Goal: Communication & Community: Answer question/provide support

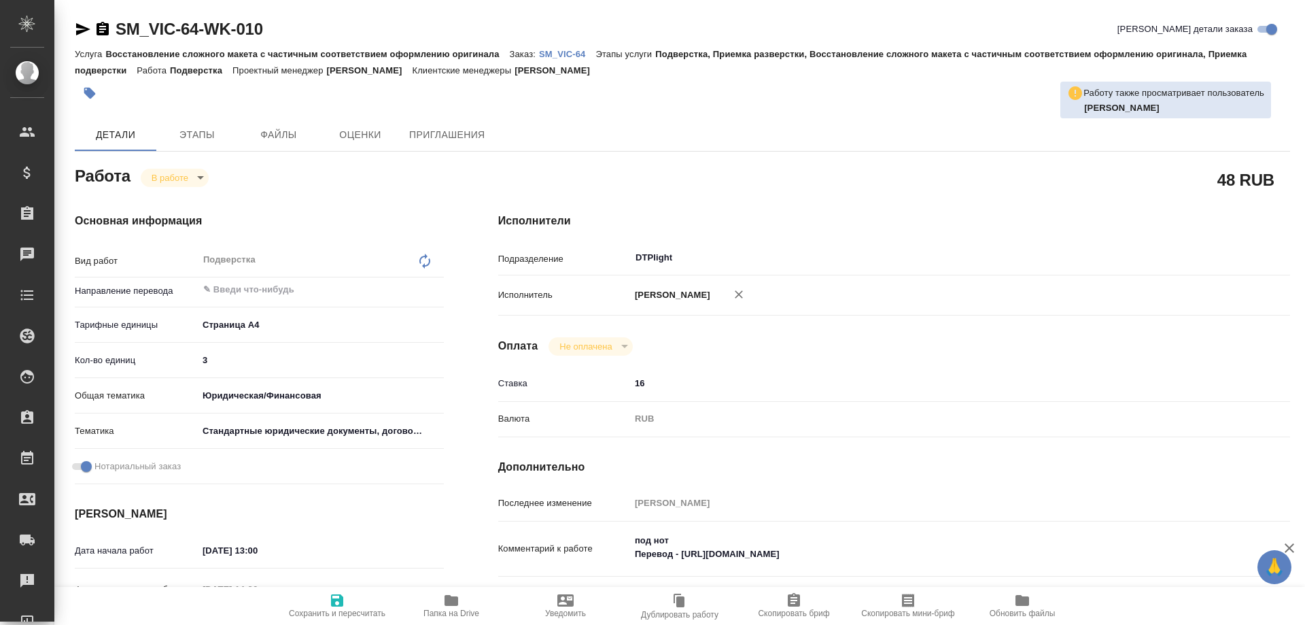
type textarea "x"
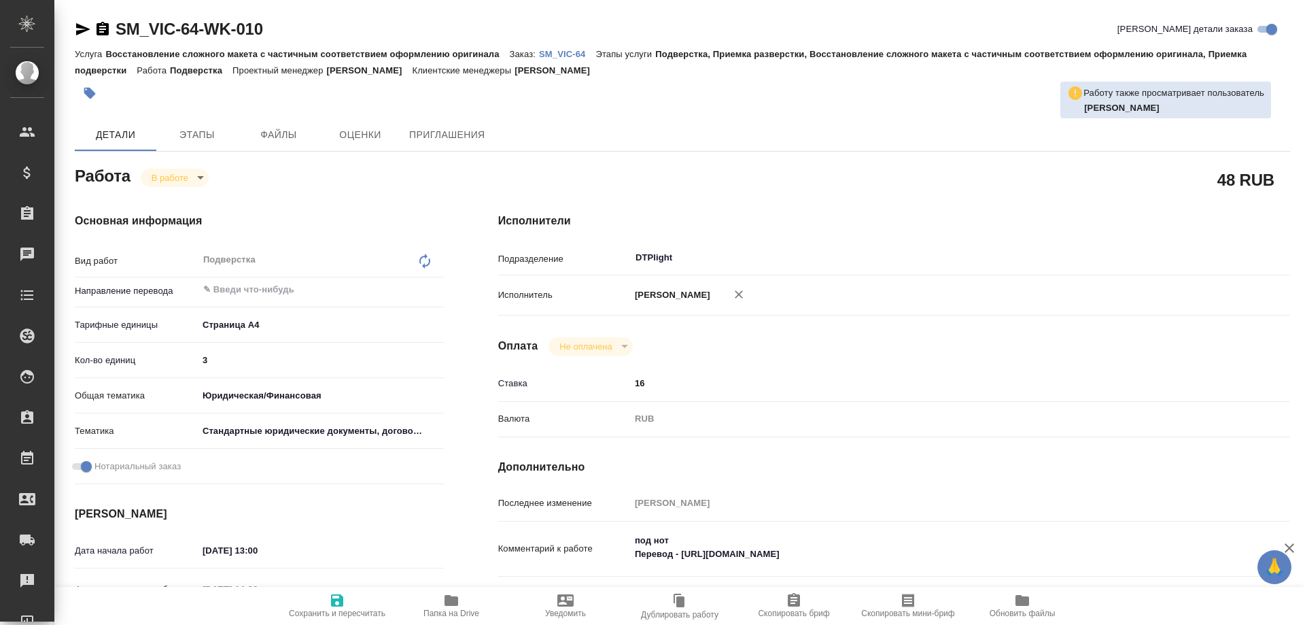
type textarea "x"
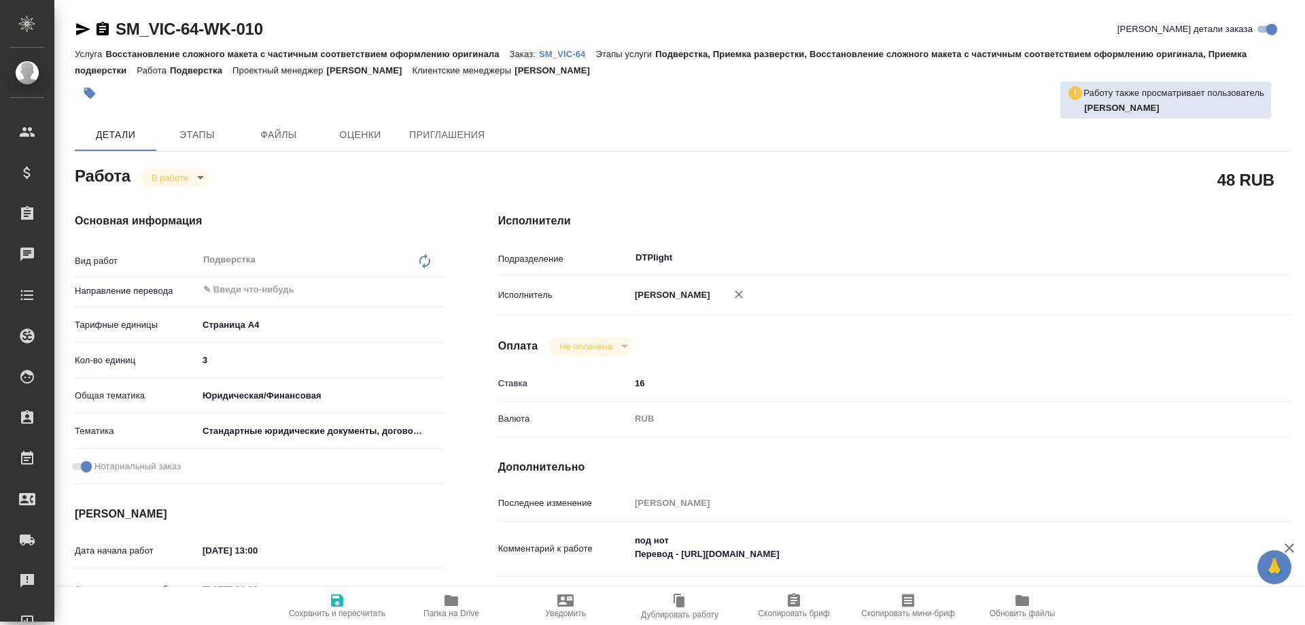
type textarea "x"
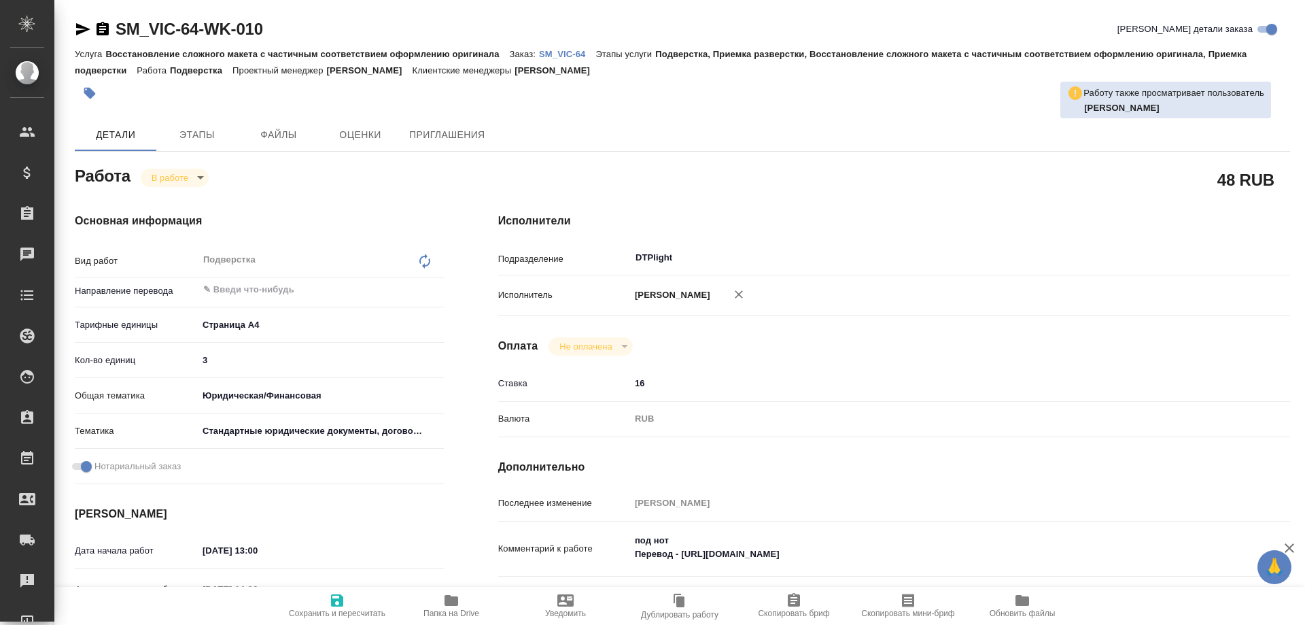
type textarea "x"
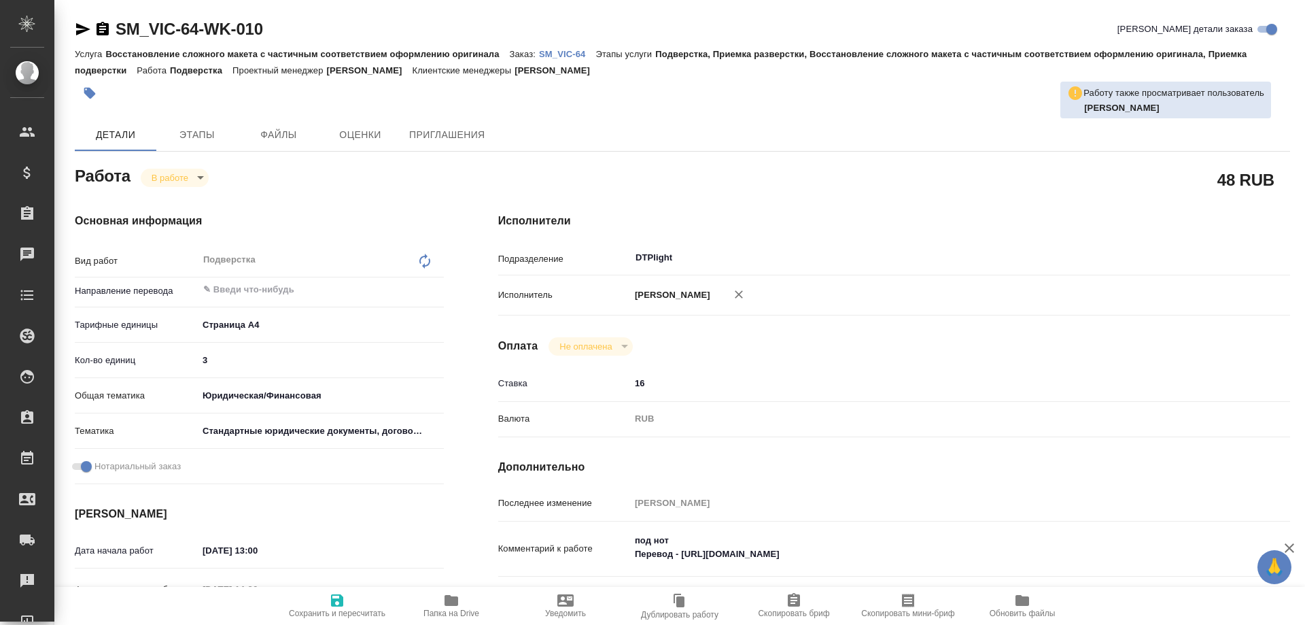
type textarea "x"
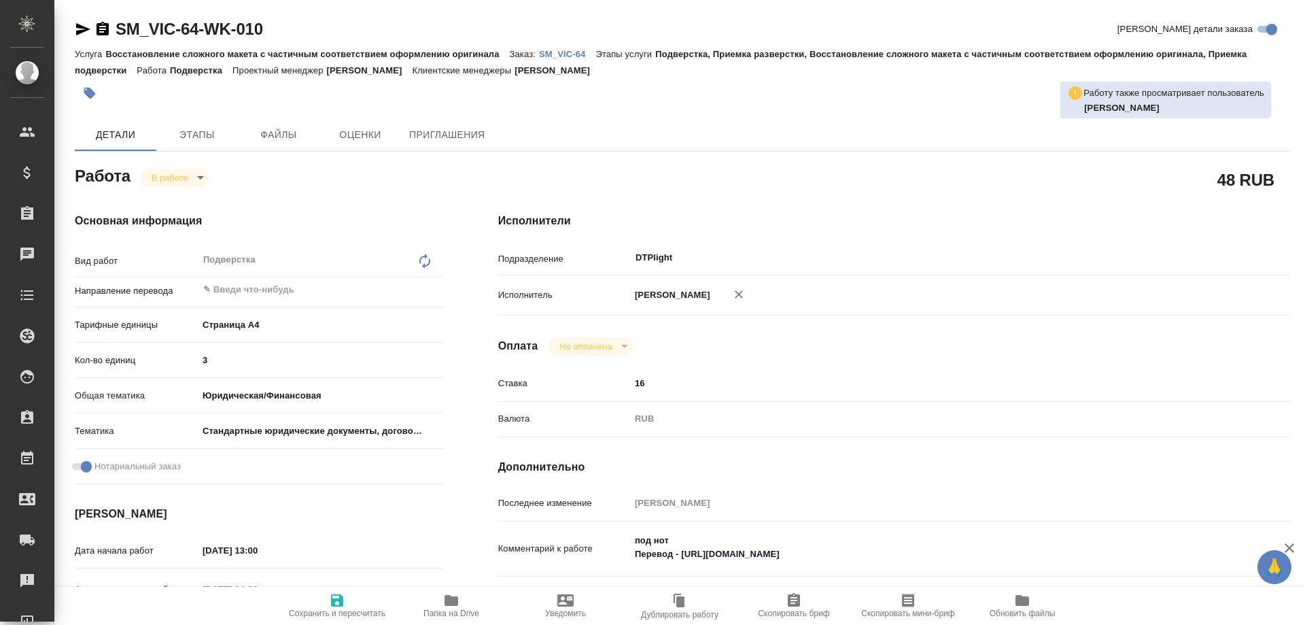
type textarea "x"
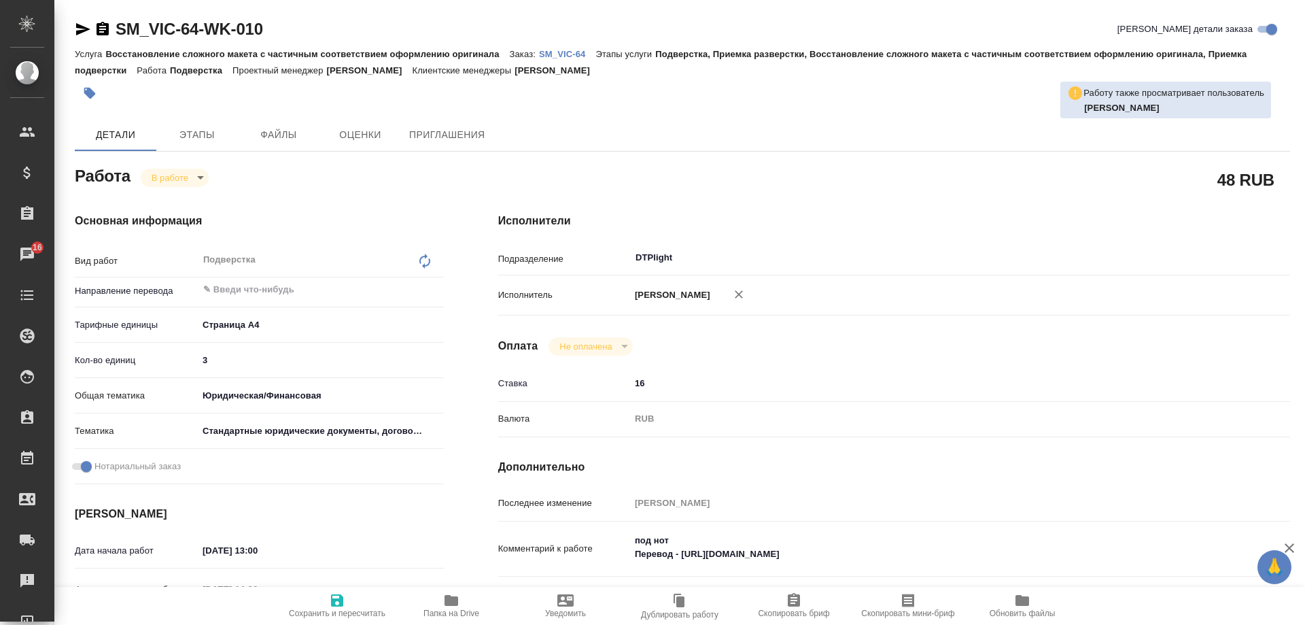
click at [439, 596] on span "Папка на Drive" at bounding box center [452, 605] width 98 height 26
click at [560, 50] on p "SM_VIC-64" at bounding box center [567, 54] width 56 height 10
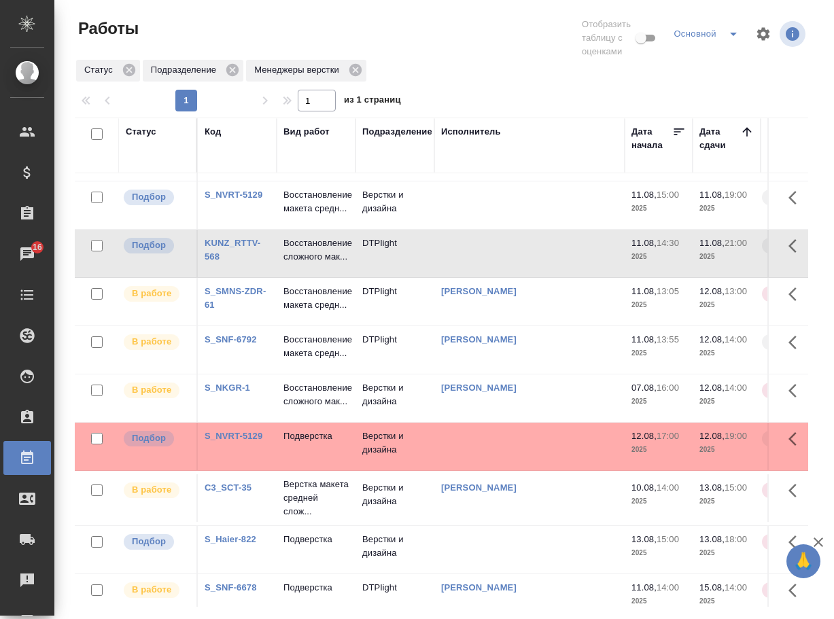
scroll to position [408, 0]
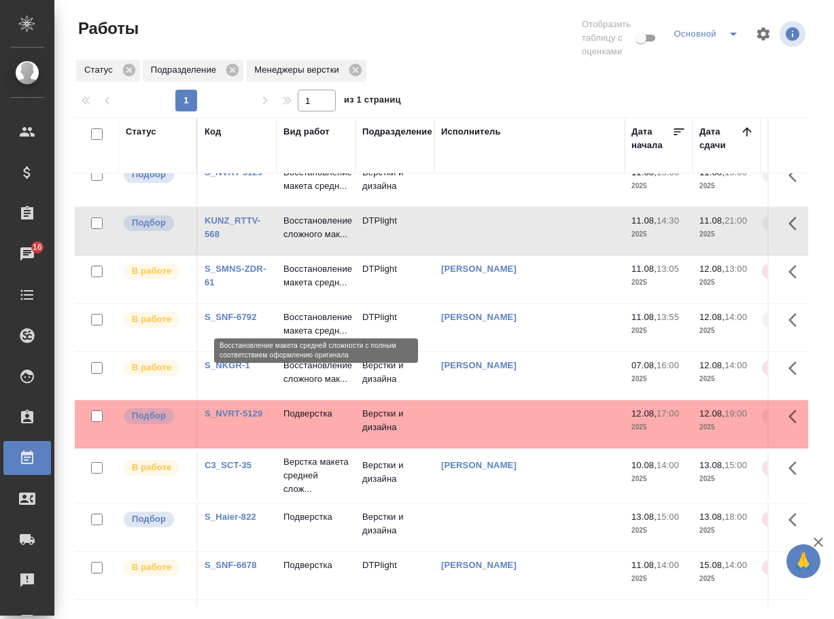
click at [309, 193] on p "Восстановление макета средн..." at bounding box center [316, 179] width 65 height 27
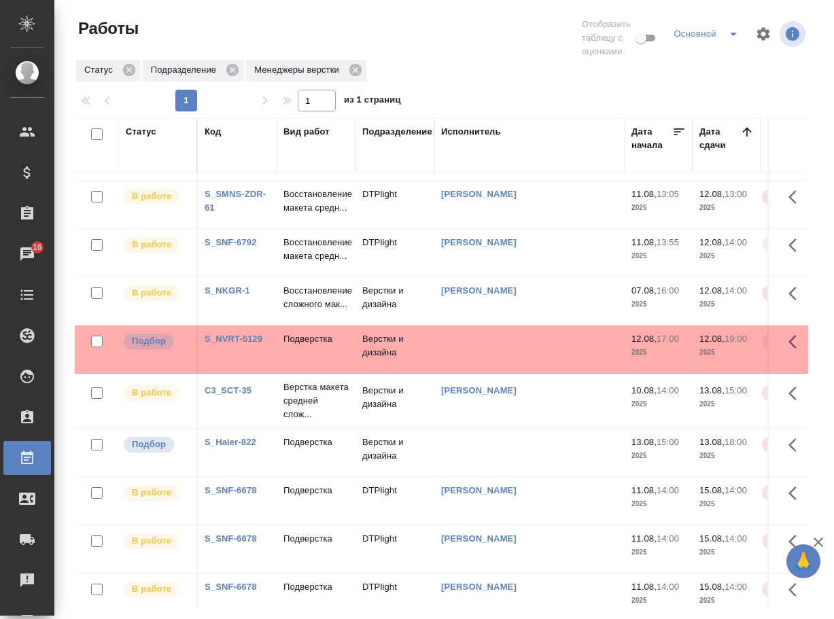
scroll to position [476, 0]
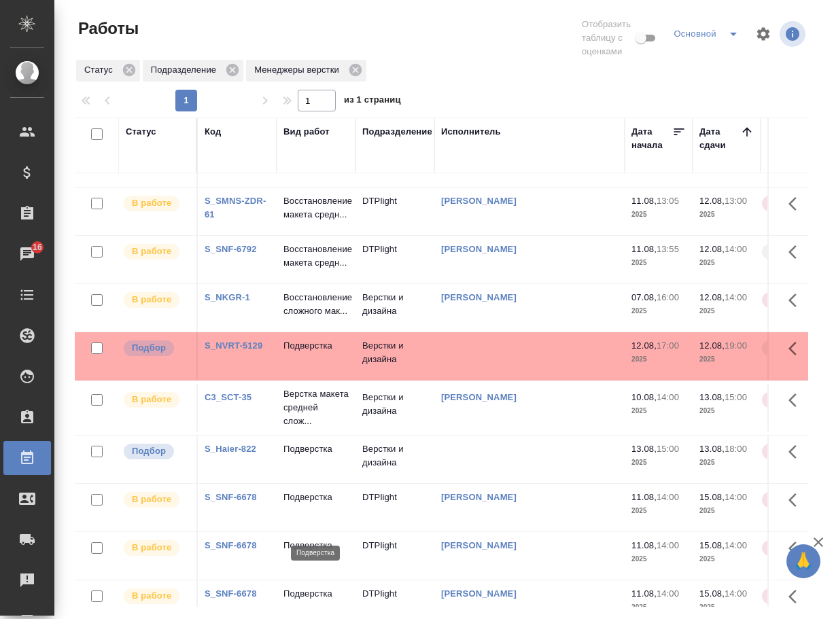
click at [309, 353] on p "Подверстка" at bounding box center [316, 346] width 65 height 14
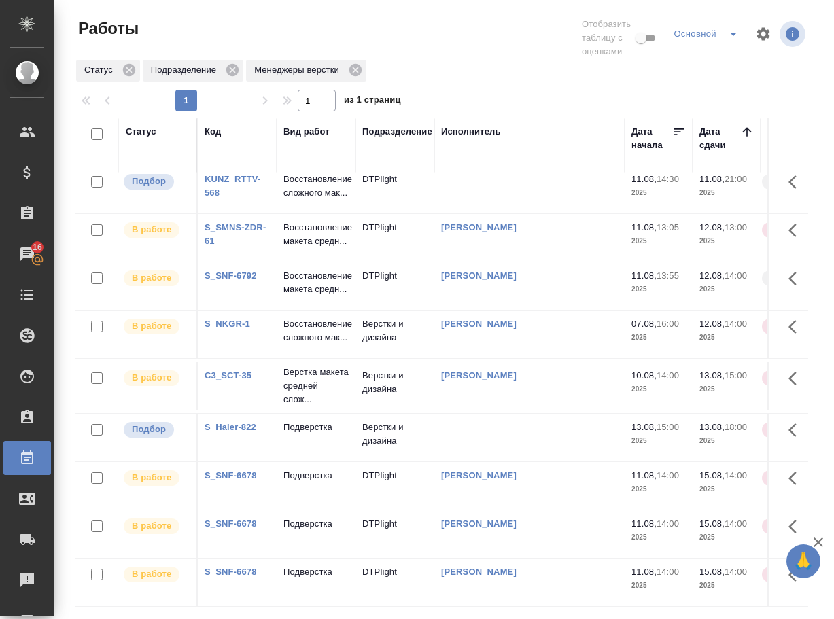
scroll to position [698, 0]
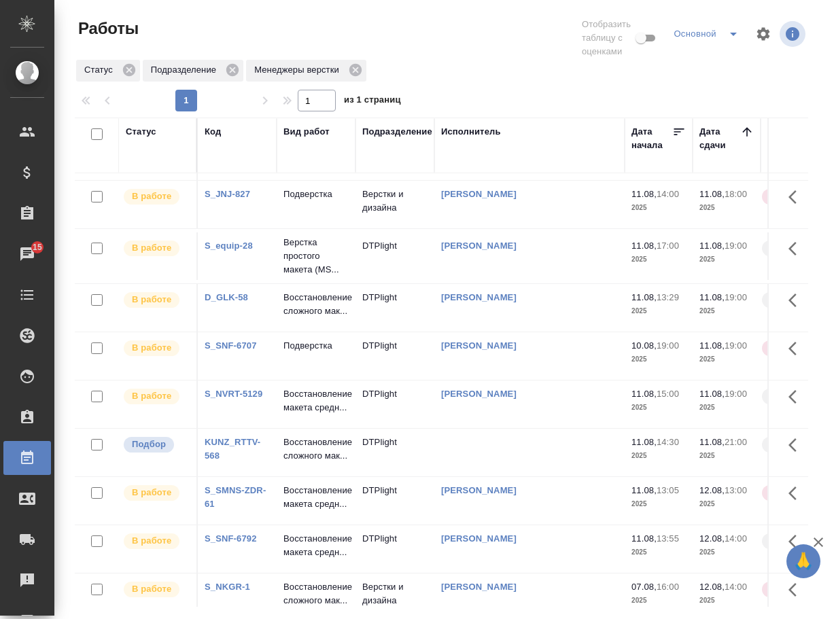
scroll to position [0, 0]
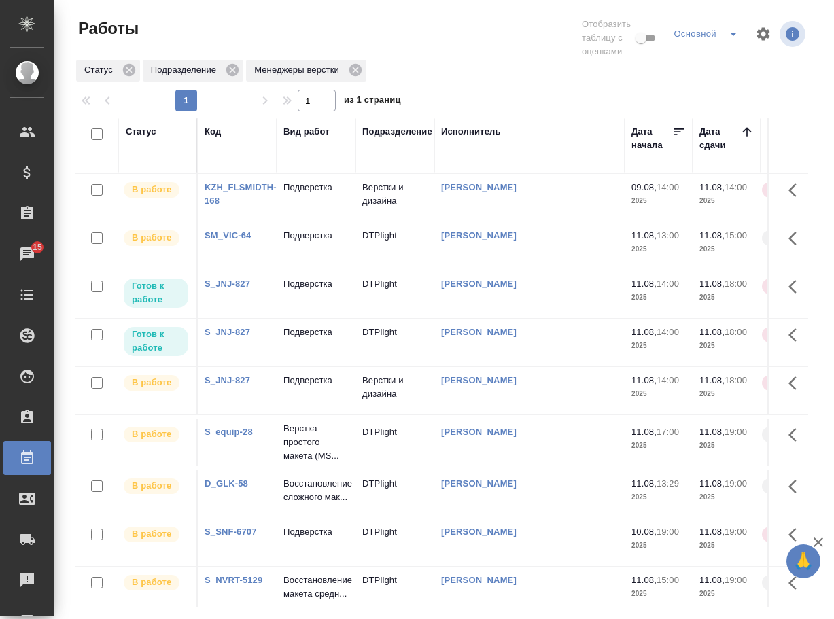
click at [254, 201] on link "KZH_FLSMIDTH-168" at bounding box center [241, 194] width 72 height 24
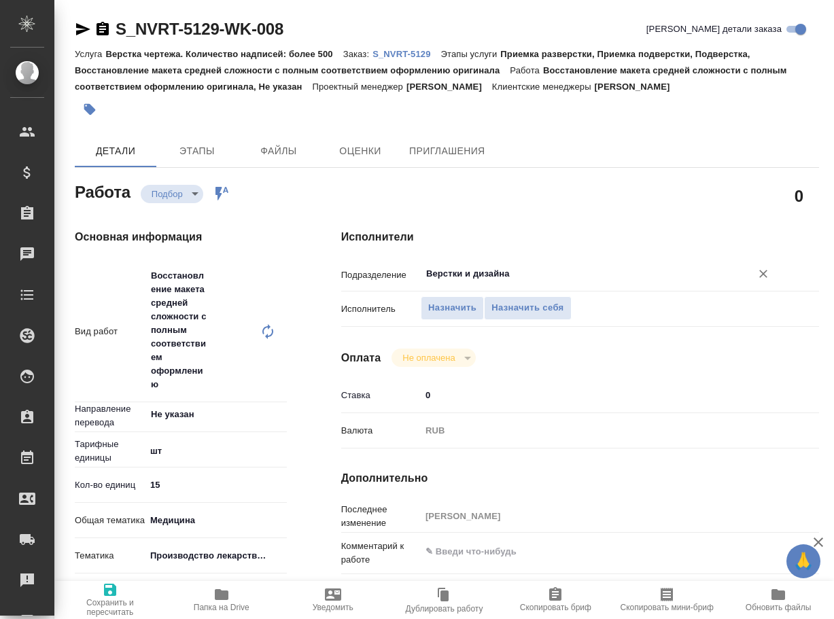
type textarea "x"
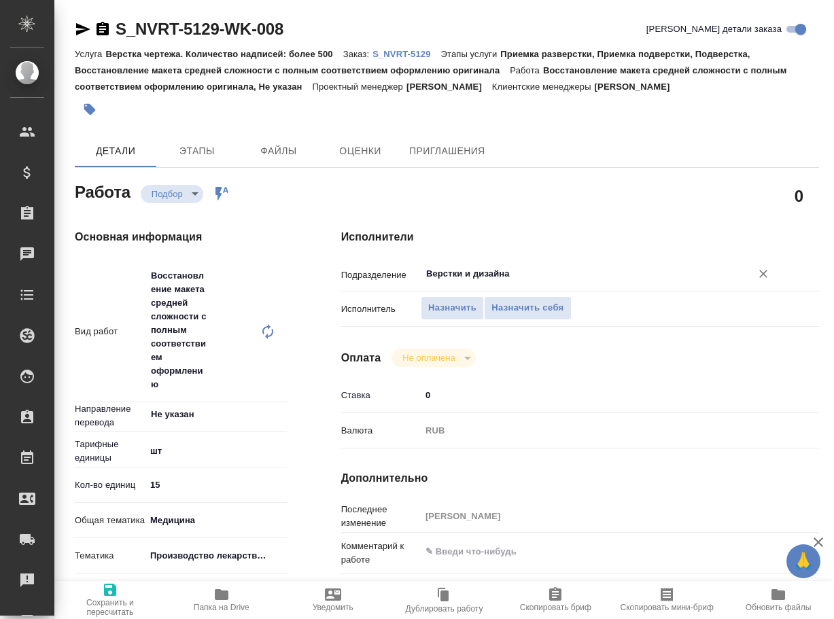
type textarea "x"
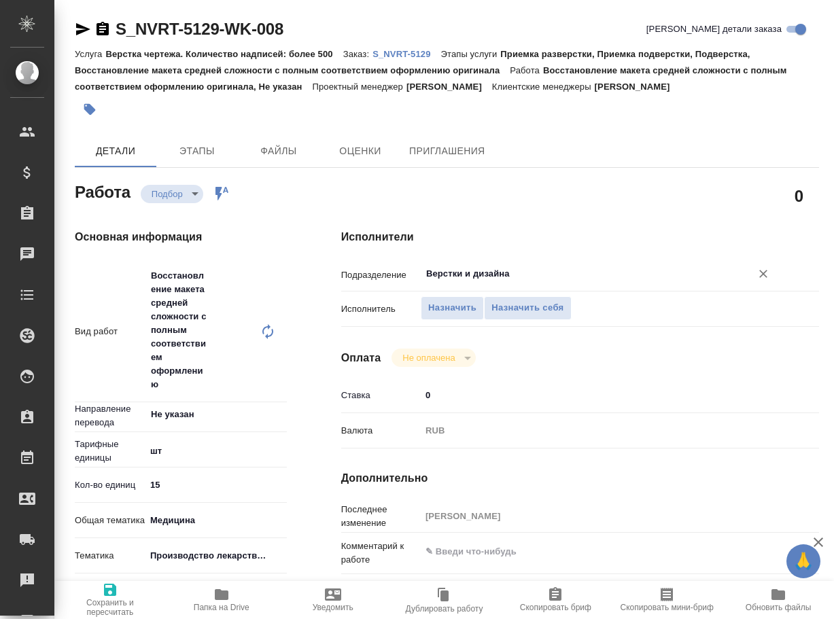
type textarea "x"
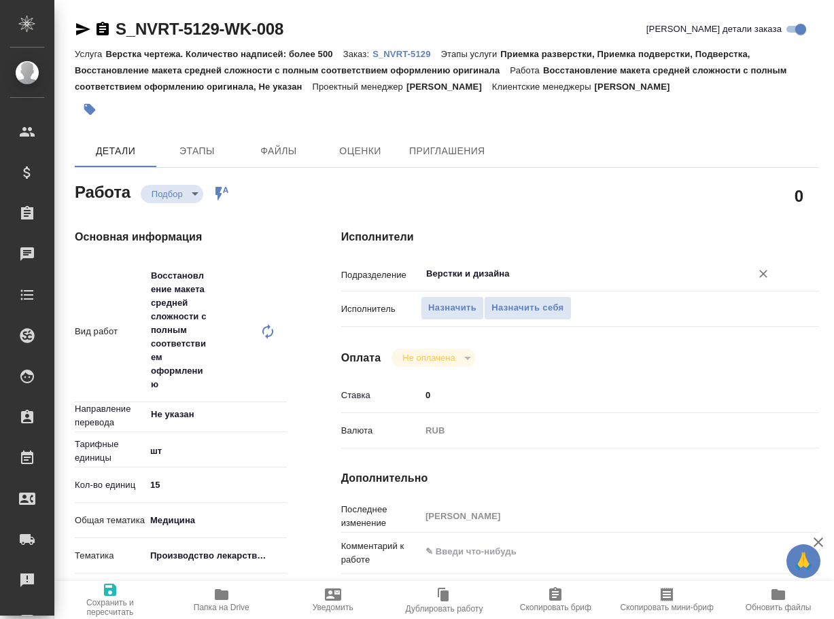
type textarea "x"
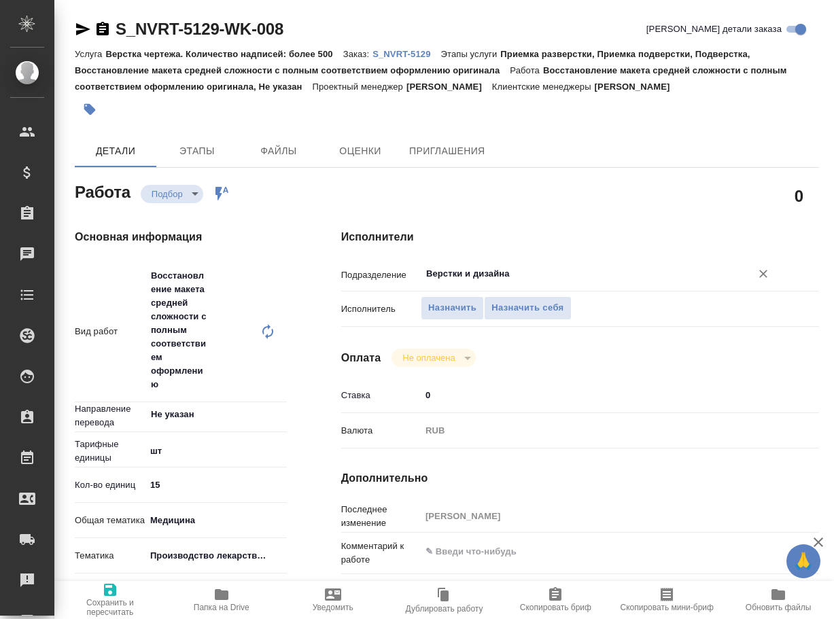
click at [504, 269] on input "Верстки и дизайна" at bounding box center [577, 274] width 305 height 16
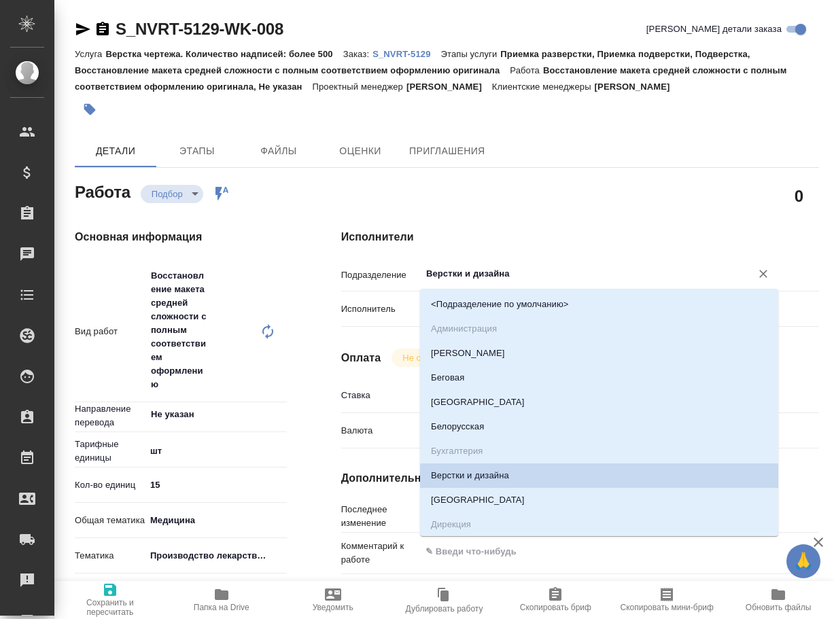
type textarea "x"
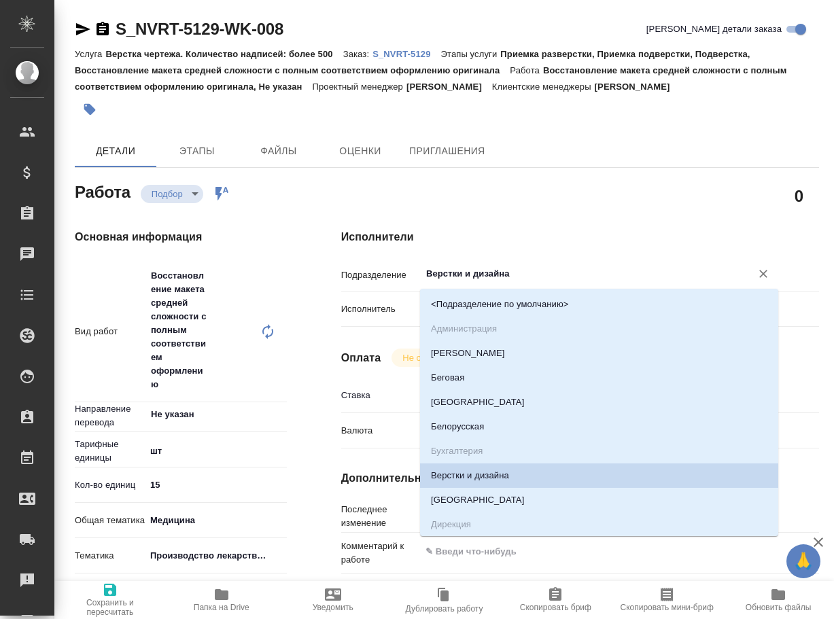
type input "Верстки и дизайtа"
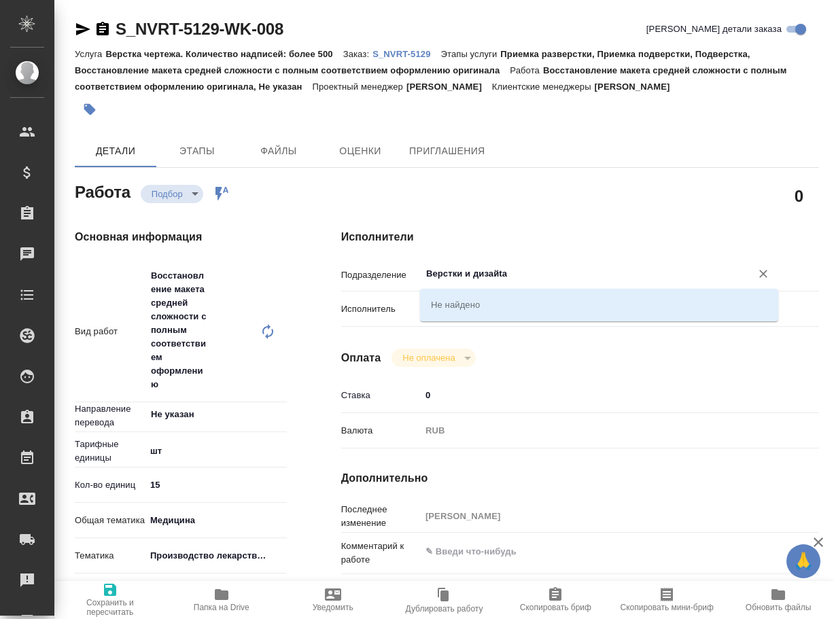
type textarea "x"
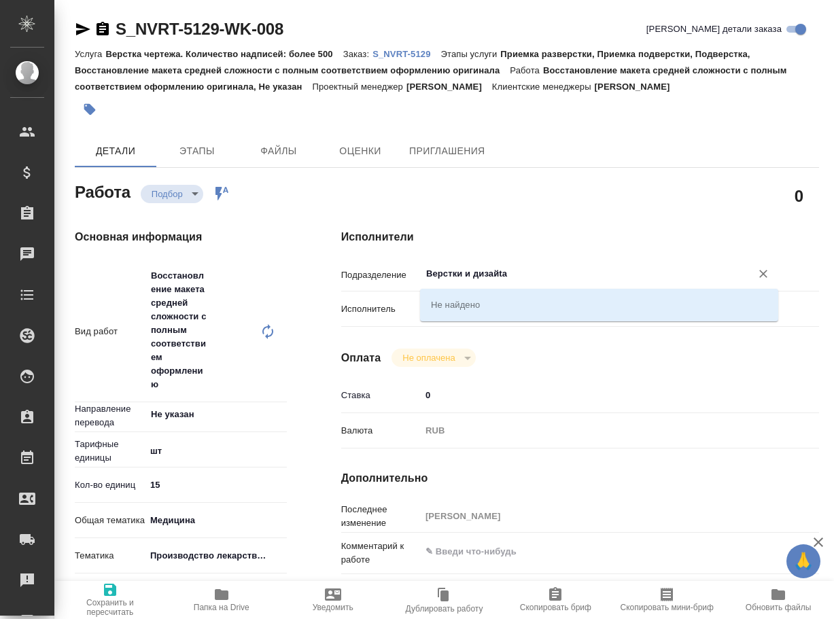
click at [512, 274] on input "Верстки и дизайtа" at bounding box center [577, 274] width 305 height 16
type input "dt"
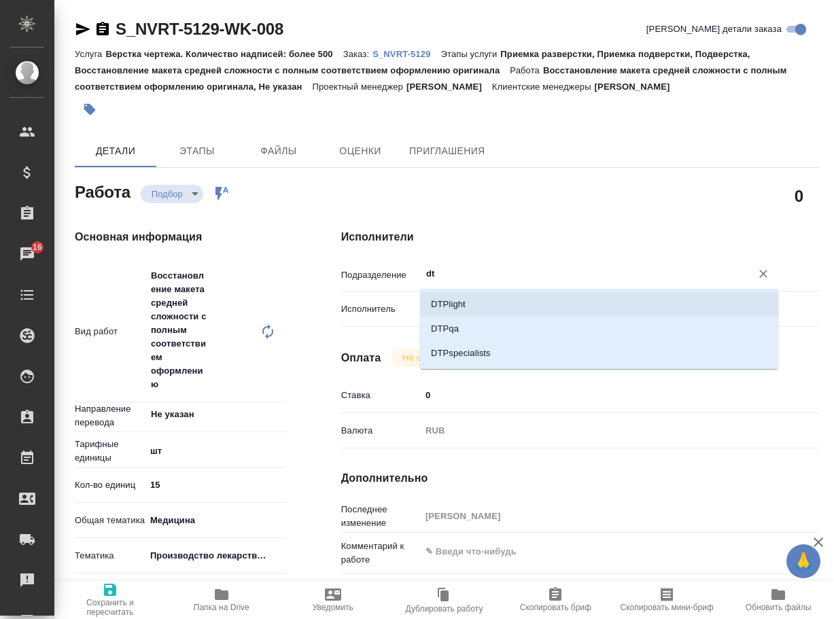
click at [487, 296] on li "DTPlight" at bounding box center [599, 304] width 358 height 24
type textarea "x"
type input "DTPlight"
type textarea "x"
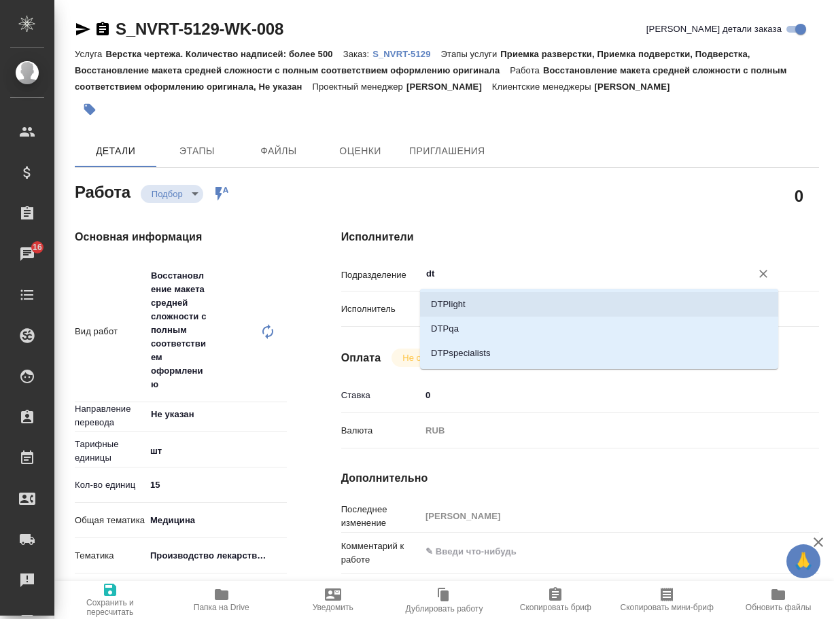
type textarea "x"
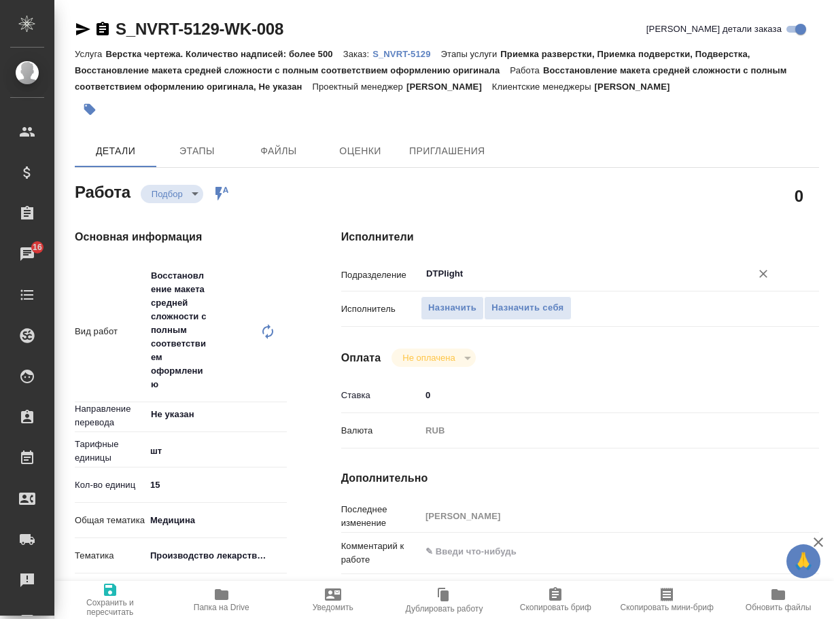
type input "DTPlight"
click at [110, 595] on icon "button" at bounding box center [110, 590] width 12 height 12
type textarea "x"
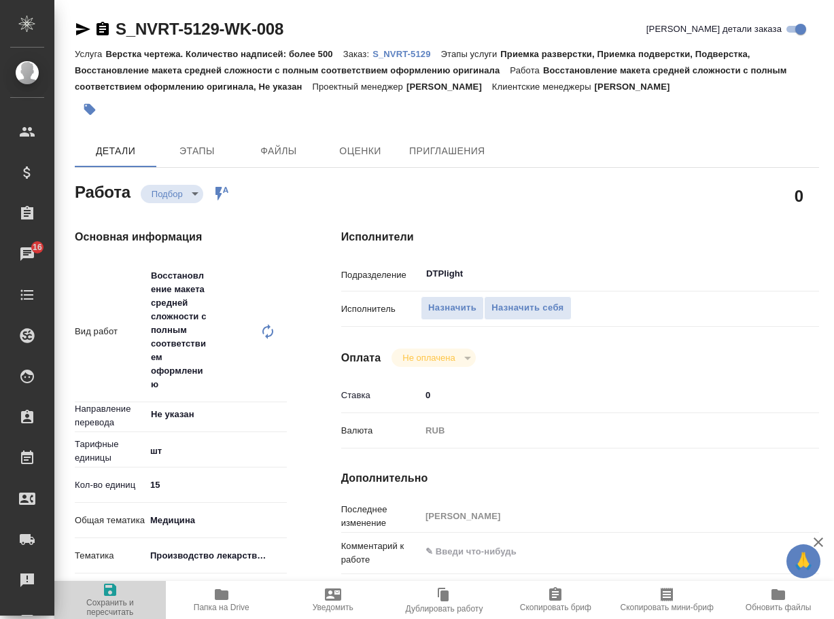
type textarea "x"
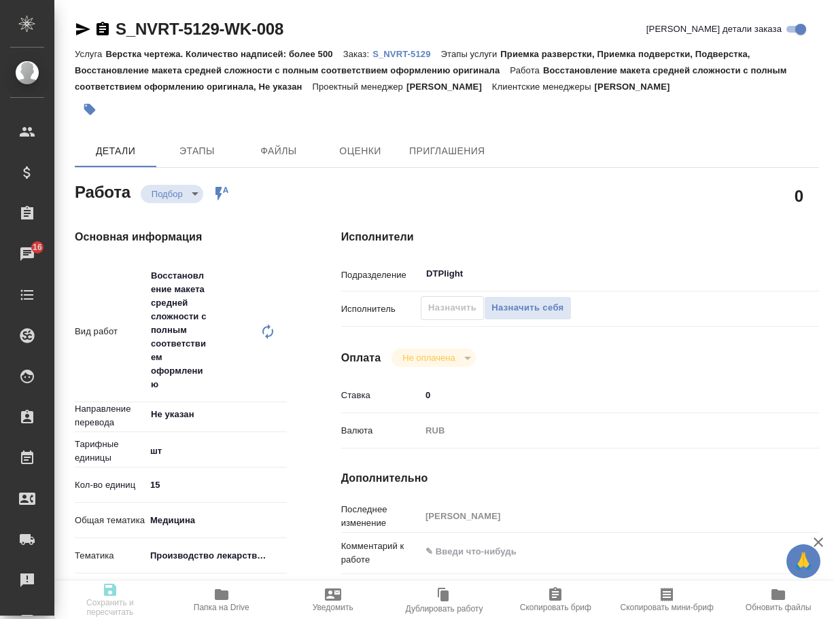
type textarea "x"
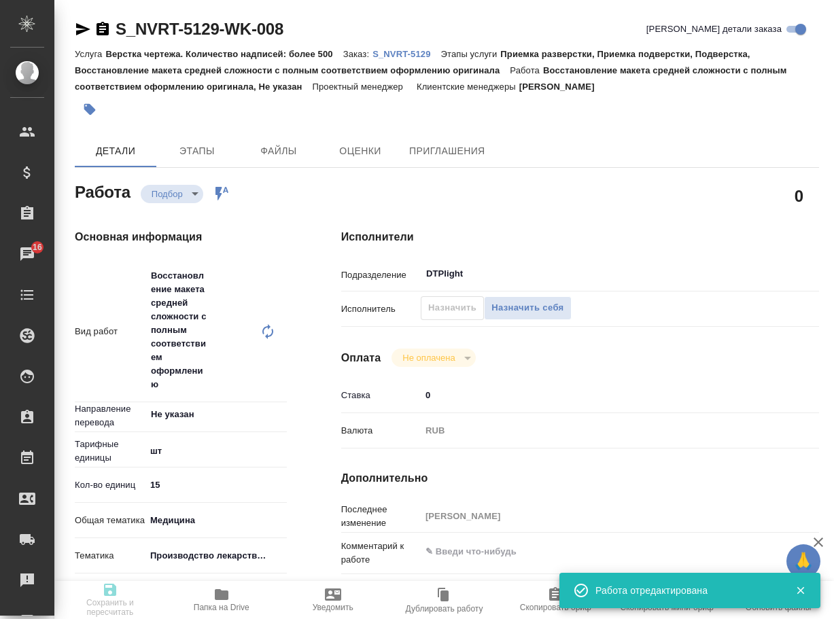
type textarea "x"
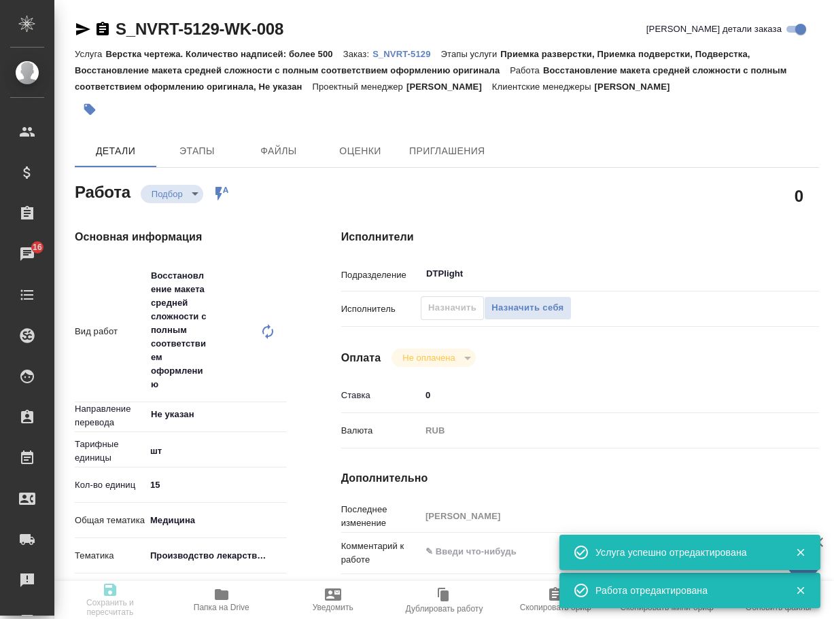
type input "recruiting"
type textarea "Восстановление макета средней сложности с полным соответствием оформлению ориги…"
type textarea "x"
type input "Не указан"
type input "5a8b1489cc6b4906c91bfdc1"
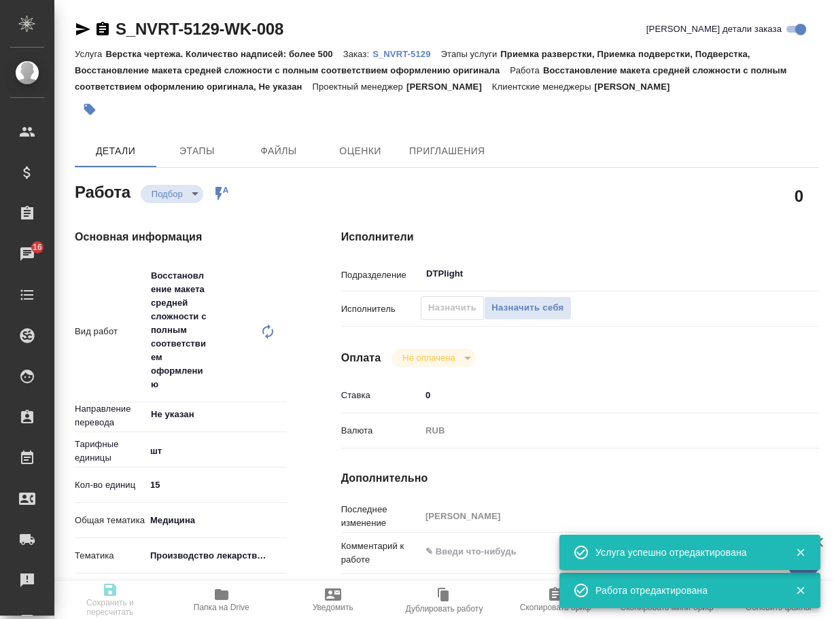
type input "15"
type input "med"
type input "614982fec5ecbb70f805293f"
type input "11.08.2025 15:00"
type input "11.08.2025 19:00"
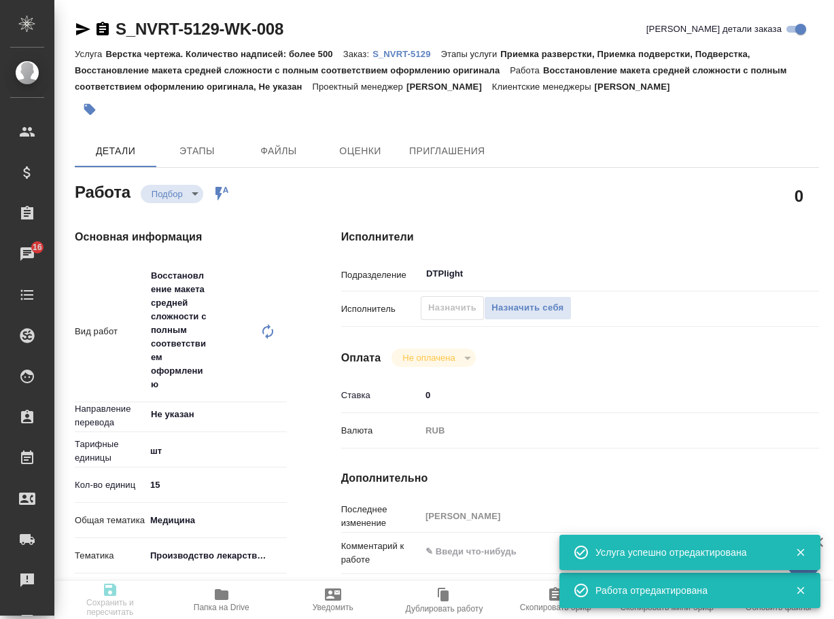
type input "12.08.2025 19:00"
type input "DTPlight"
type input "notPayed"
type input "0"
type input "RUB"
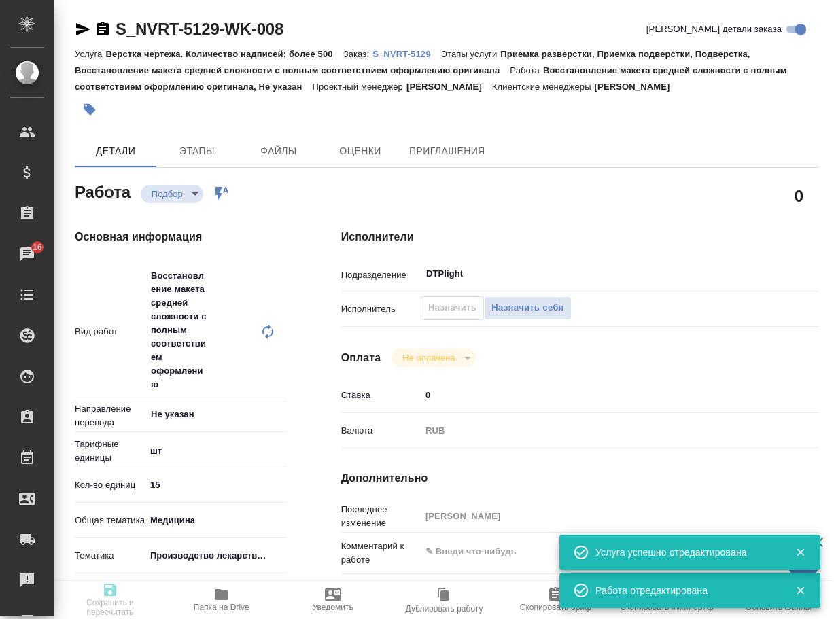
type input "Грабко Мария"
type textarea "x"
type textarea "/Clients/Novartos_Pharma/Orders/S_NVRT-5129/DTP/S_NVRT-5129-WK-008"
type textarea "x"
type input "S_NVRT-5129"
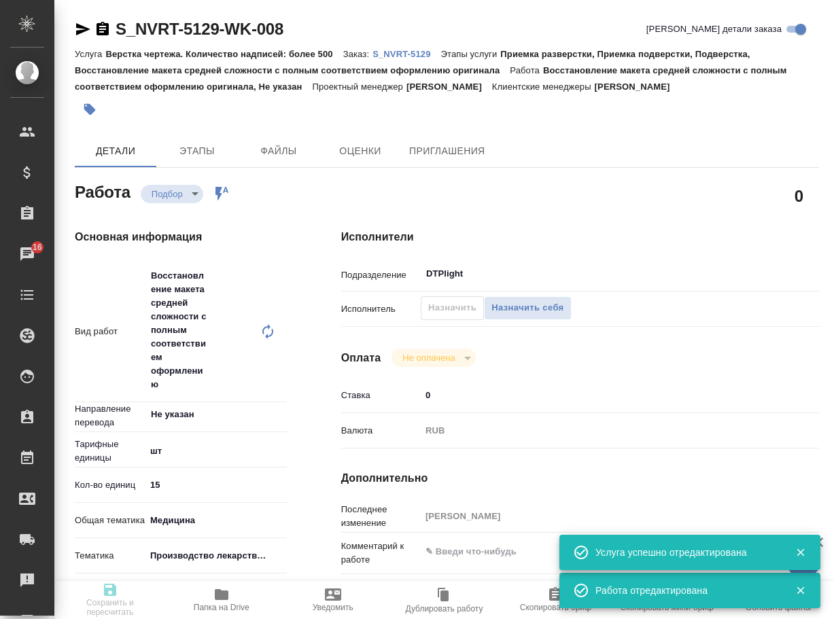
type input "Верстка чертежа. Количество надписей: более 500"
type input "Приемка разверстки, Приемка подверстки, Подверстка, Восстановление макета средн…"
type input "Кабаргина Анна"
type input "[PERSON_NAME]"
type input "/Clients/Novartos_Pharma/Orders/S_NVRT-5129"
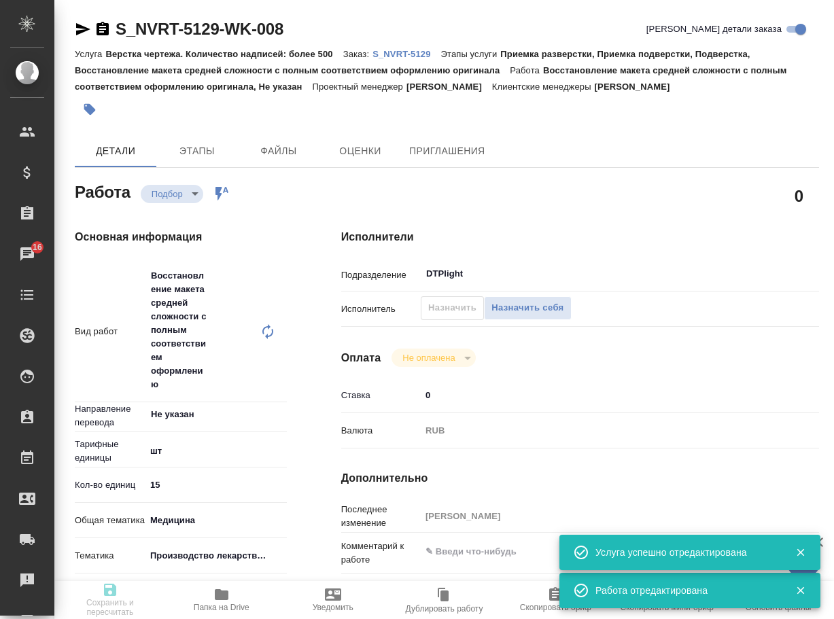
type textarea "x"
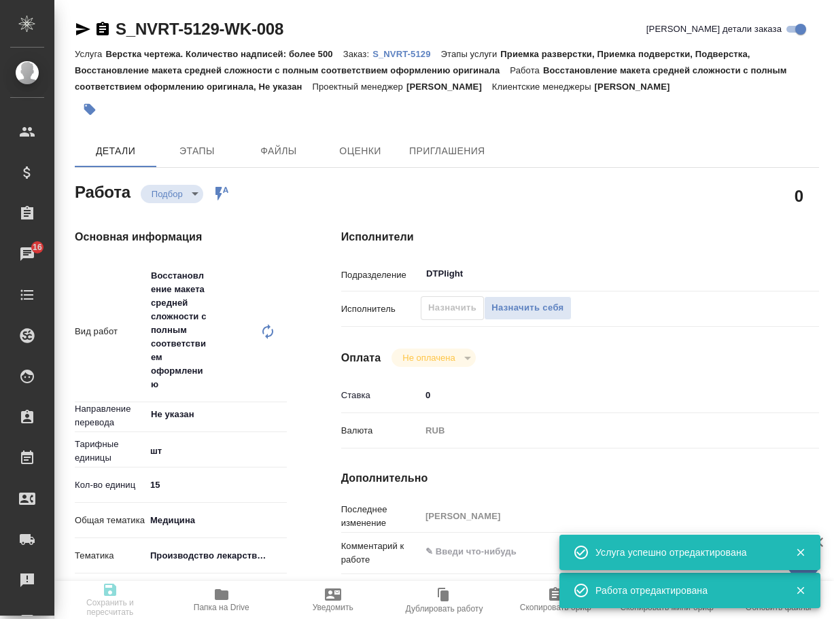
type textarea "x"
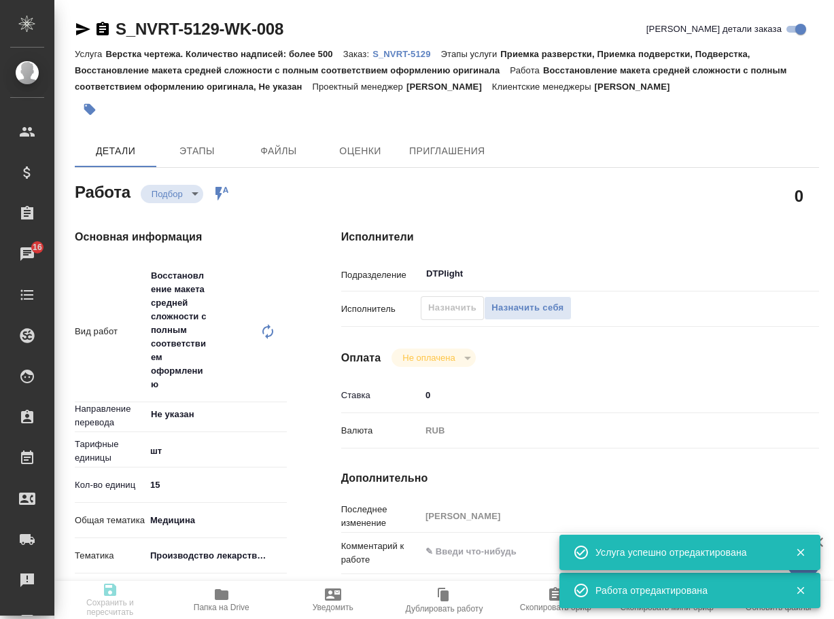
type textarea "x"
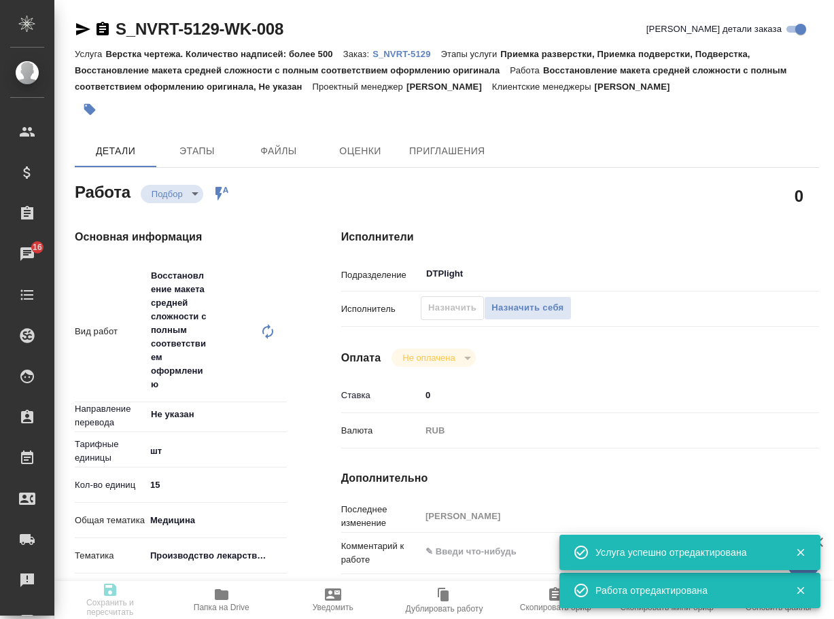
type textarea "x"
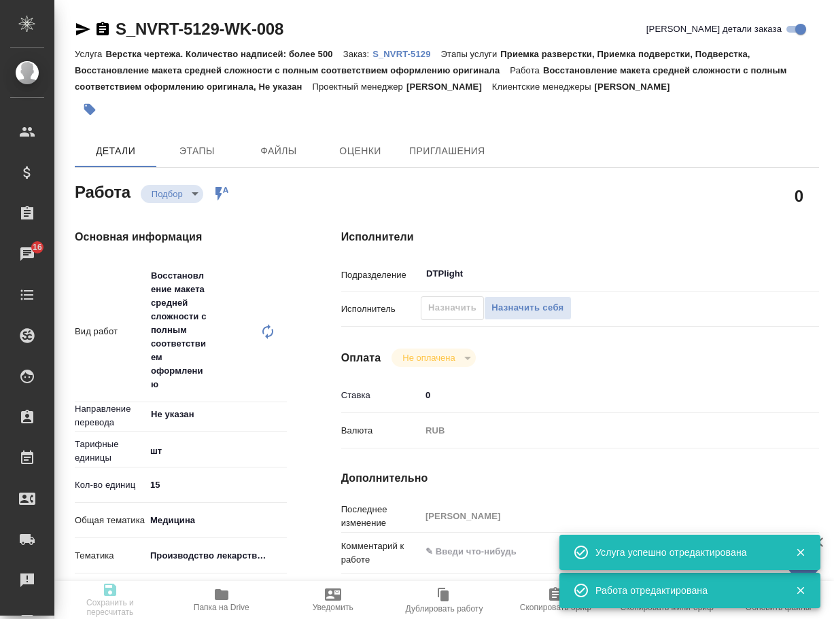
type textarea "x"
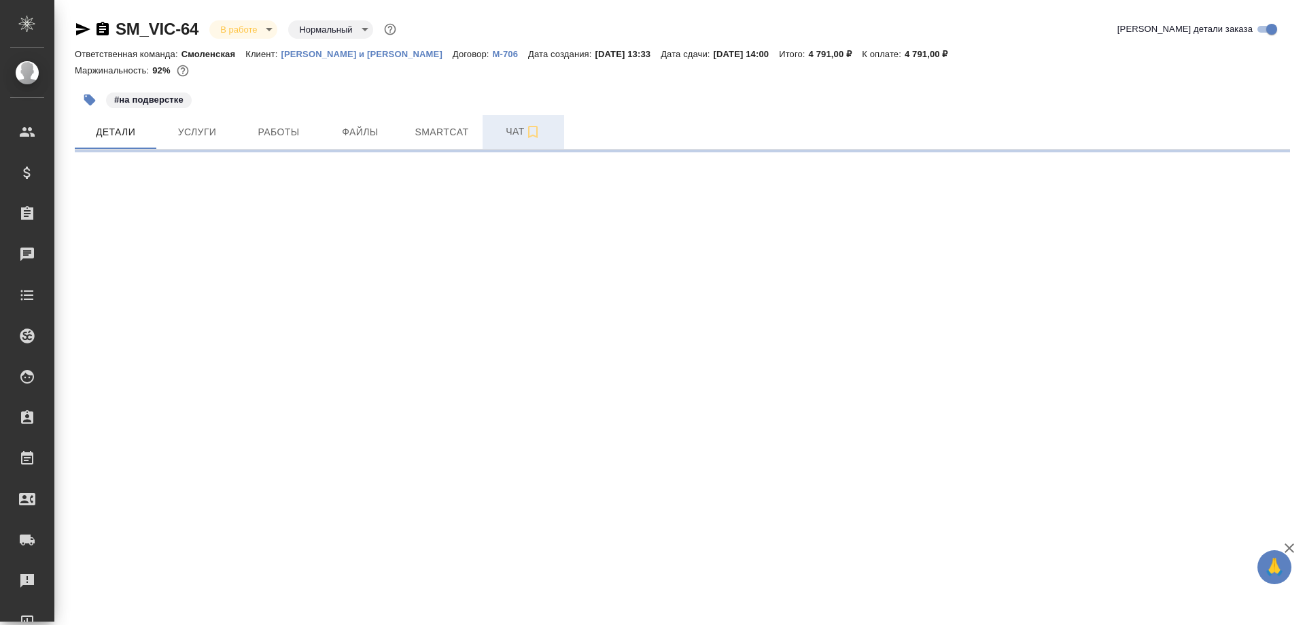
select select "RU"
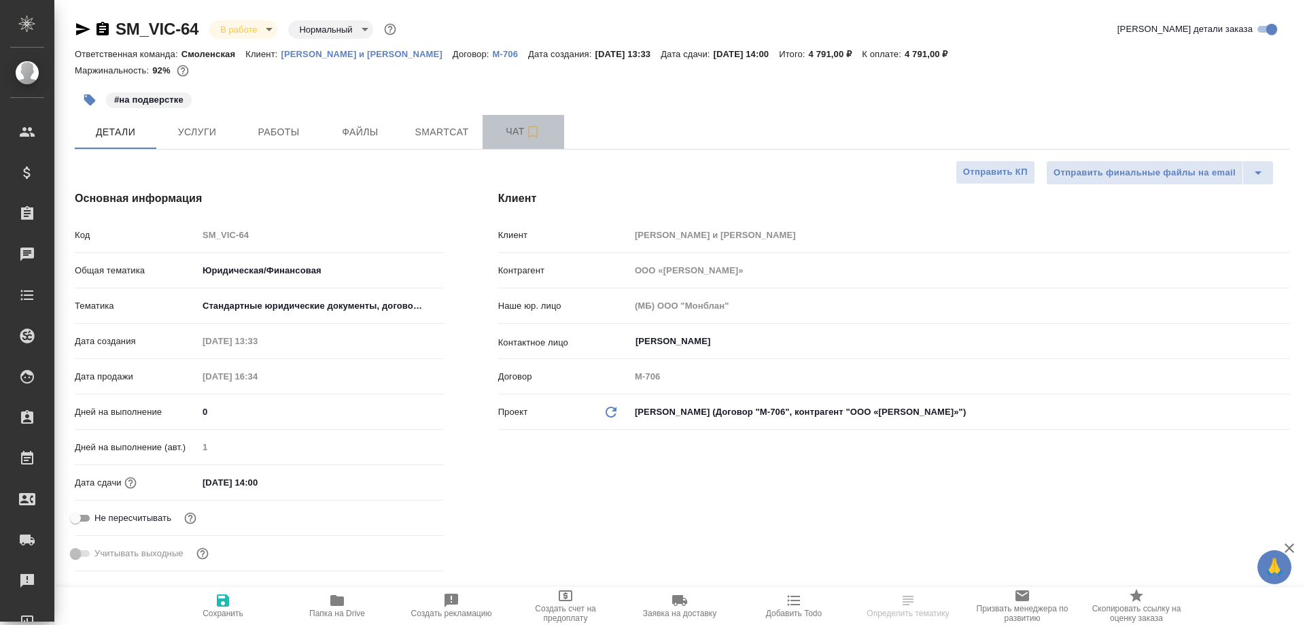
click at [511, 133] on span "Чат" at bounding box center [523, 131] width 65 height 17
type textarea "x"
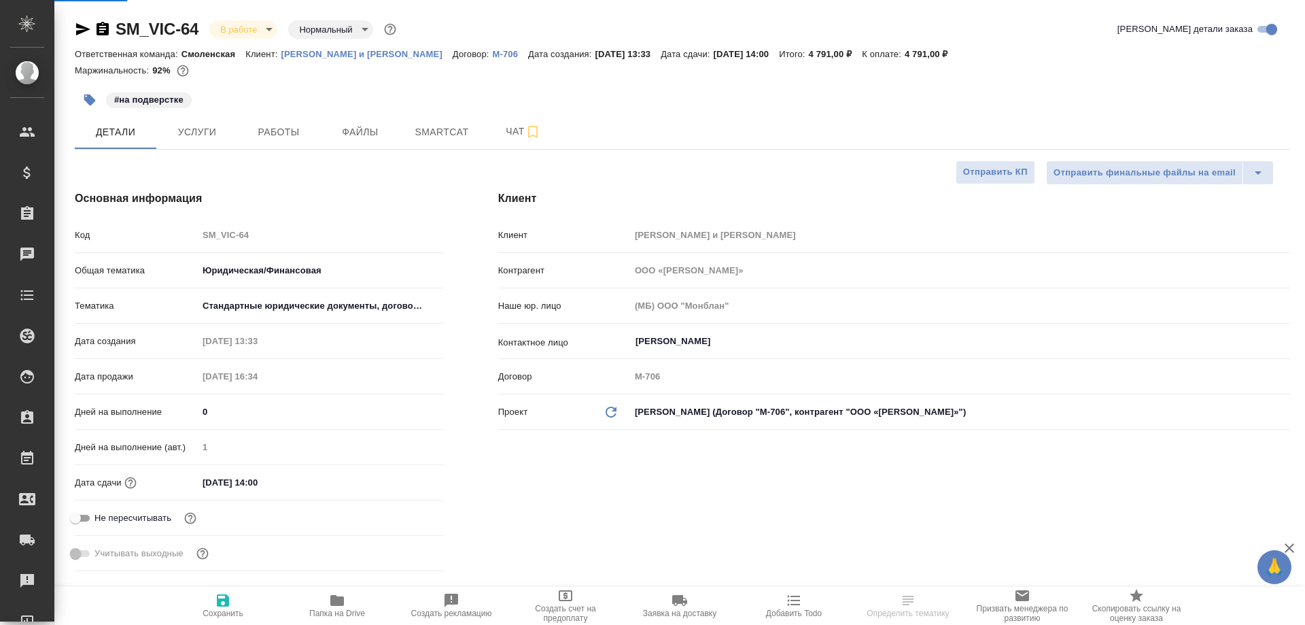
type textarea "x"
type input "[PERSON_NAME]"
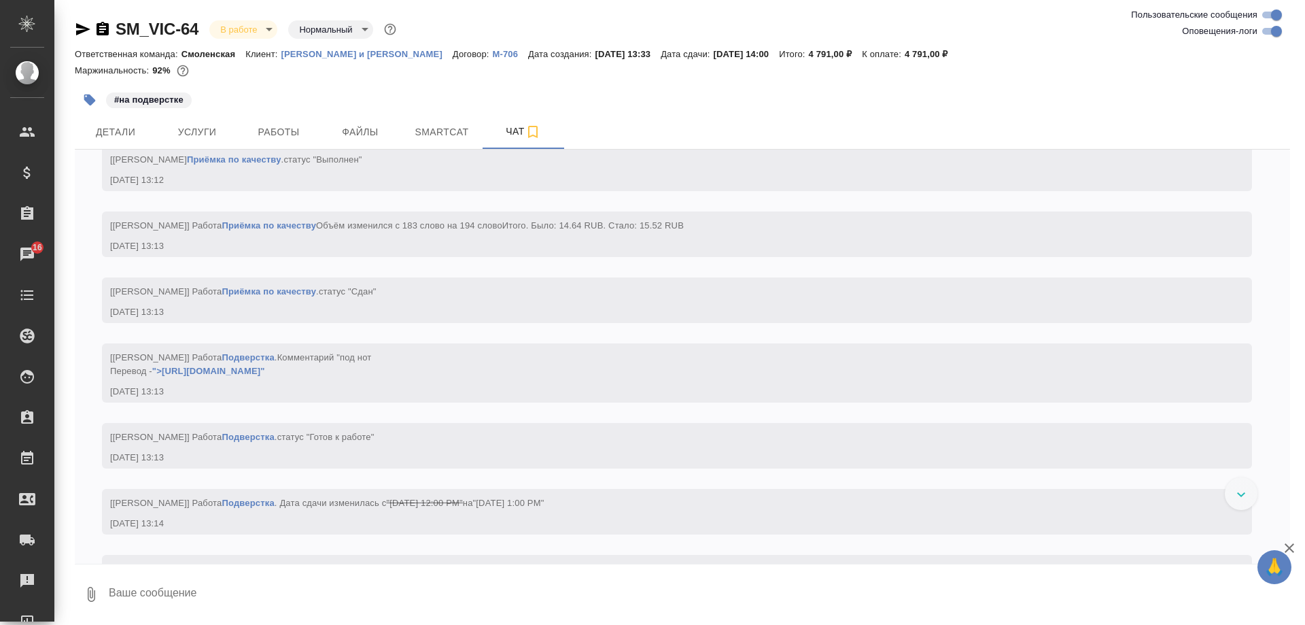
click at [1268, 31] on input "Оповещения-логи" at bounding box center [1276, 31] width 49 height 16
checkbox input "false"
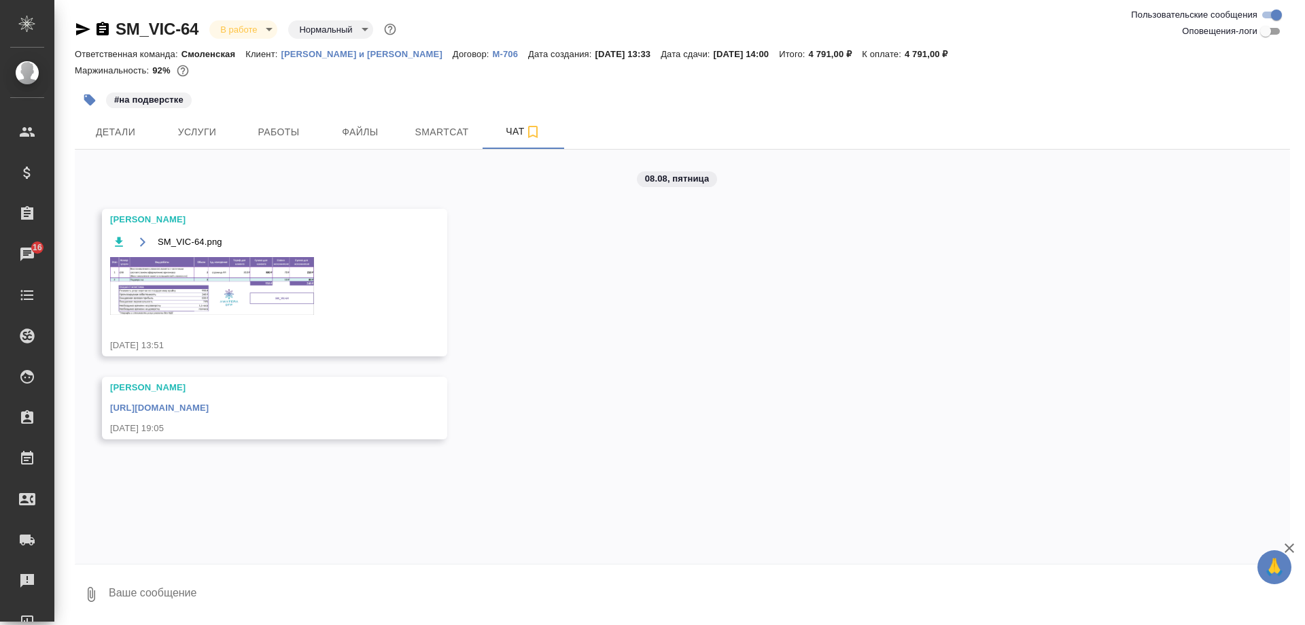
click at [207, 273] on img at bounding box center [212, 286] width 204 height 58
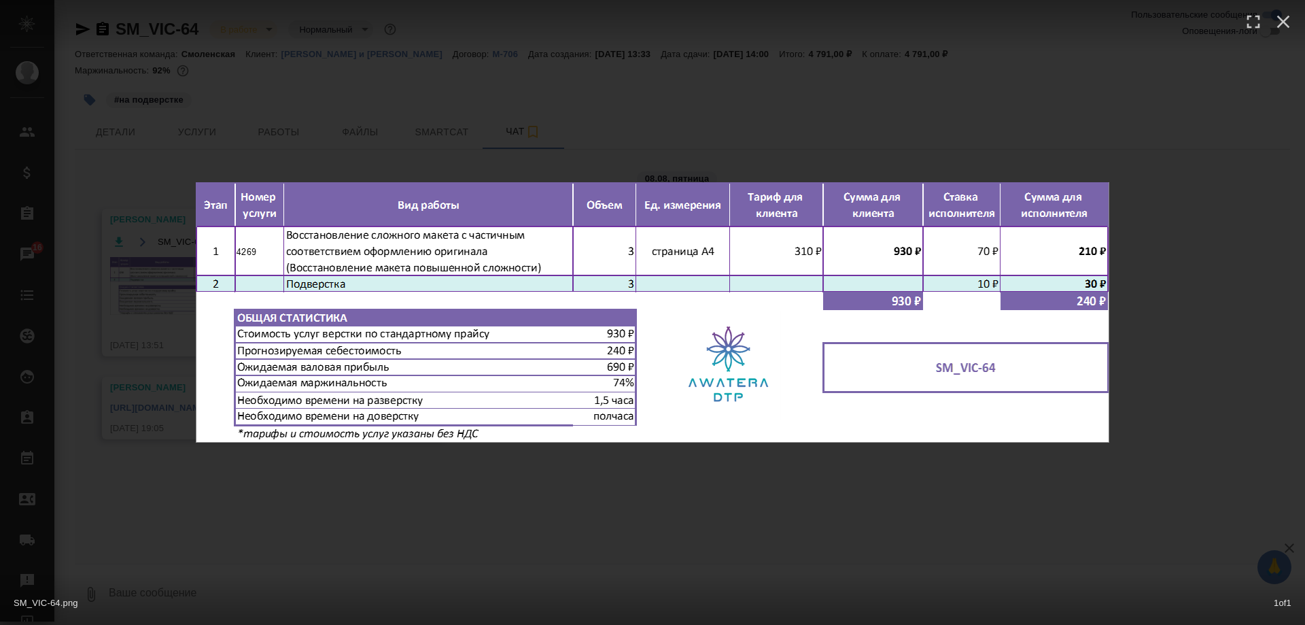
click at [457, 508] on div "SM_VIC-64.png 1 of 1" at bounding box center [652, 312] width 1305 height 625
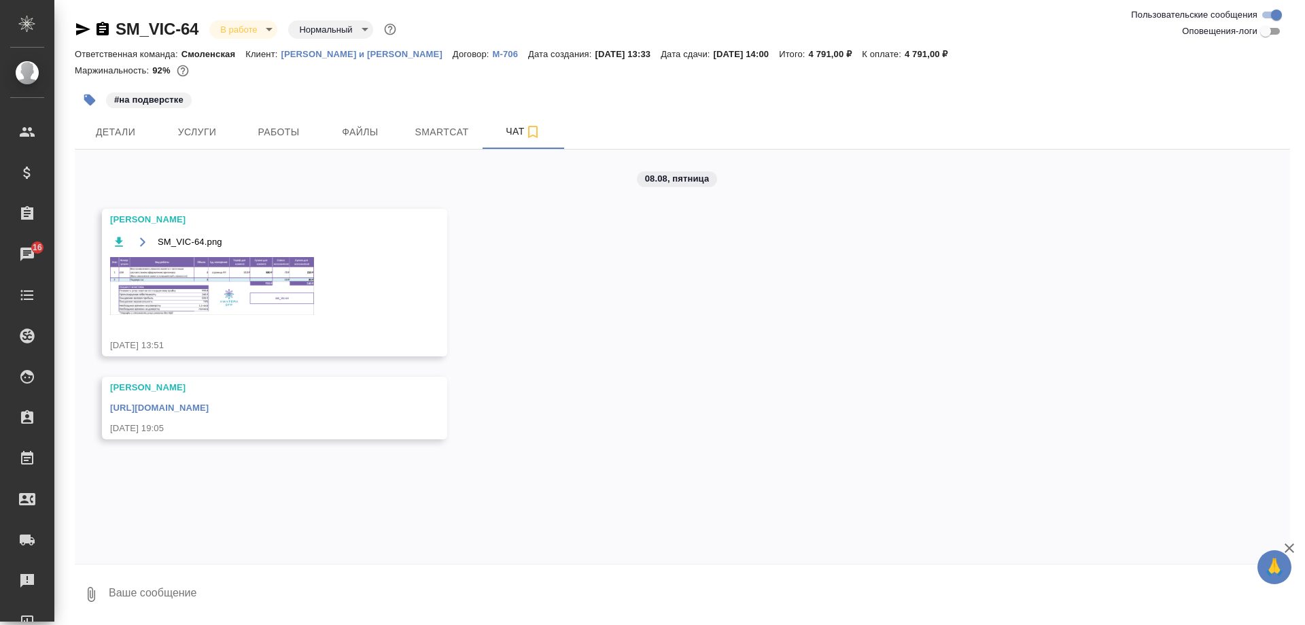
click at [447, 514] on div "08.08, пятница Малофеева Екатерина SM_VIC-64.png 08.08.25, 13:51 Малофеева Екат…" at bounding box center [683, 357] width 1216 height 414
click at [111, 122] on button "Детали" at bounding box center [116, 132] width 82 height 34
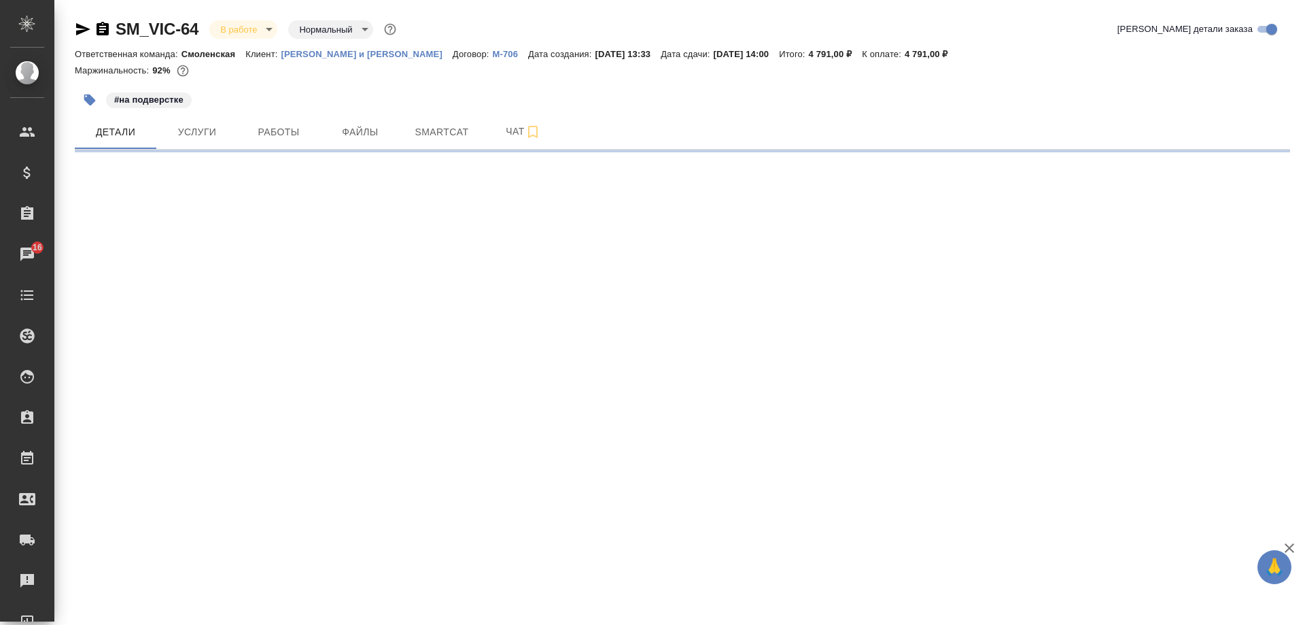
select select "RU"
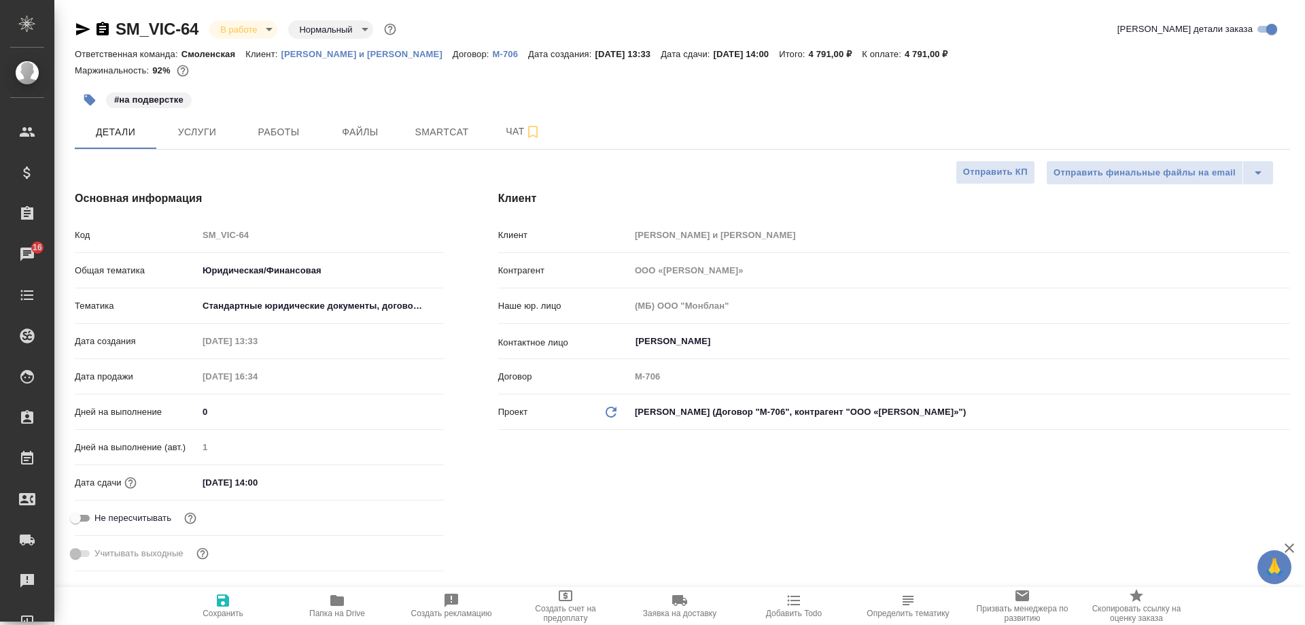
type textarea "x"
click at [514, 130] on span "Чат" at bounding box center [523, 131] width 65 height 17
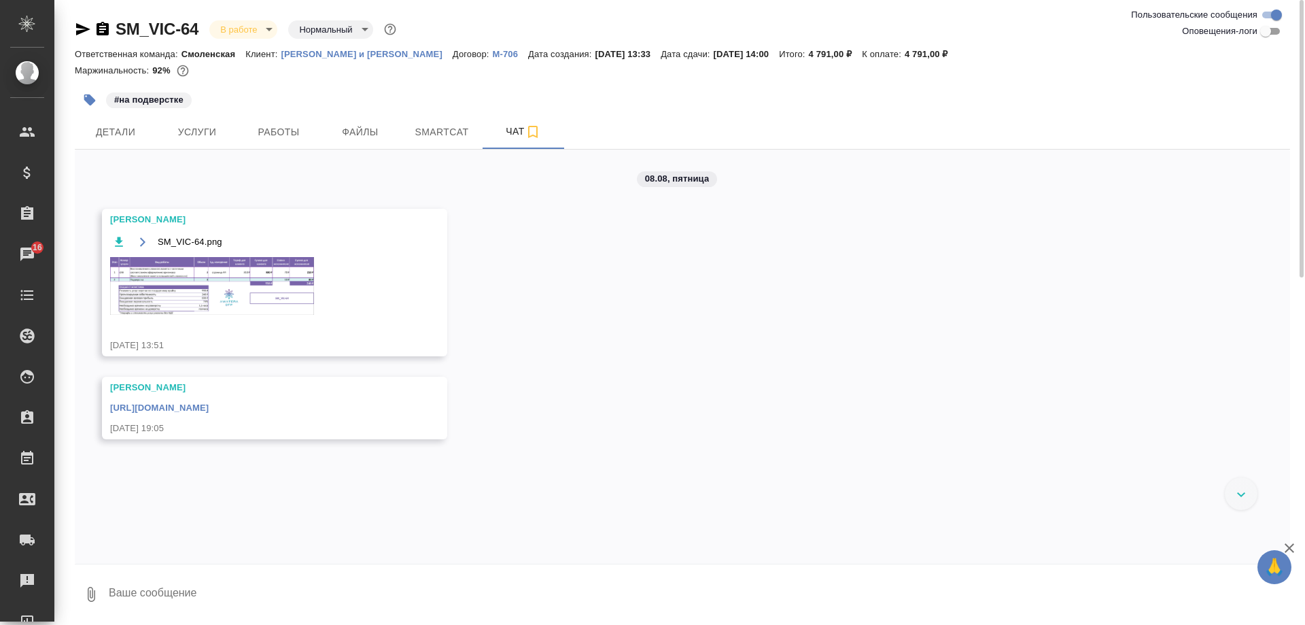
click at [200, 589] on textarea at bounding box center [698, 594] width 1183 height 46
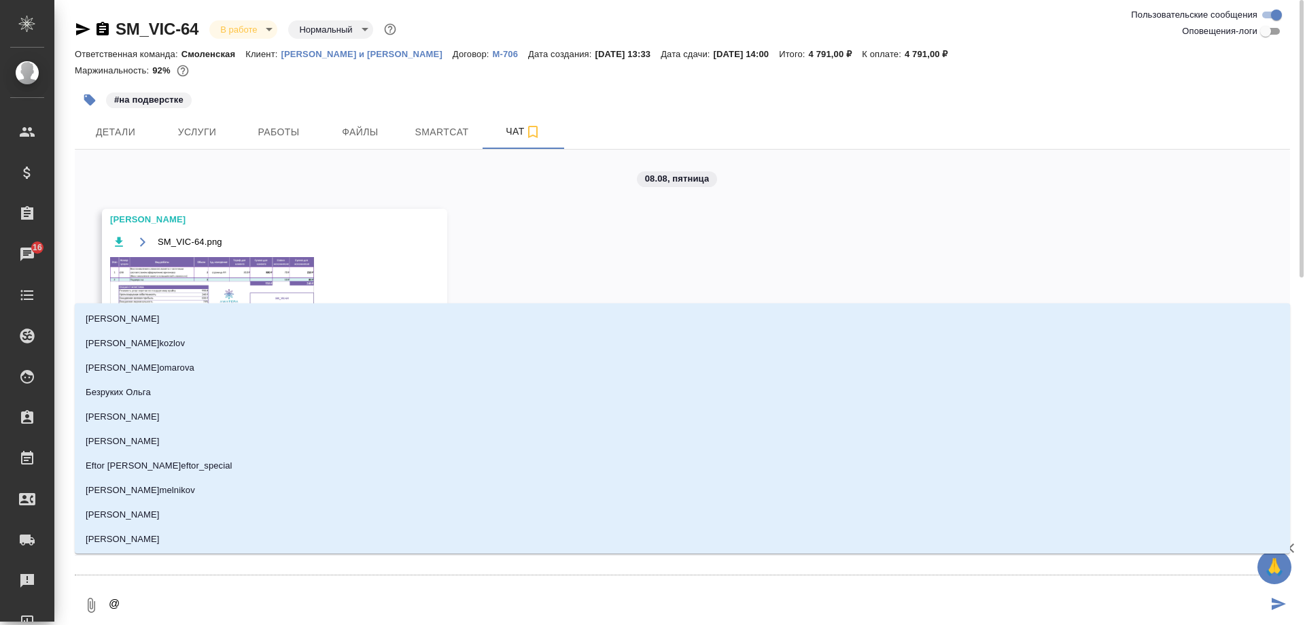
type textarea "@m"
type input "m"
type textarea "@ma"
type input "ma"
type textarea "@mat"
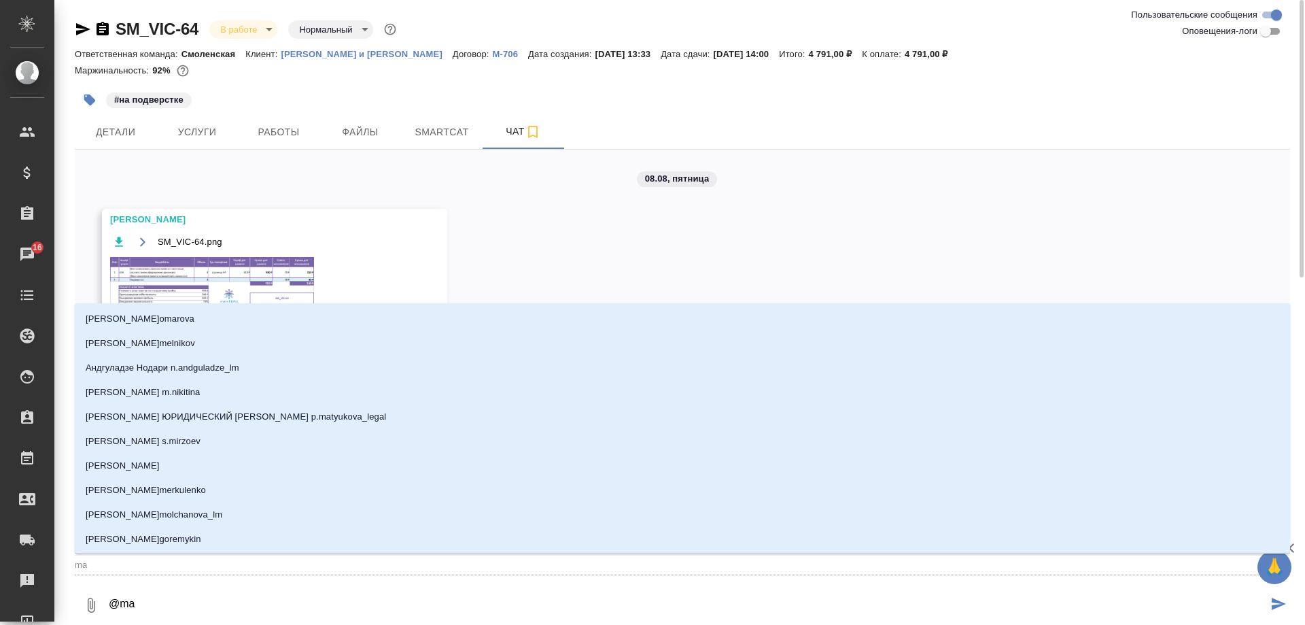
type input "mat"
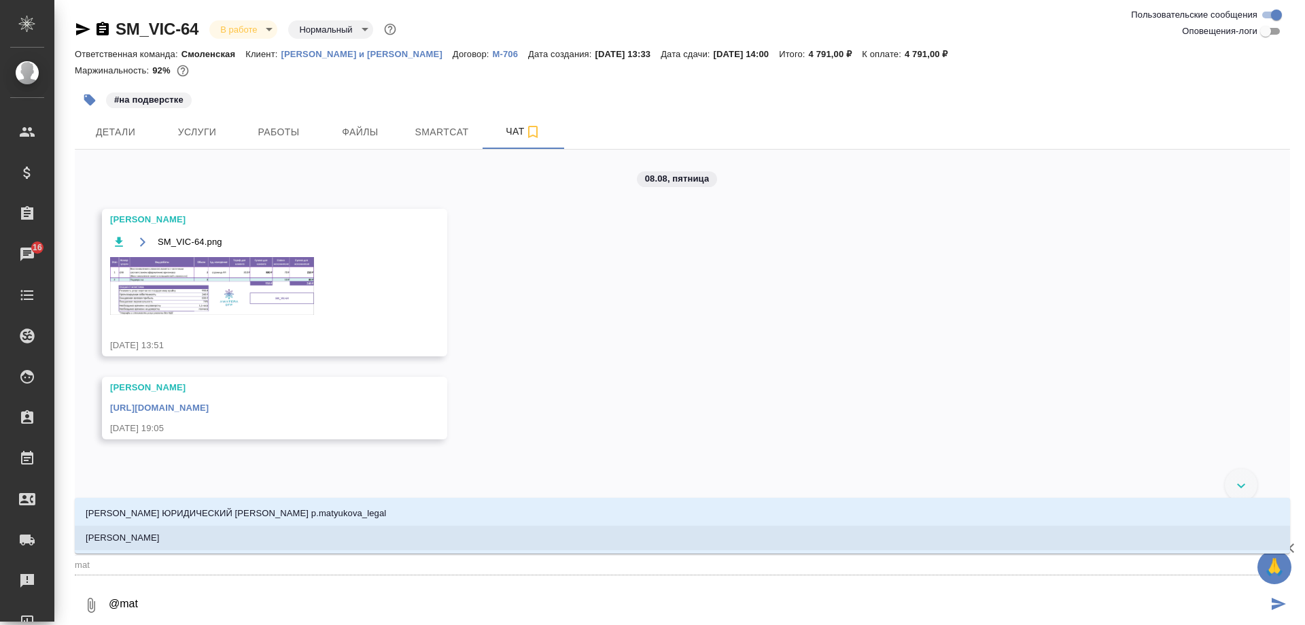
click at [216, 538] on li "Matveeva Anastasia" at bounding box center [683, 538] width 1216 height 24
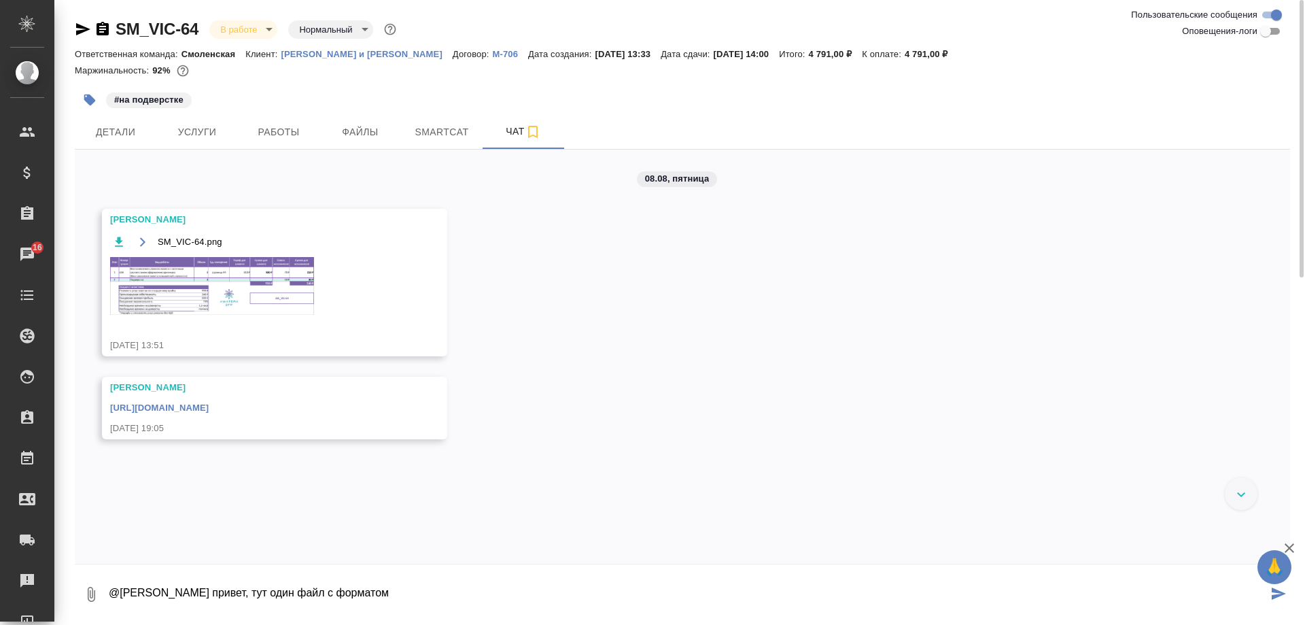
click at [445, 596] on textarea "@Matveeva Anastasia привет, тут один файл с форматом" at bounding box center [687, 594] width 1161 height 46
paste textarea ".mhtml"
click at [95, 593] on icon "button" at bounding box center [91, 594] width 7 height 15
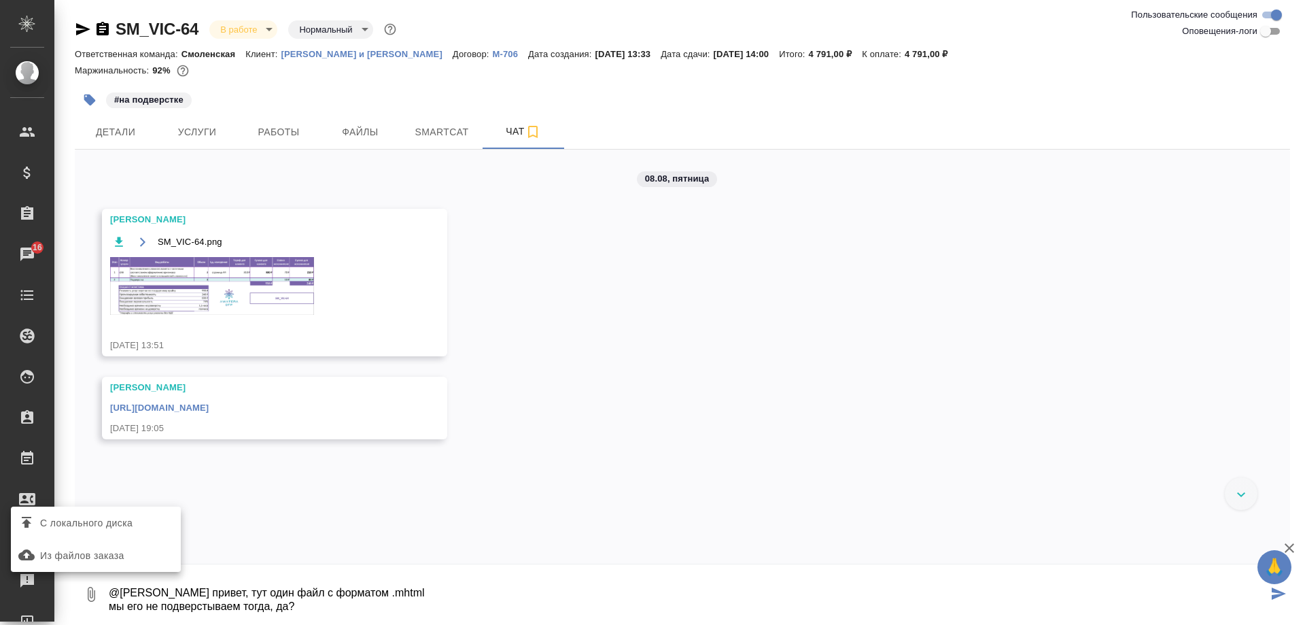
click at [133, 515] on span "С локального диска" at bounding box center [86, 523] width 92 height 17
click at [0, 0] on input "С локального диска" at bounding box center [0, 0] width 0 height 0
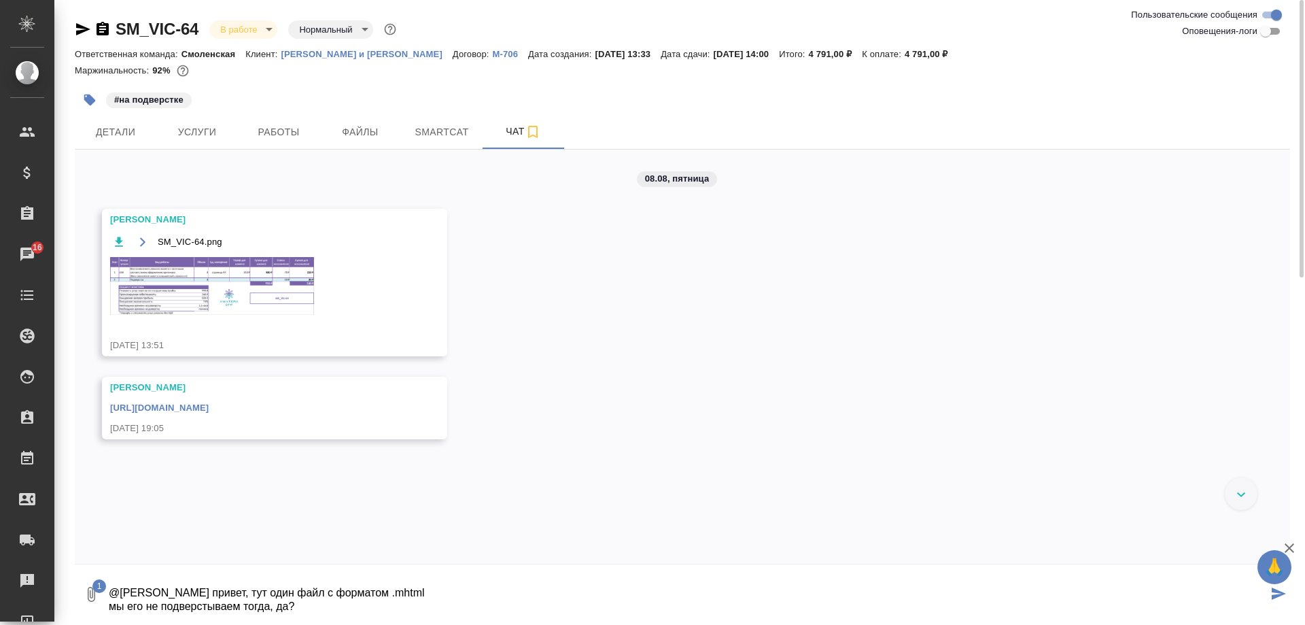
click at [320, 617] on textarea "@Matveeva Anastasia привет, тут один файл с форматом .mhtml мы его не подверсты…" at bounding box center [687, 594] width 1161 height 46
type textarea "@Matveeva Anastasia привет, тут один файл с форматом .mhtml мы его не подверсты…"
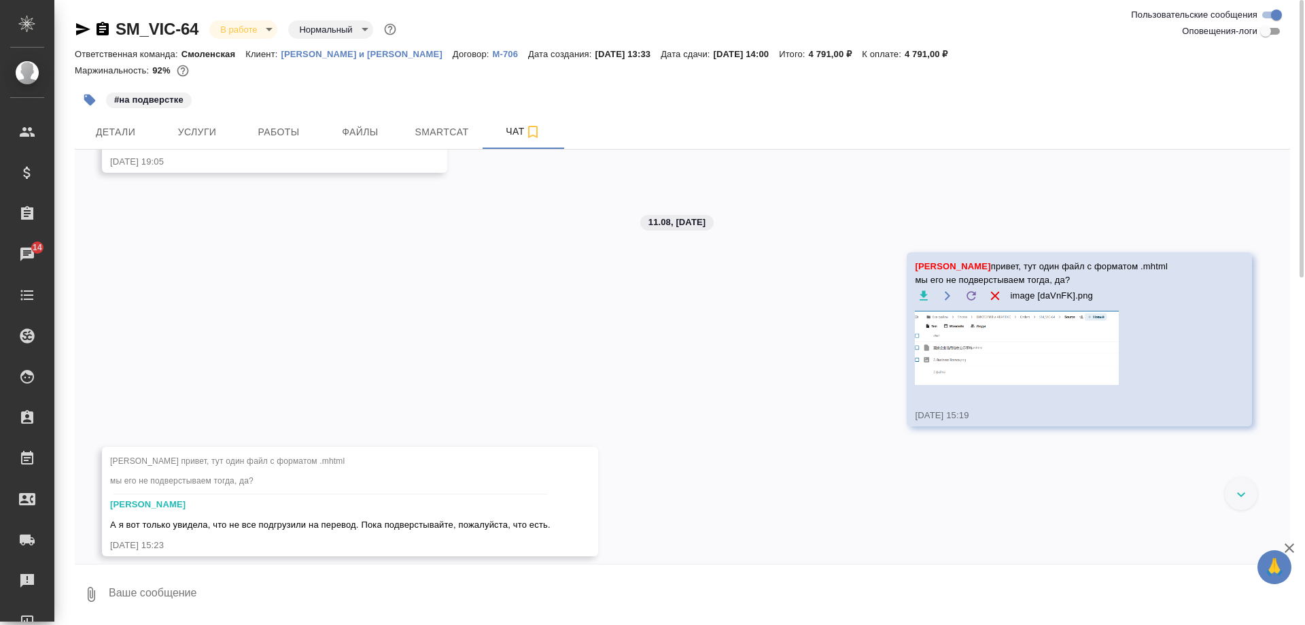
scroll to position [308, 0]
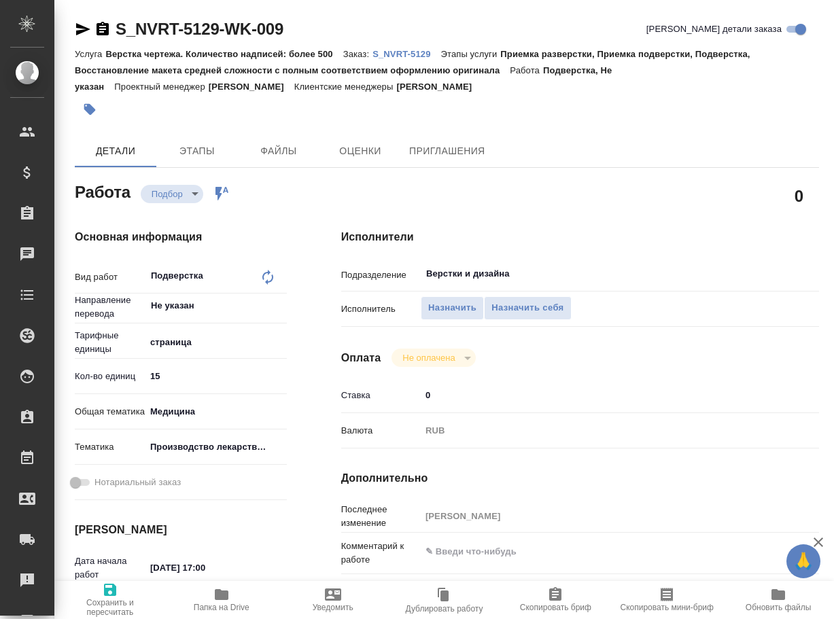
type textarea "x"
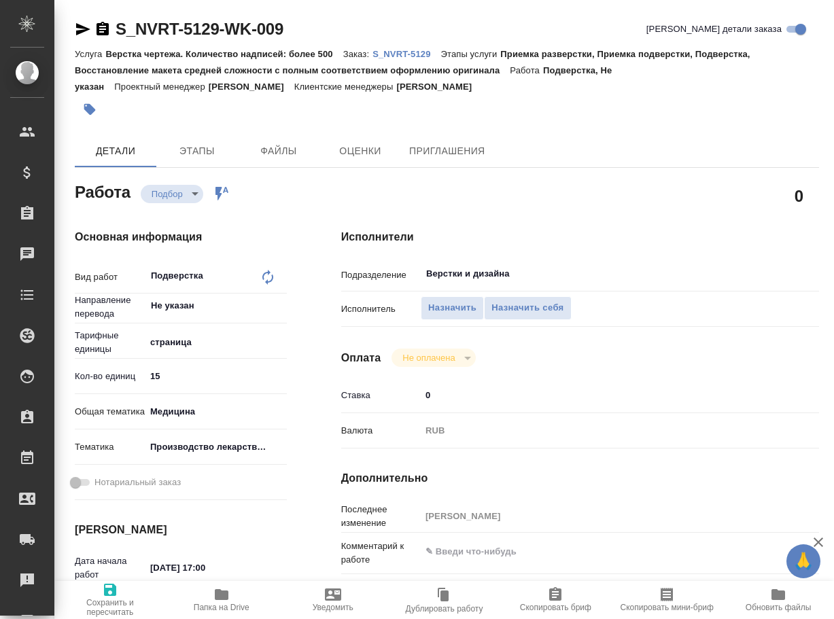
type textarea "x"
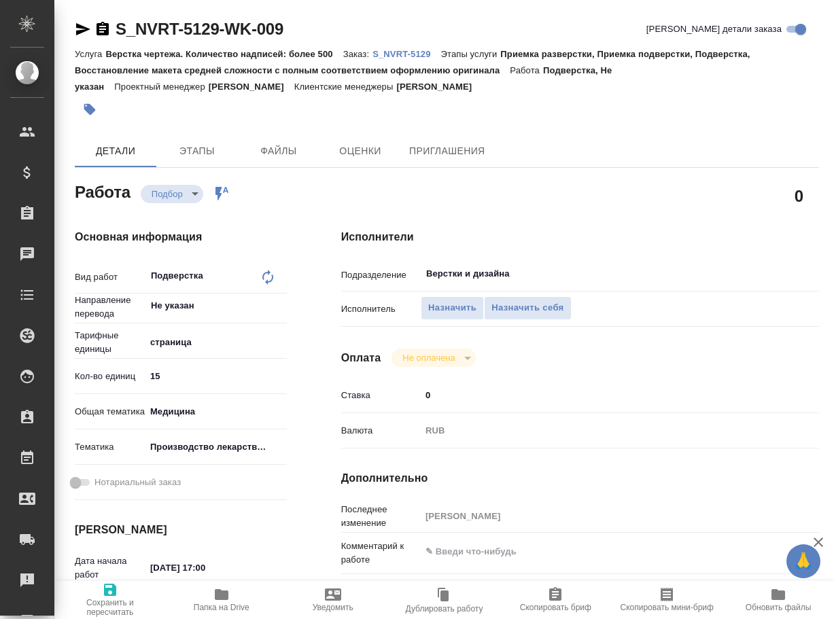
type textarea "x"
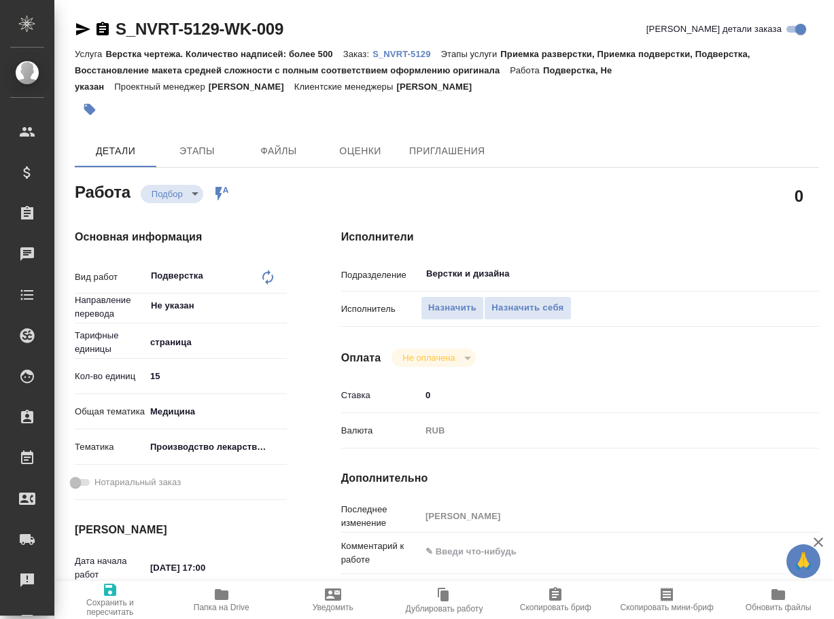
type textarea "x"
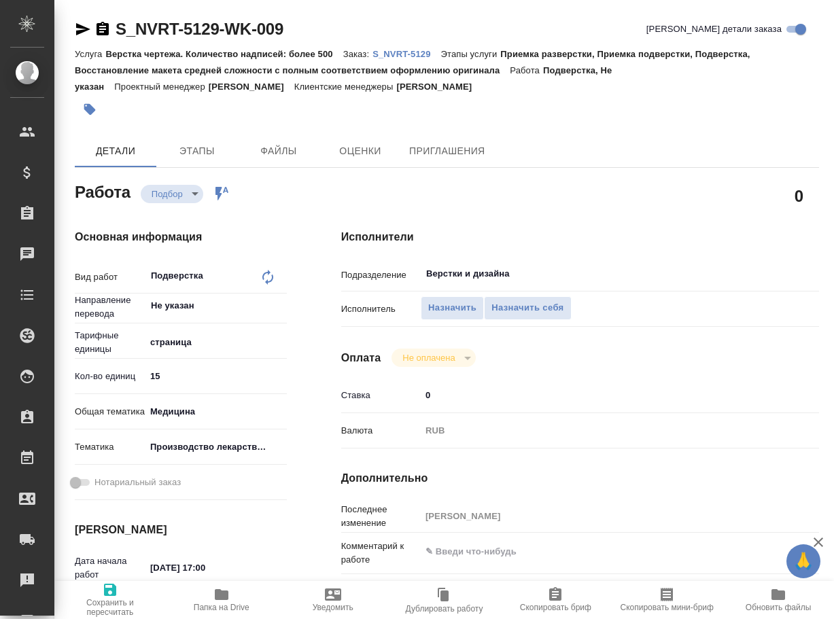
type textarea "x"
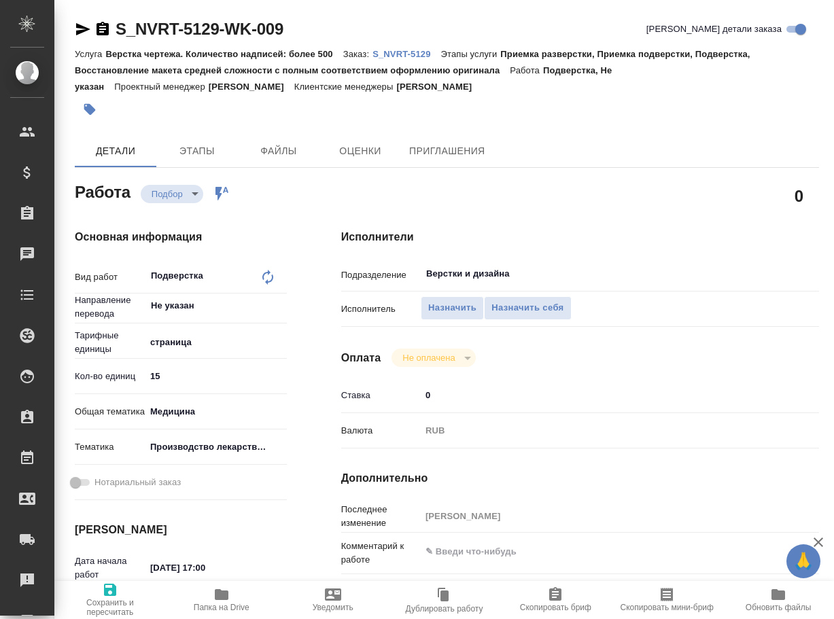
type textarea "x"
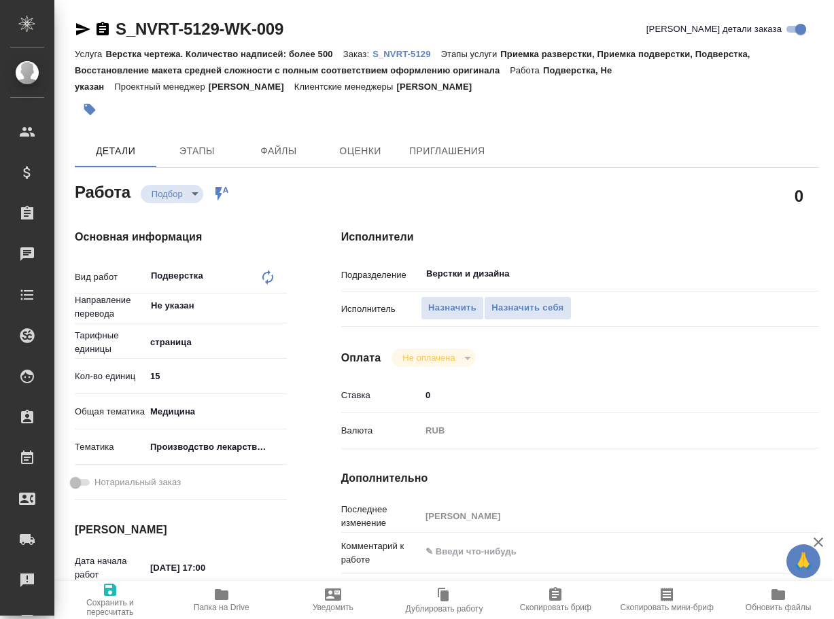
type textarea "x"
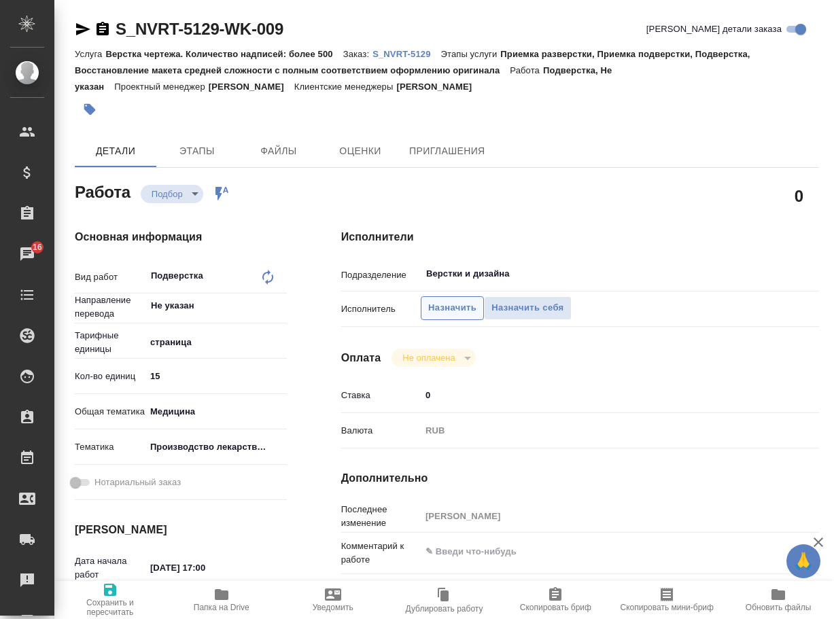
click at [448, 309] on span "Назначить" at bounding box center [452, 309] width 48 height 16
type textarea "x"
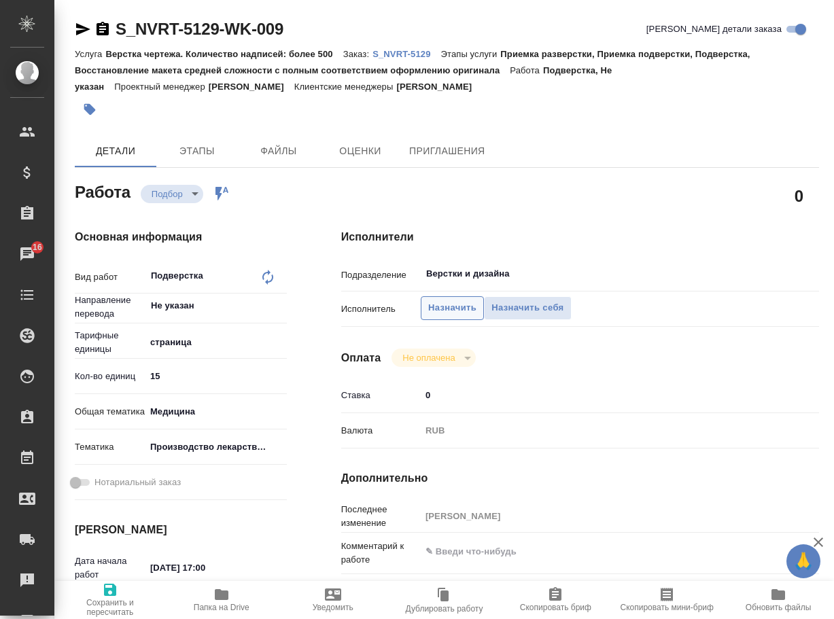
type textarea "x"
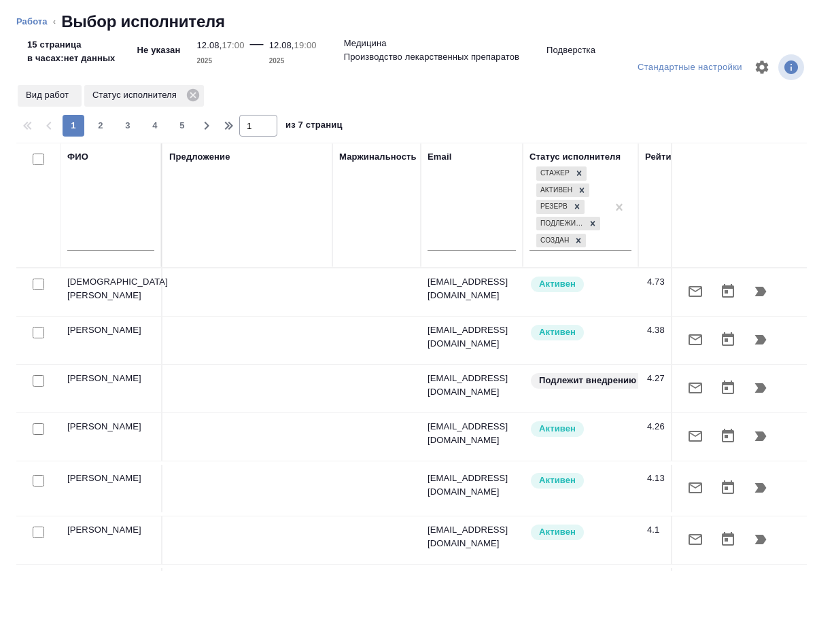
click at [112, 237] on input "text" at bounding box center [110, 242] width 87 height 17
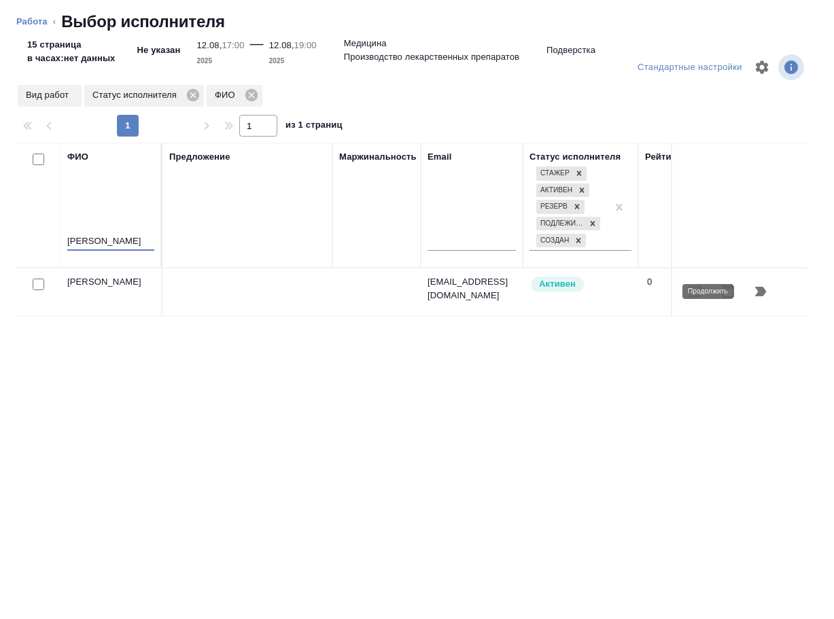
type input "носкова"
click at [763, 287] on icon "button" at bounding box center [761, 292] width 16 height 16
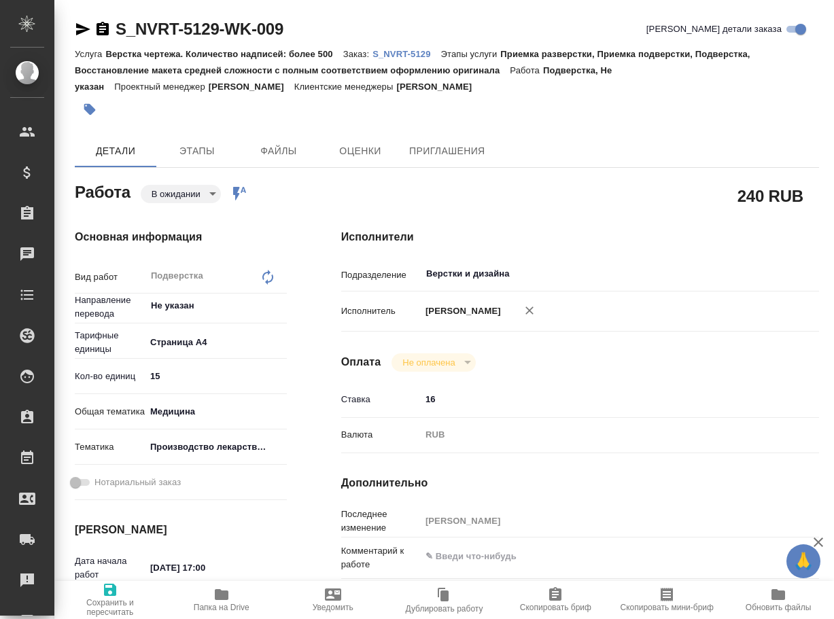
type textarea "x"
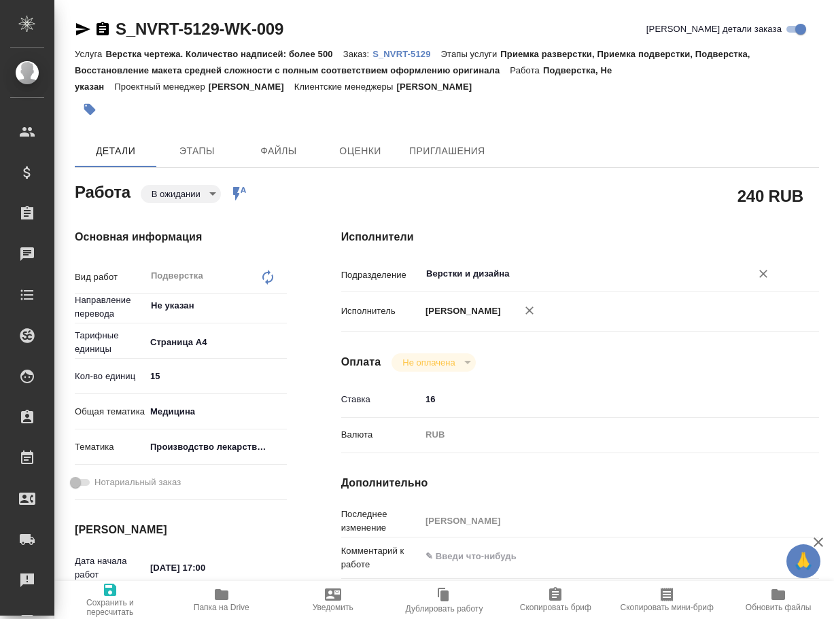
type textarea "x"
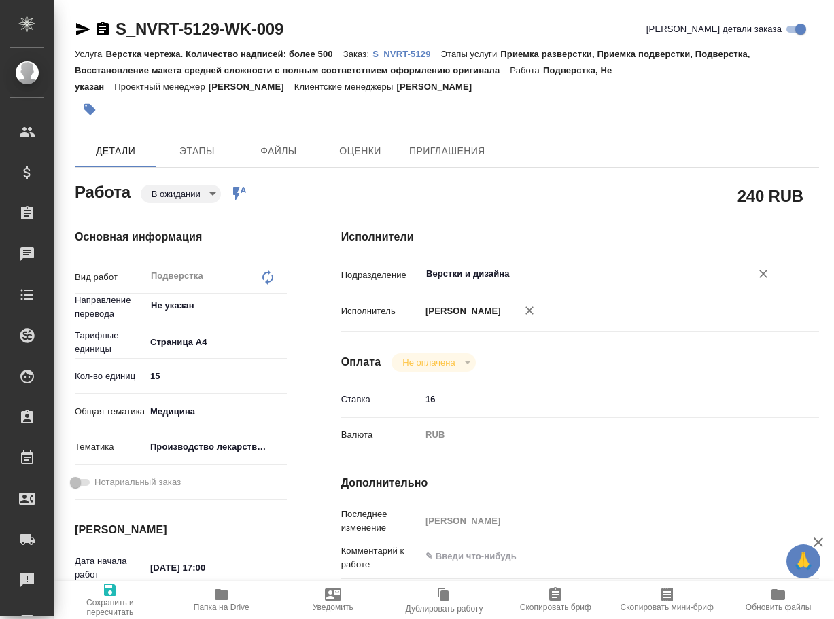
type textarea "x"
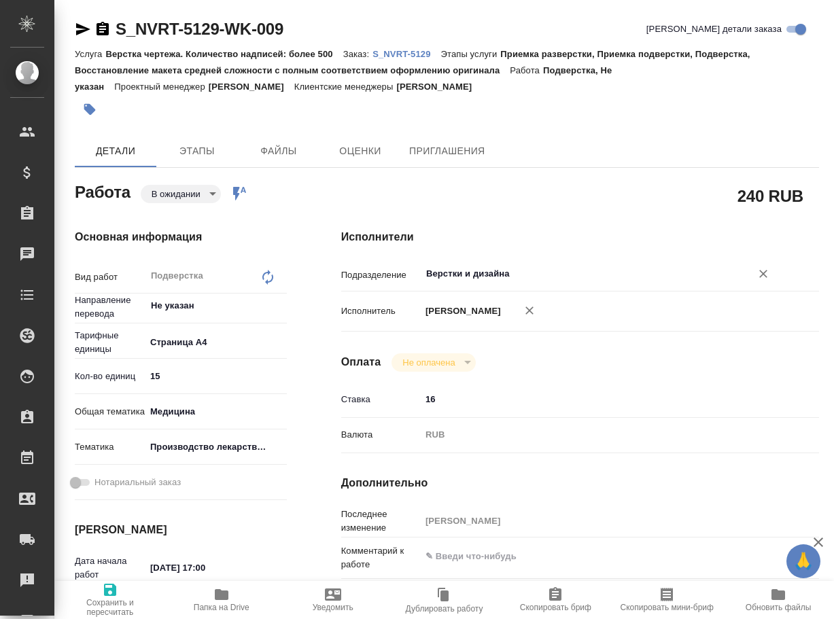
type textarea "x"
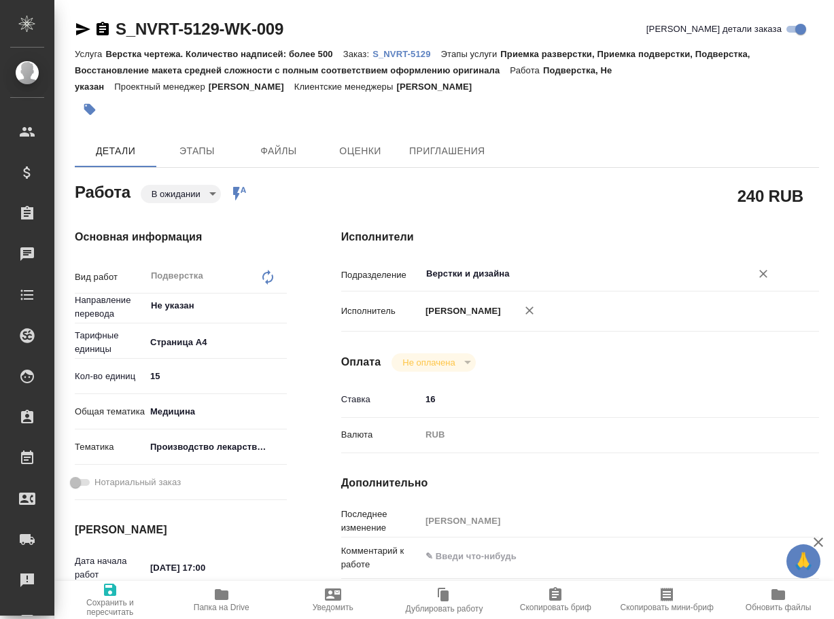
click at [505, 270] on input "Верстки и дизайна" at bounding box center [577, 274] width 305 height 16
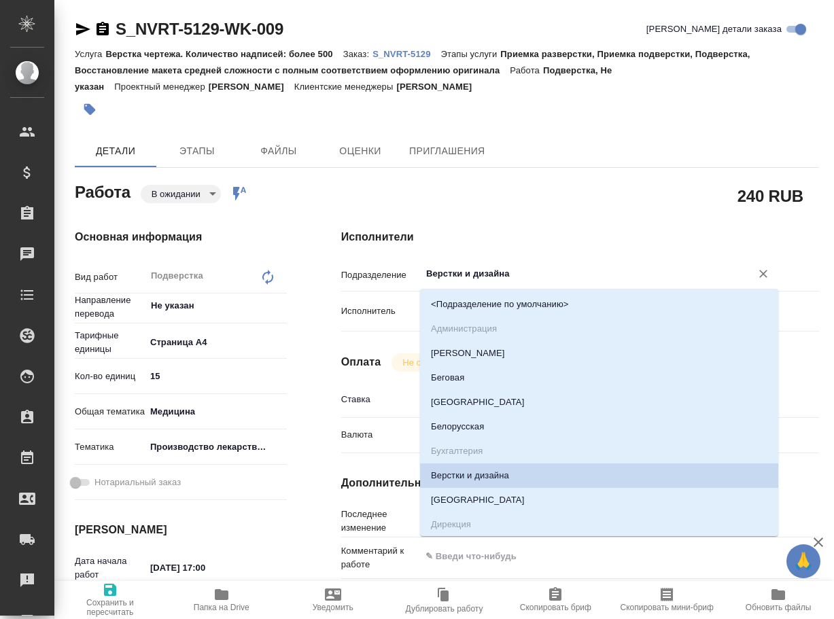
type textarea "x"
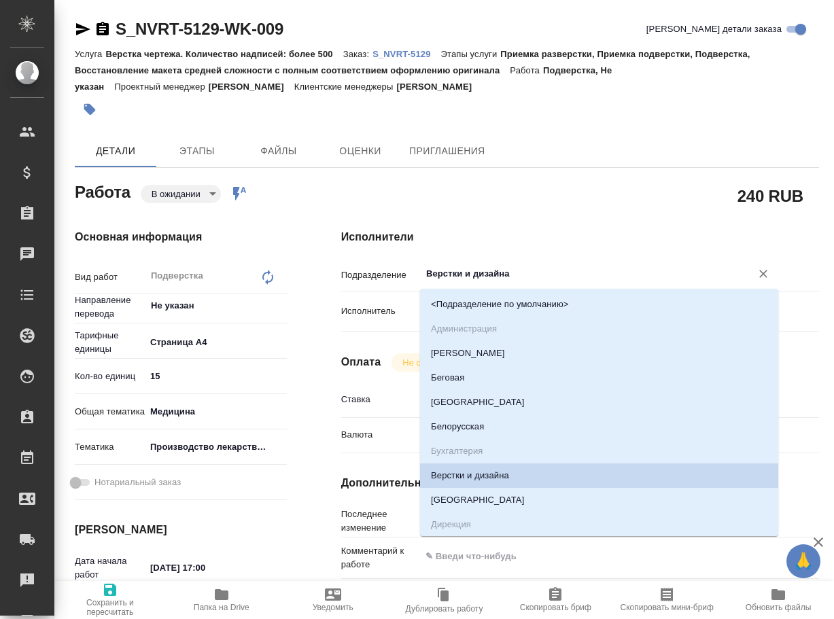
type textarea "x"
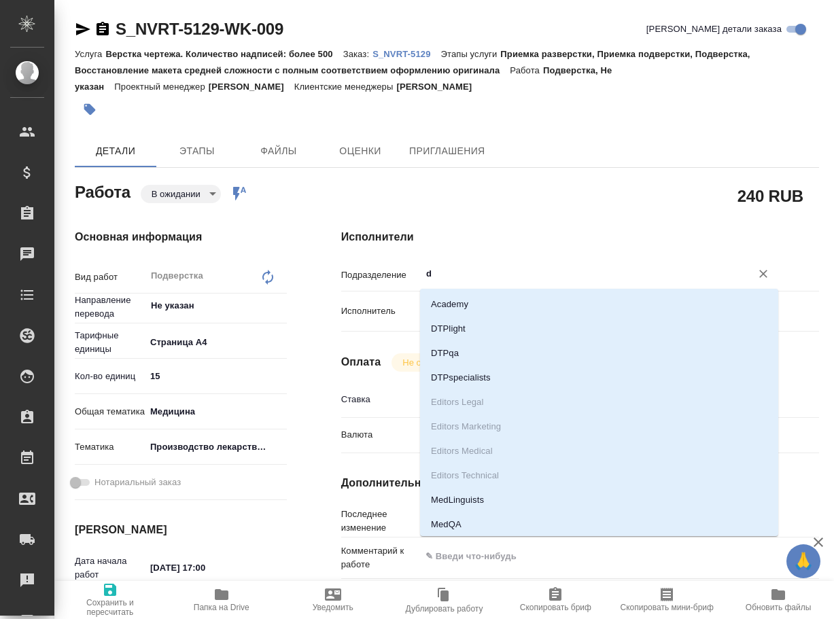
type input "dt"
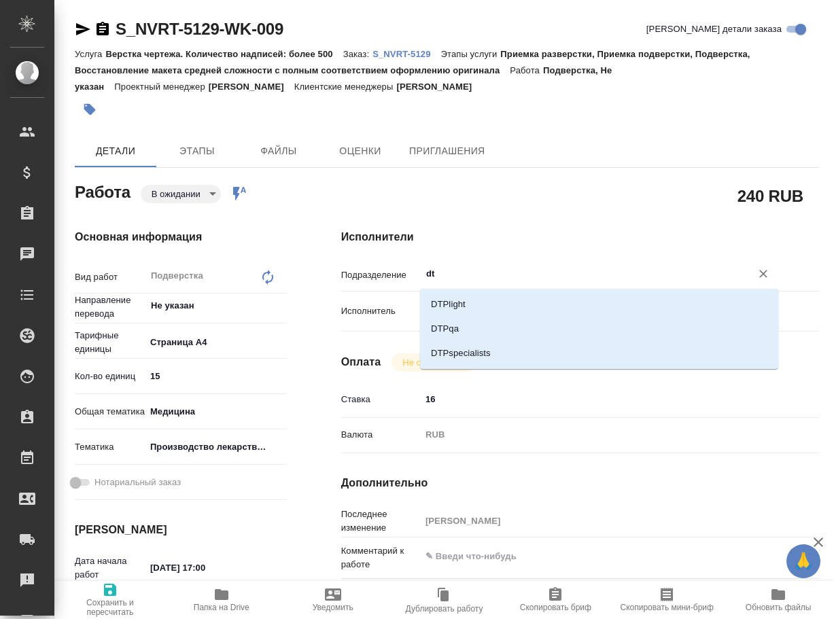
type textarea "x"
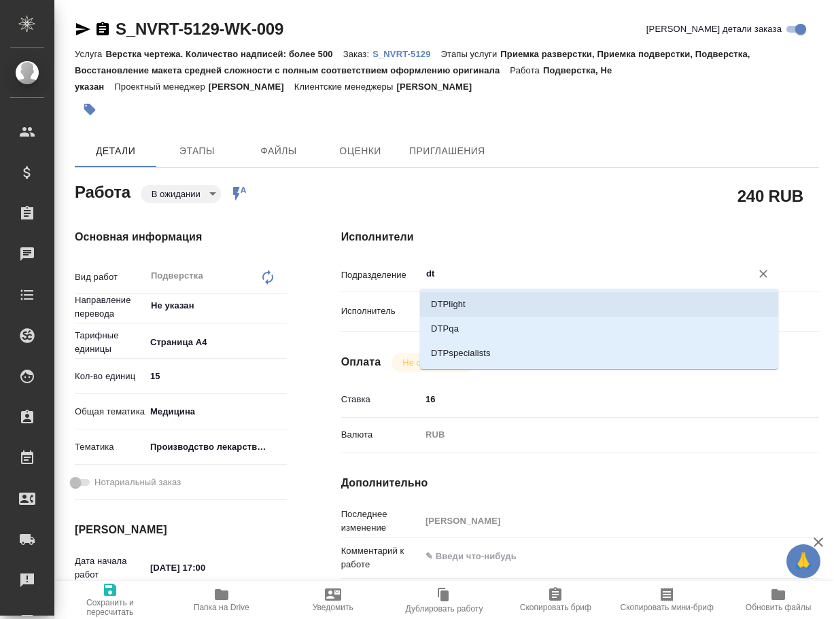
click at [481, 302] on li "DTPlight" at bounding box center [599, 304] width 358 height 24
type textarea "x"
type input "DTPlight"
type textarea "x"
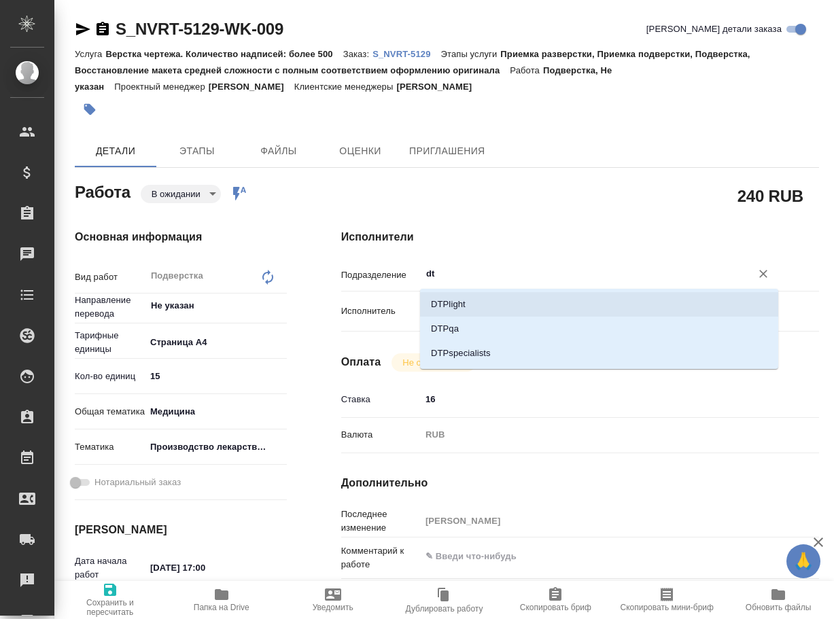
type textarea "x"
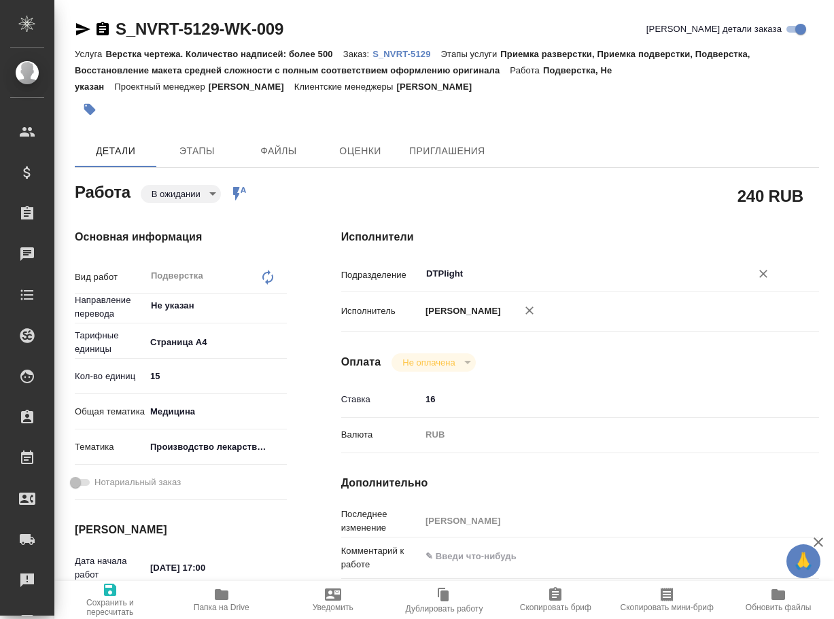
type input "DTPlight"
drag, startPoint x: 107, startPoint y: 599, endPoint x: 154, endPoint y: 517, distance: 95.0
click at [107, 598] on span "Сохранить и пересчитать" at bounding box center [110, 607] width 95 height 19
type textarea "x"
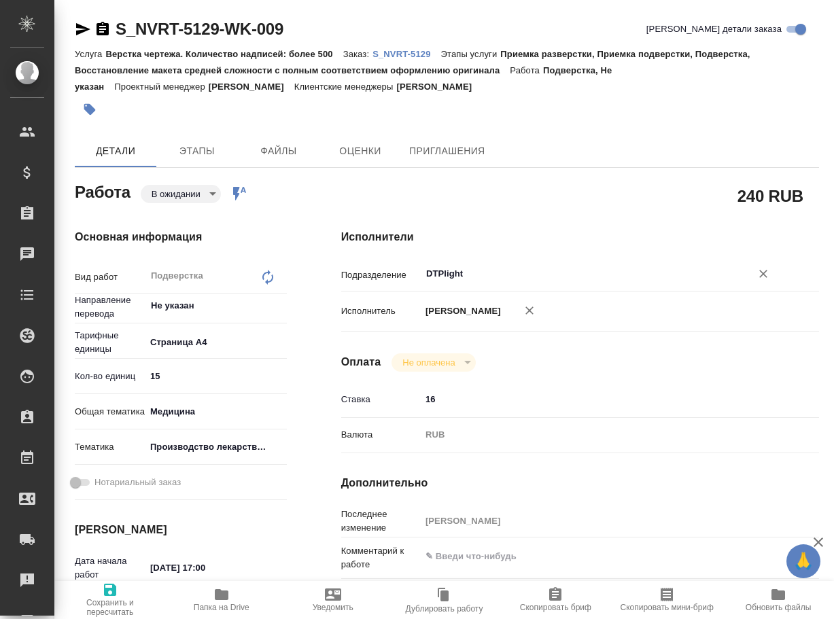
type textarea "x"
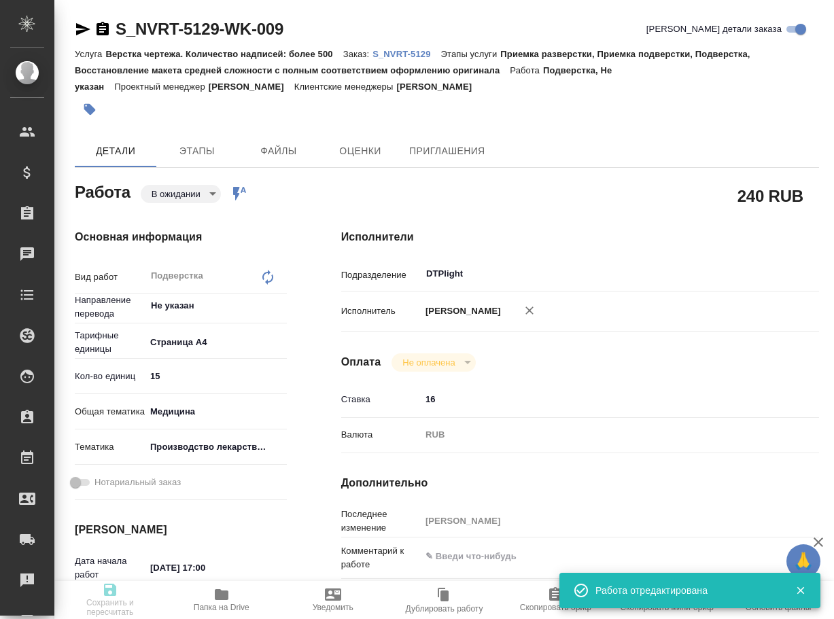
type textarea "x"
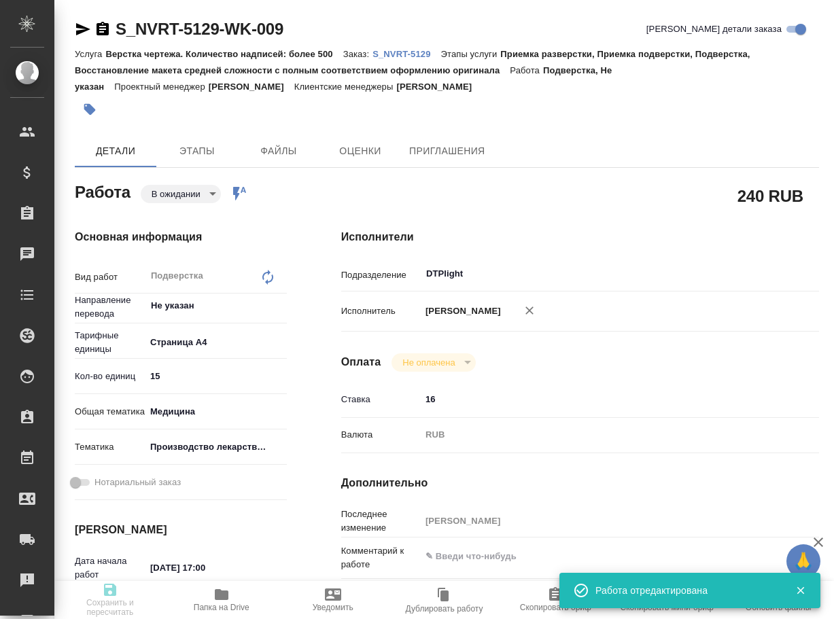
type textarea "x"
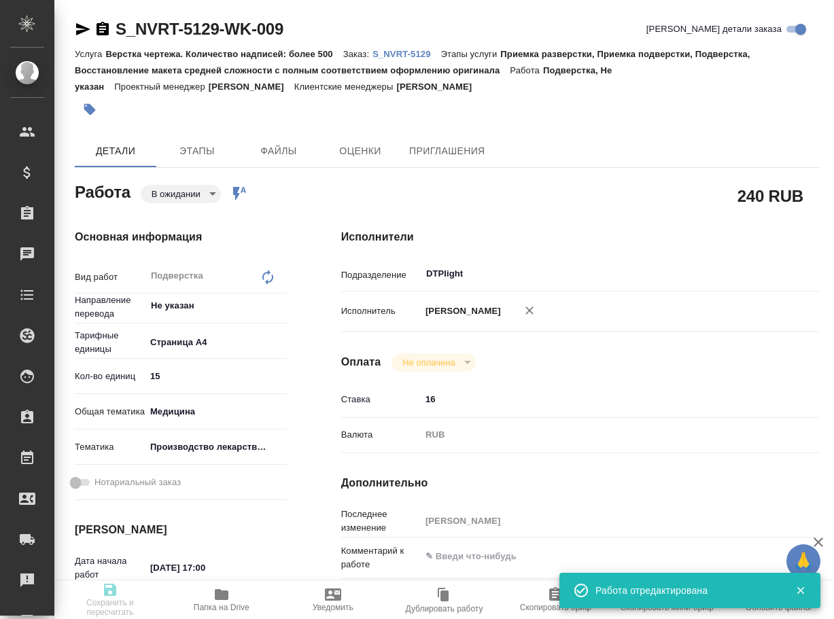
type input "pending"
type textarea "Подверстка"
type textarea "x"
type input "Не указан"
type input "5f036ec4e16dec2d6b59c8ff"
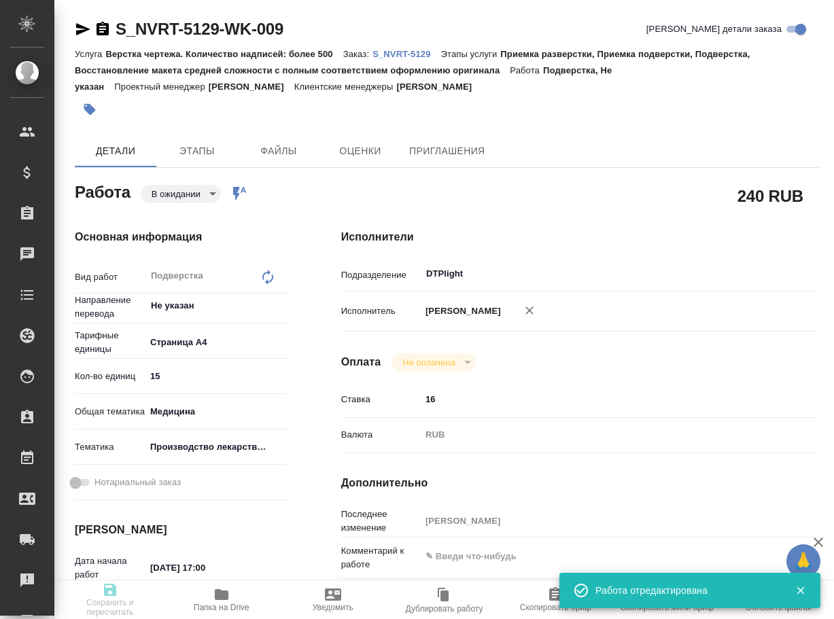
type input "15"
type input "med"
type input "614982fec5ecbb70f805293f"
type input "12.08.2025 17:00"
type input "12.08.2025 19:00"
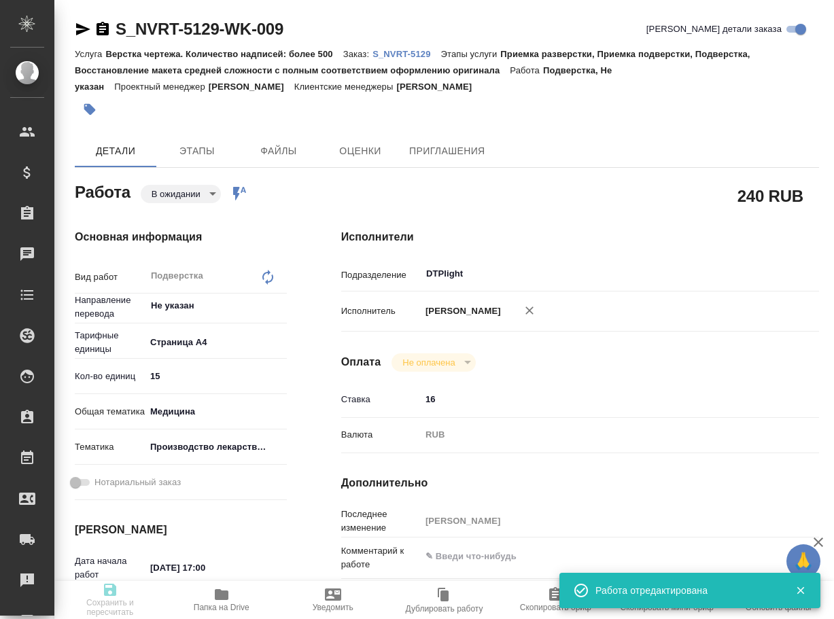
type input "12.08.2025 19:00"
type input "DTPlight"
type input "notPayed"
type input "16"
type input "RUB"
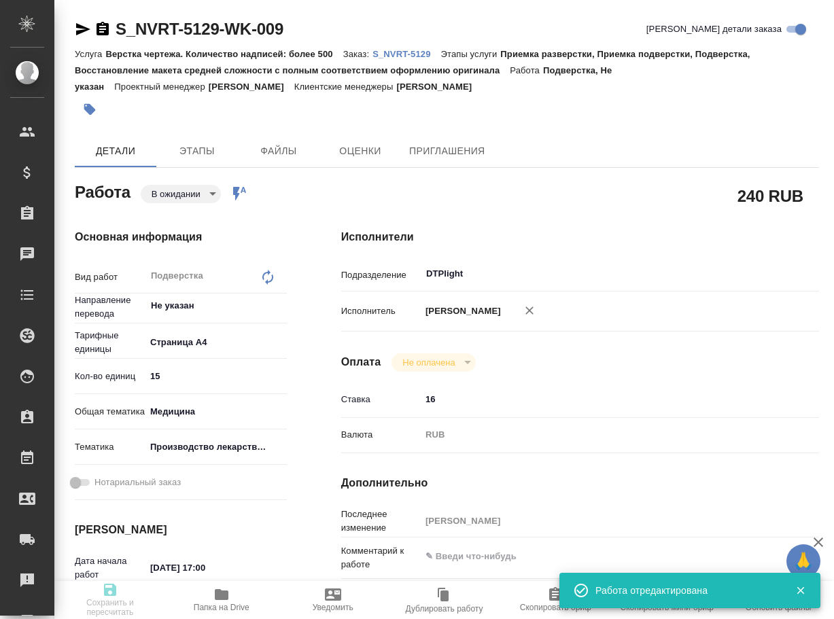
type input "[PERSON_NAME]"
type textarea "x"
type textarea "/Clients/Novartos_Pharma/Orders/S_NVRT-5129/DTP/S_NVRT-5129-WK-009"
type textarea "x"
type input "S_NVRT-5129"
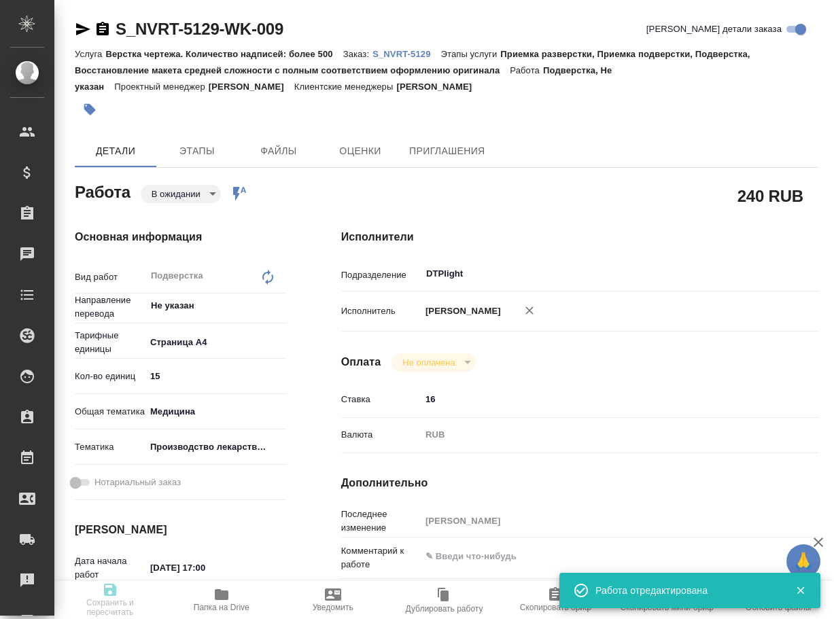
type input "Верстка чертежа. Количество надписей: более 500"
type input "Приемка разверстки, Приемка подверстки, Подверстка, Восстановление макета средн…"
type input "Кабаргина Анна"
type input "[PERSON_NAME]"
type input "/Clients/Novartos_Pharma/Orders/S_NVRT-5129"
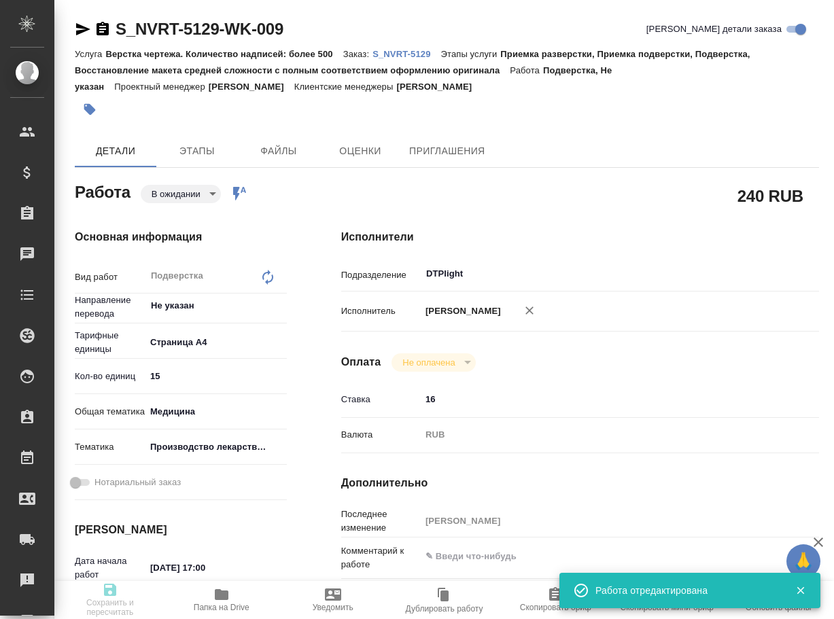
type textarea "x"
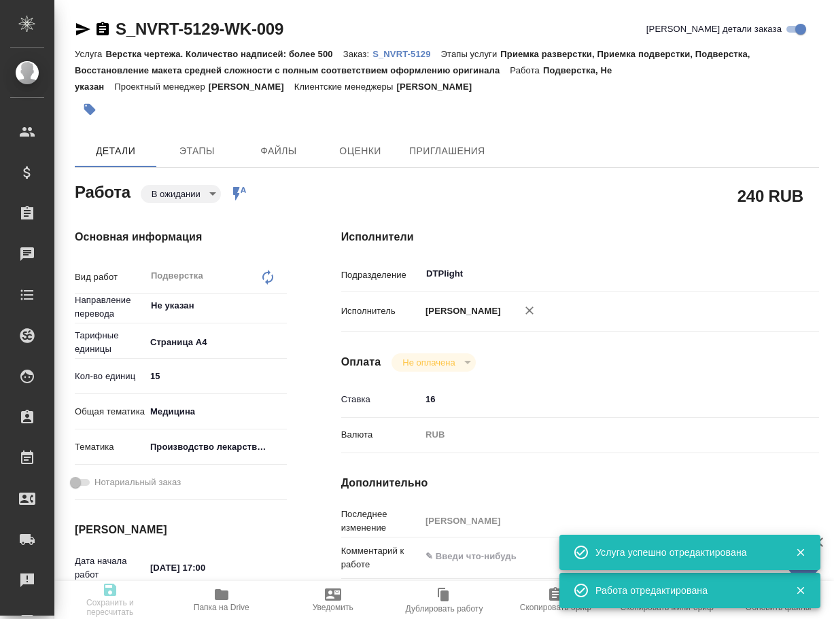
type textarea "x"
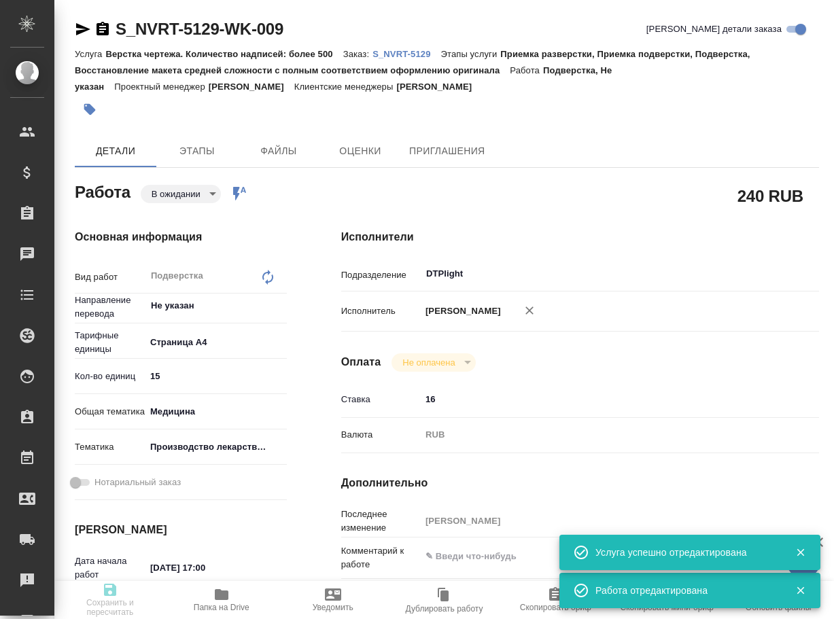
type textarea "x"
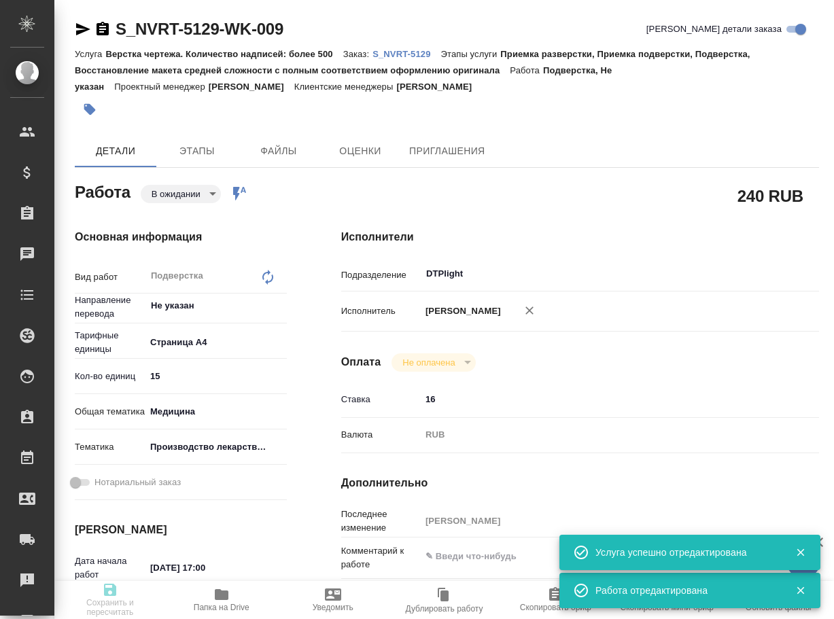
type textarea "x"
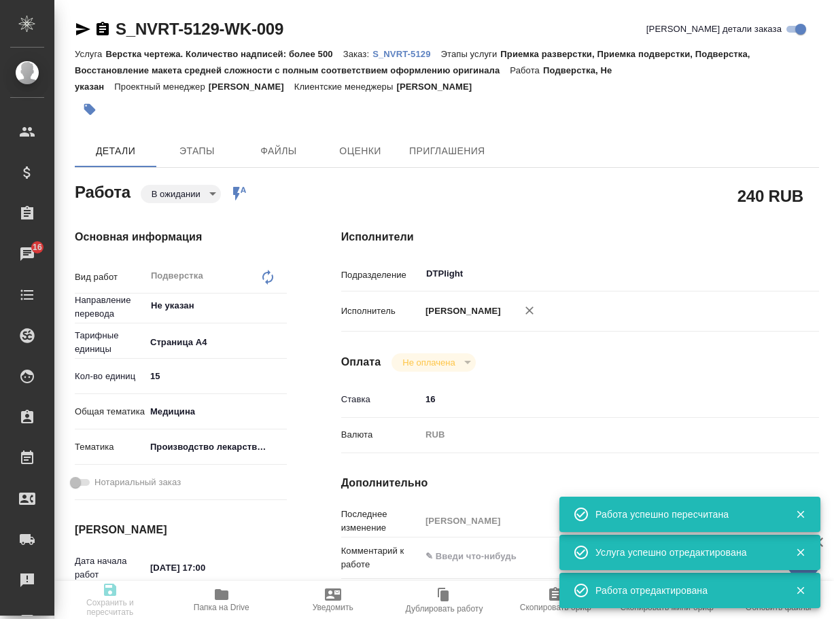
type input "pending"
type textarea "Подверстка"
type textarea "x"
type input "Не указан"
type input "5f036ec4e16dec2d6b59c8ff"
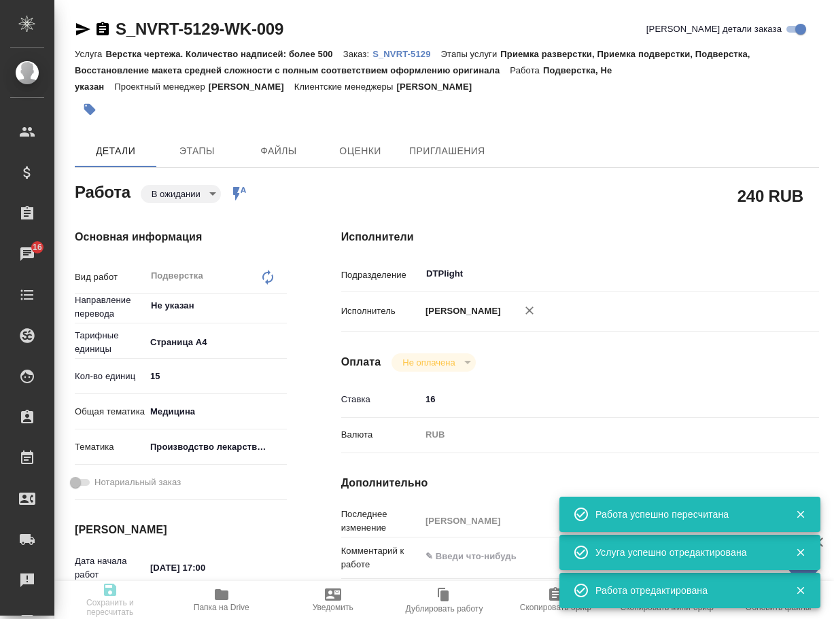
type input "15"
type input "med"
type input "614982fec5ecbb70f805293f"
type input "12.08.2025 17:00"
type input "12.08.2025 19:00"
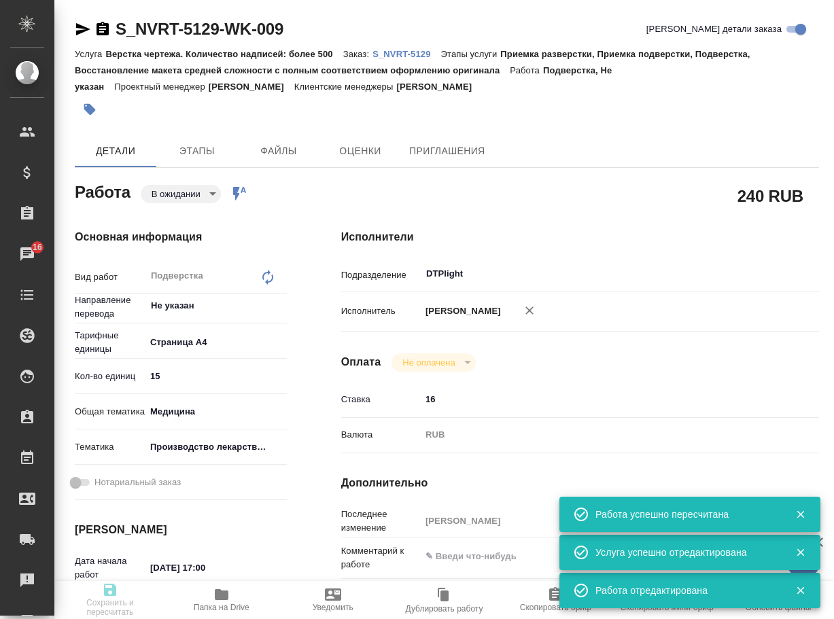
type input "12.08.2025 19:00"
type input "DTPlight"
type input "notPayed"
type input "16"
type input "RUB"
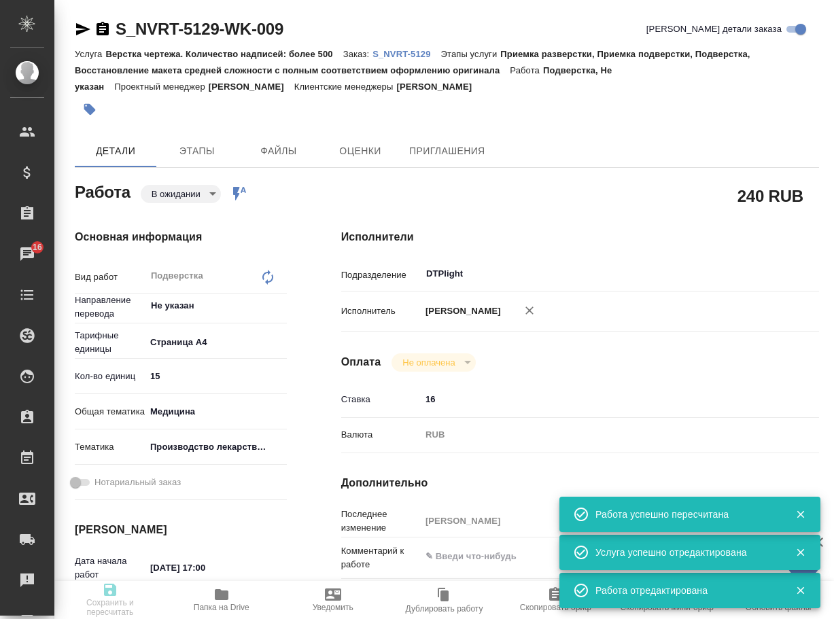
type input "[PERSON_NAME]"
type textarea "x"
type textarea "/Clients/Novartos_Pharma/Orders/S_NVRT-5129/DTP/S_NVRT-5129-WK-009"
type textarea "x"
type input "S_NVRT-5129"
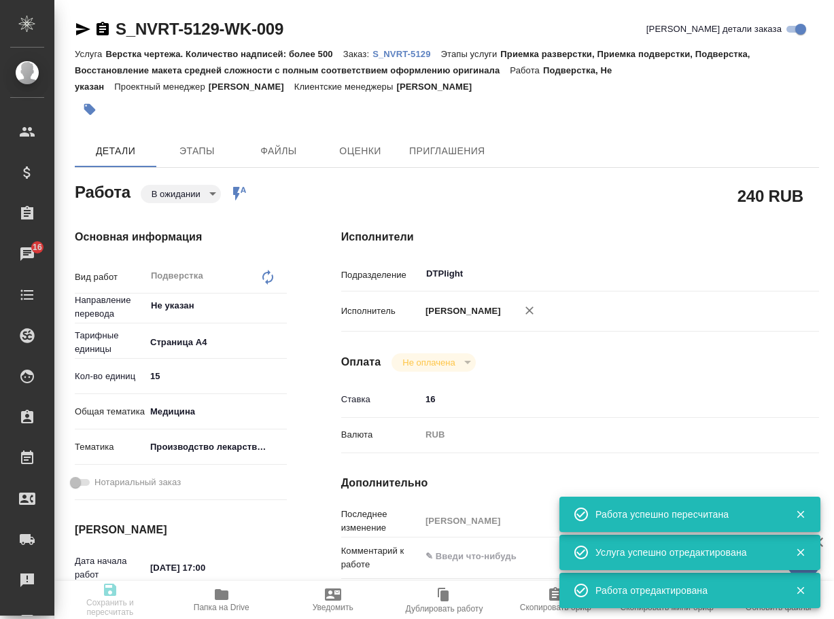
type input "Верстка чертежа. Количество надписей: более 500"
type input "Приемка разверстки, Приемка подверстки, Подверстка, Восстановление макета средн…"
type input "Кабаргина Анна"
type input "[PERSON_NAME]"
type input "/Clients/Novartos_Pharma/Orders/S_NVRT-5129"
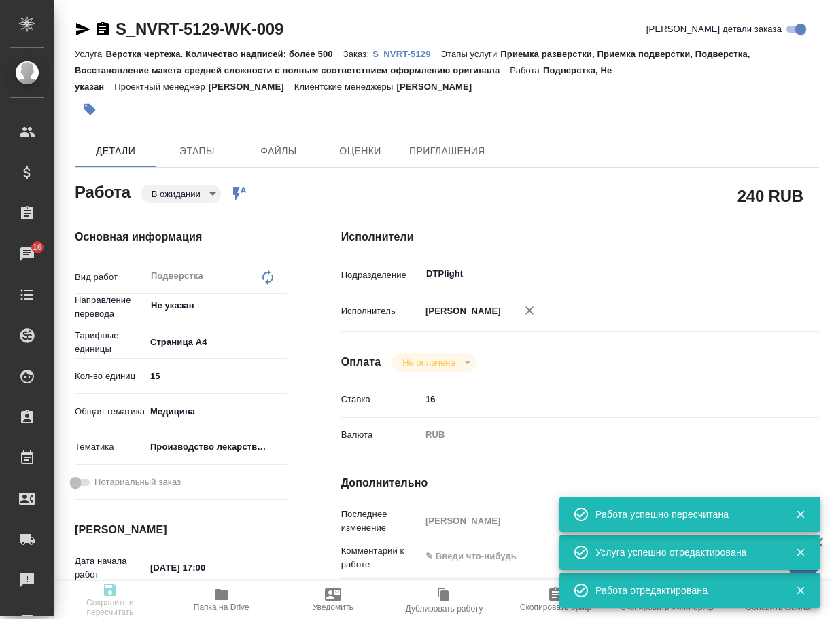
type textarea "x"
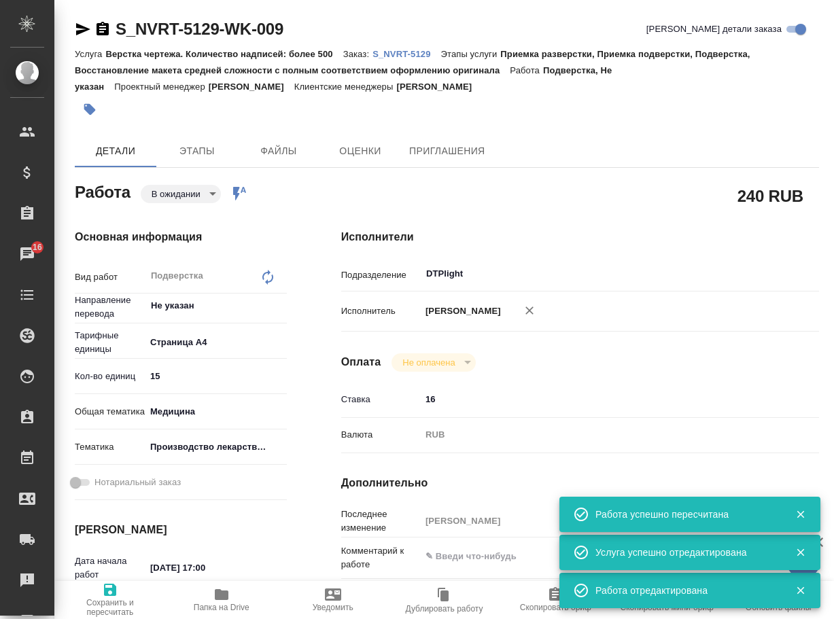
type textarea "x"
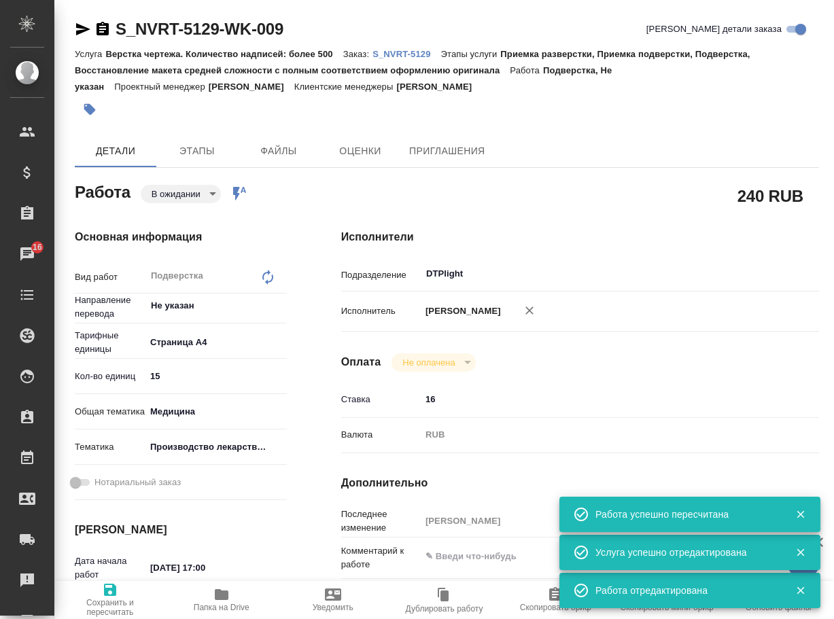
type textarea "x"
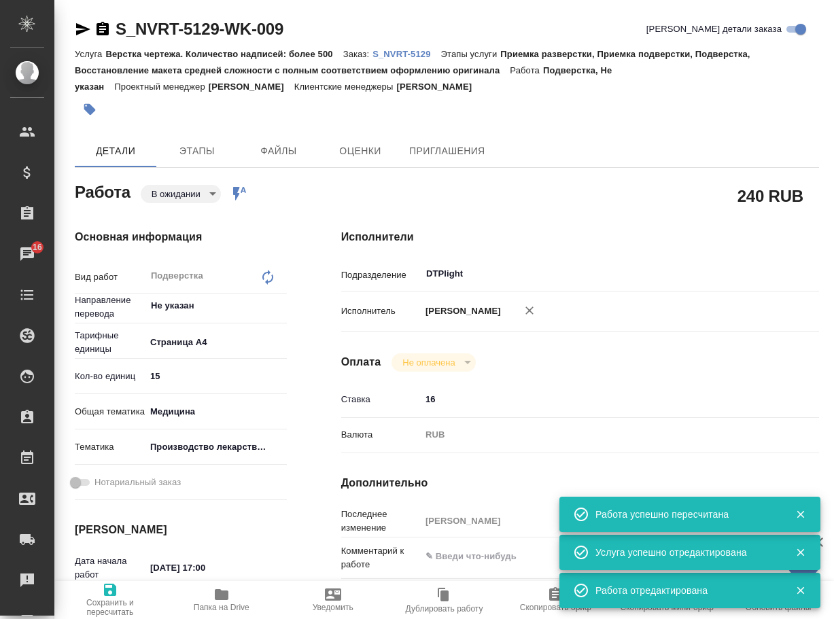
type textarea "x"
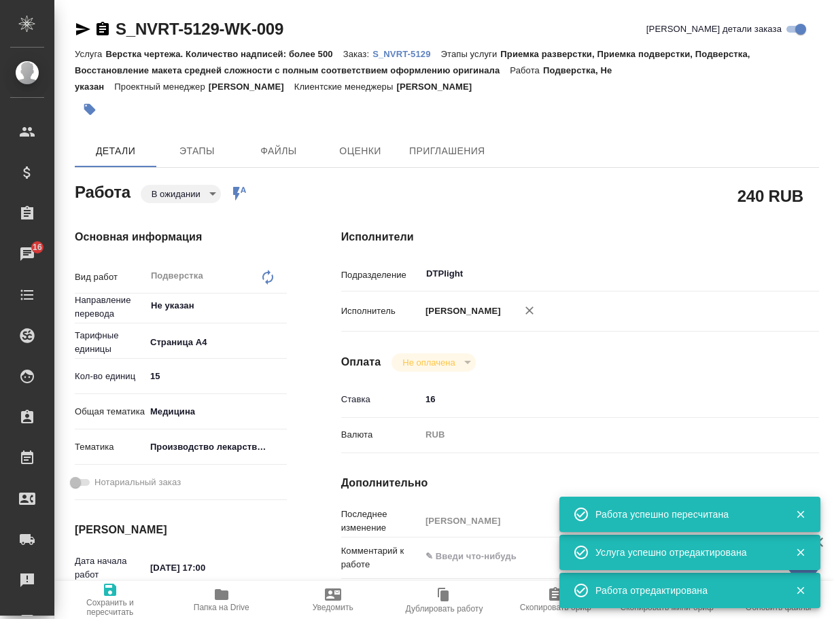
type textarea "x"
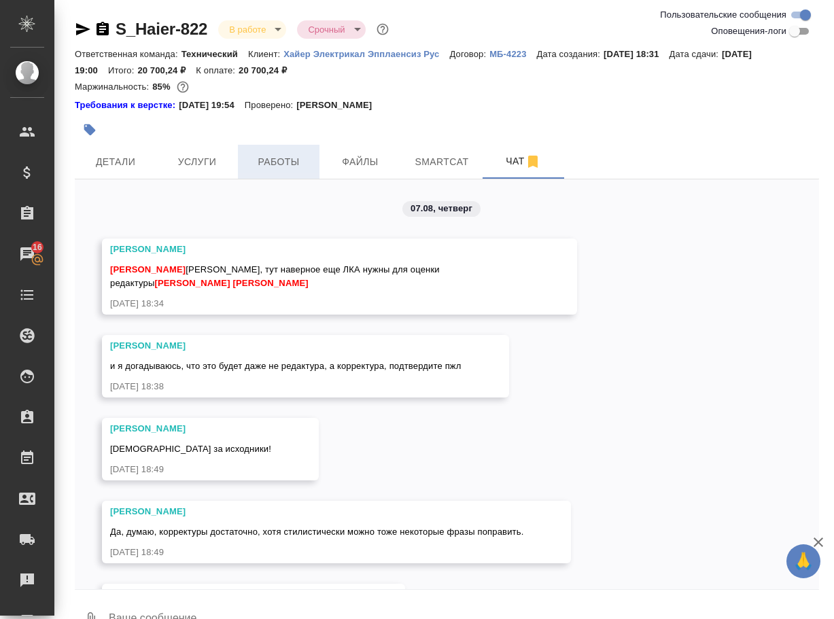
scroll to position [33, 0]
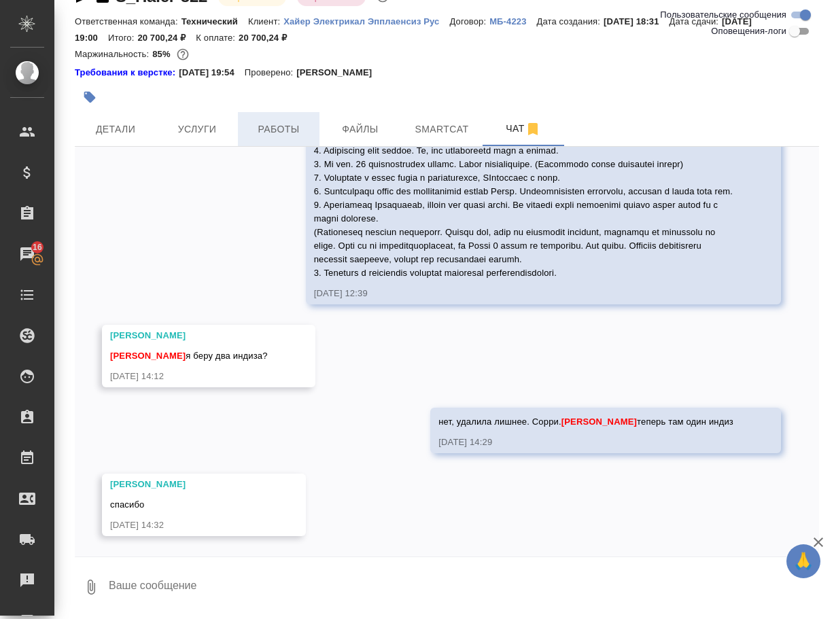
click at [280, 133] on span "Работы" at bounding box center [278, 129] width 65 height 17
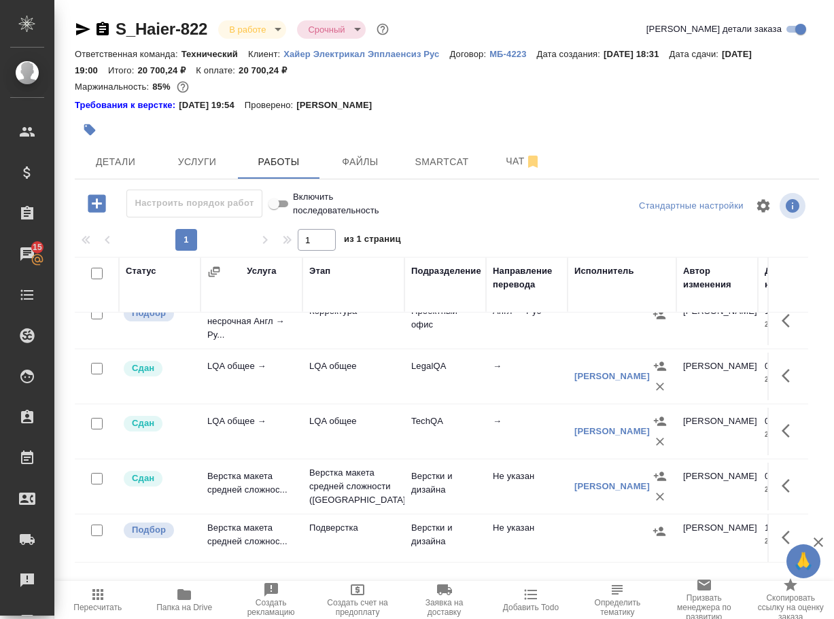
scroll to position [36, 0]
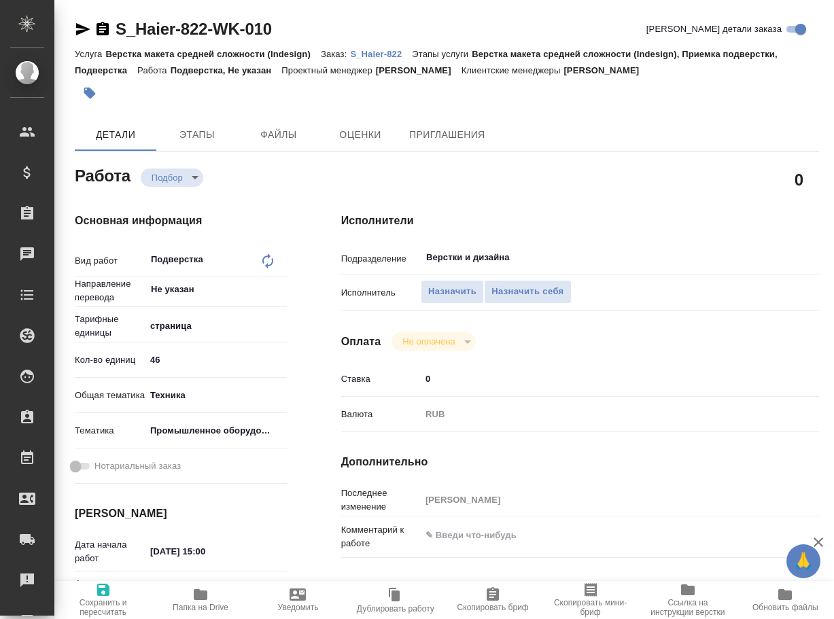
type textarea "x"
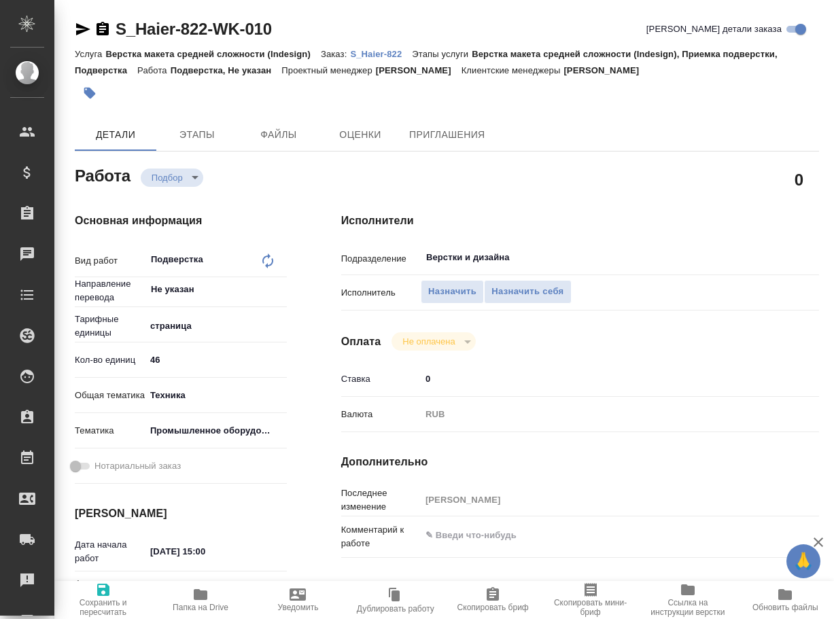
type textarea "x"
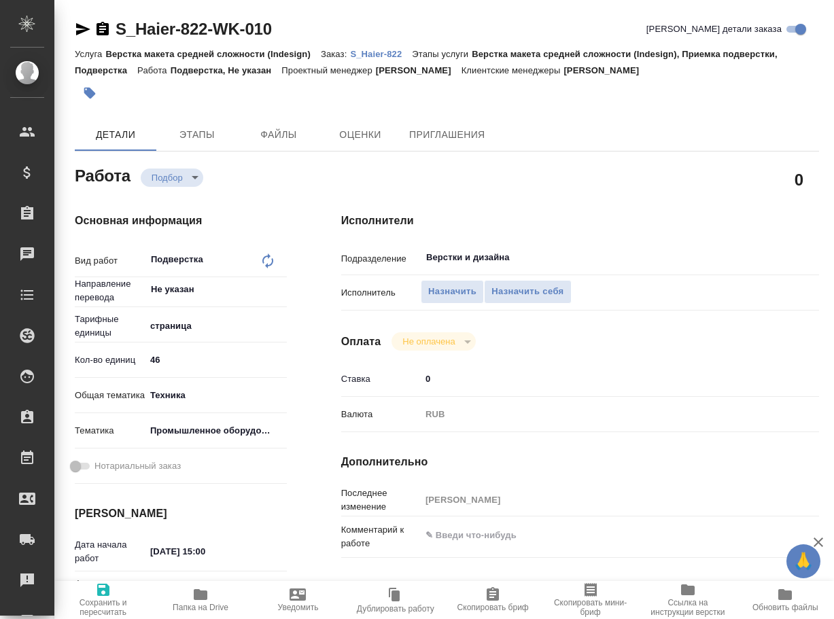
type textarea "x"
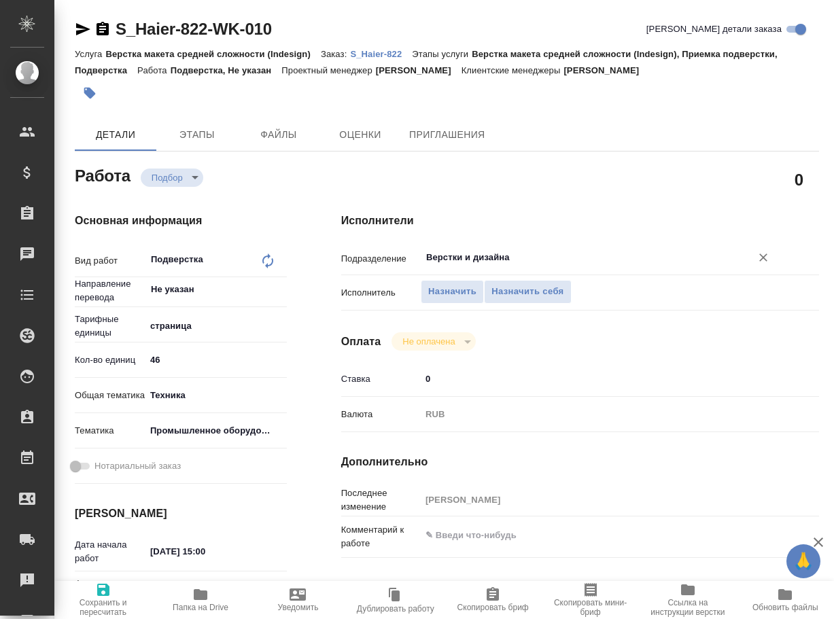
type textarea "x"
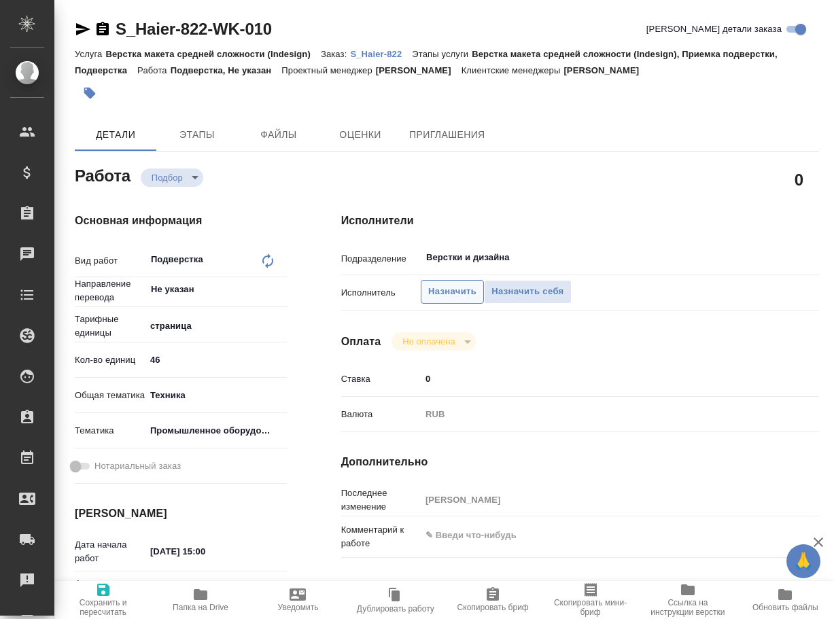
click at [453, 290] on span "Назначить" at bounding box center [452, 292] width 48 height 16
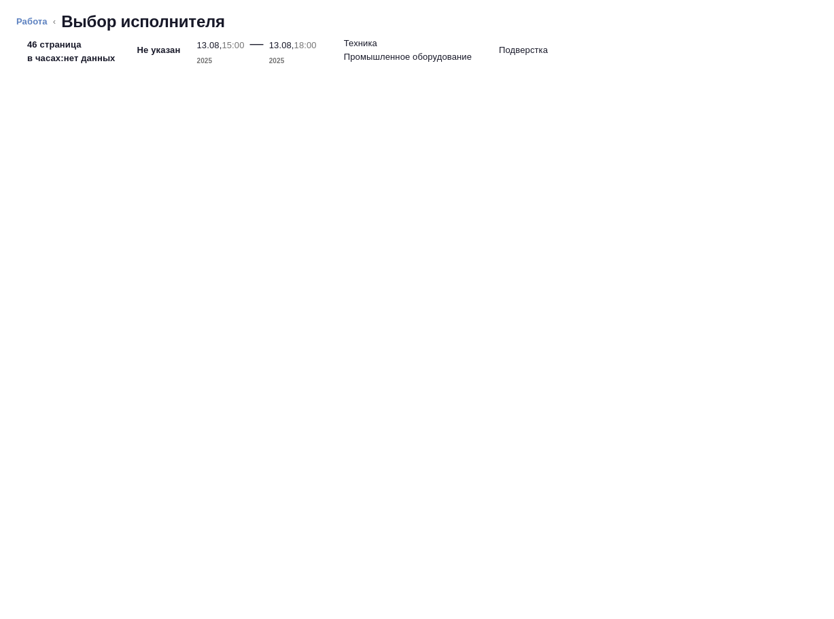
type textarea "x"
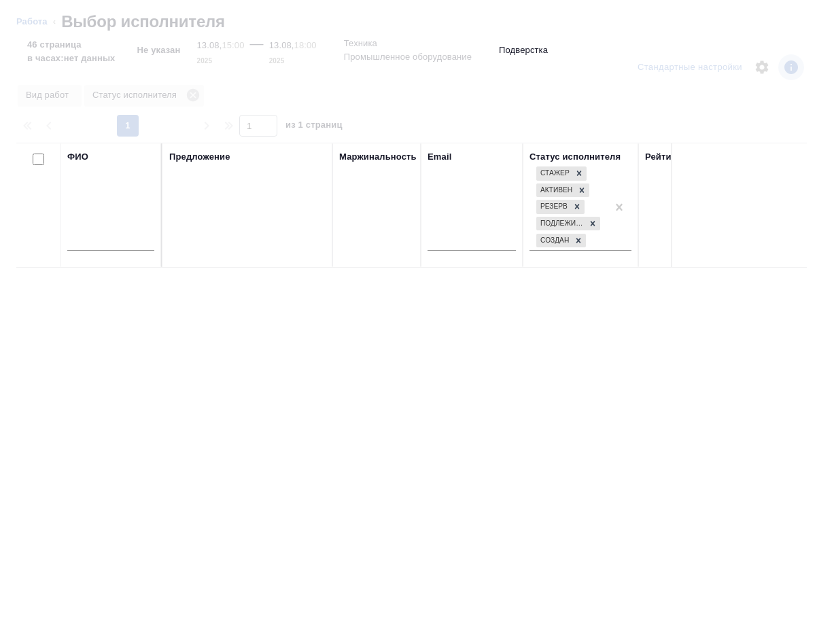
type textarea "x"
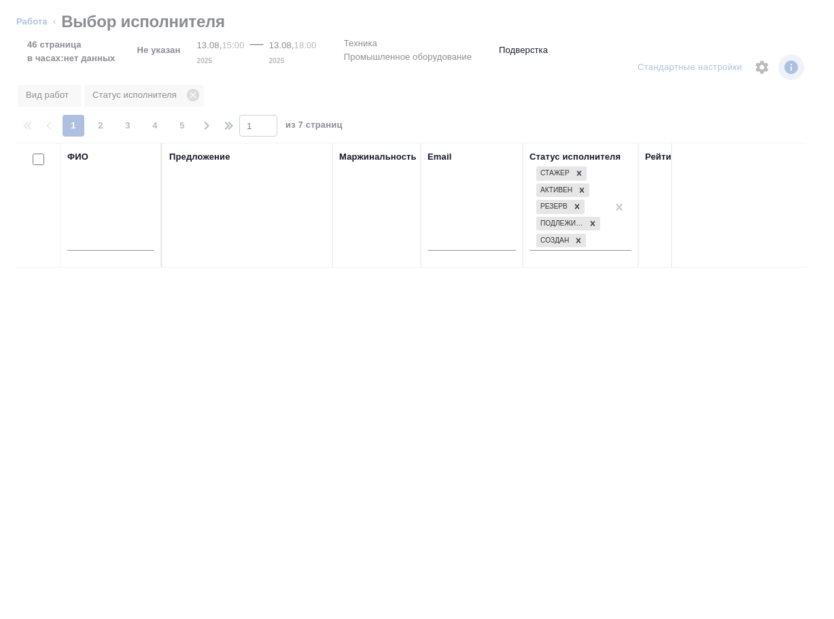
click at [109, 243] on input "text" at bounding box center [110, 242] width 87 height 17
type input "т"
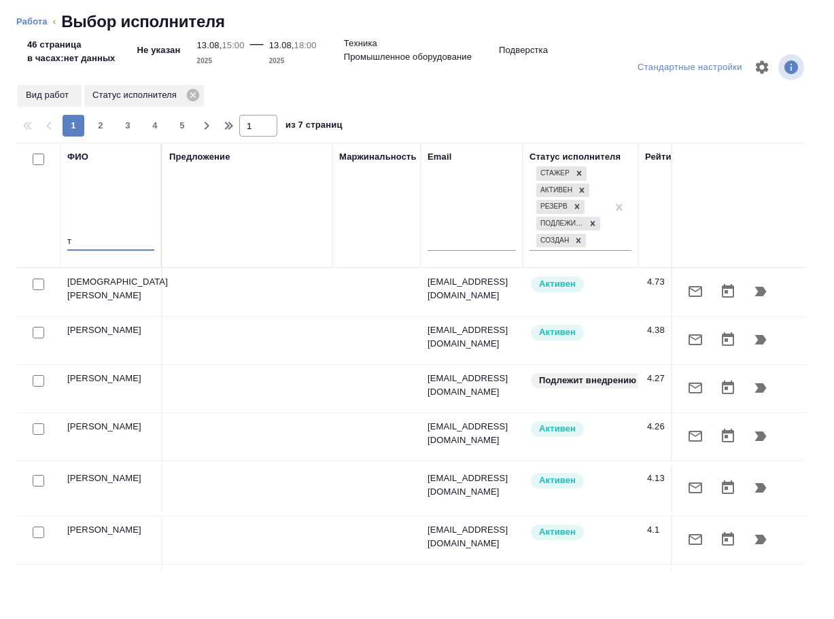
type textarea "x"
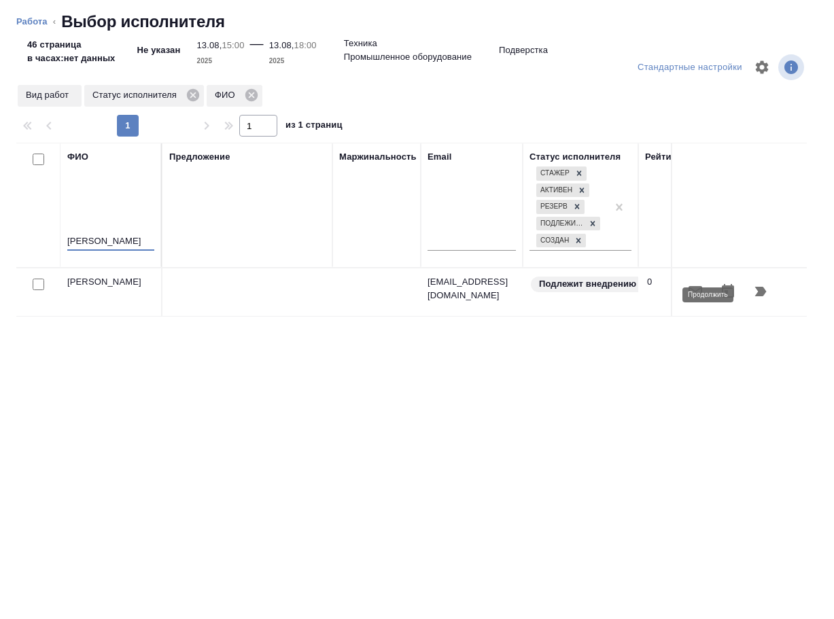
type input "труфанов"
click at [756, 295] on icon "button" at bounding box center [761, 292] width 16 height 16
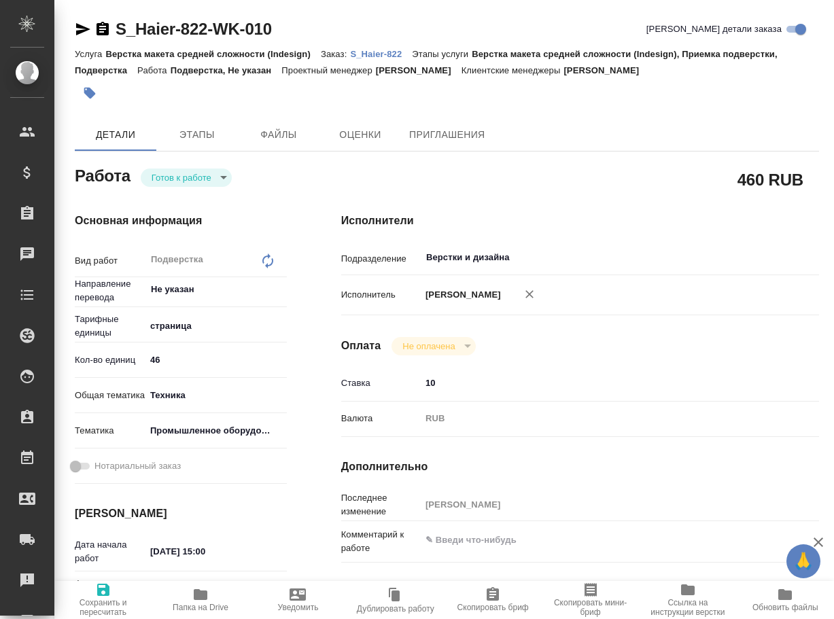
type textarea "x"
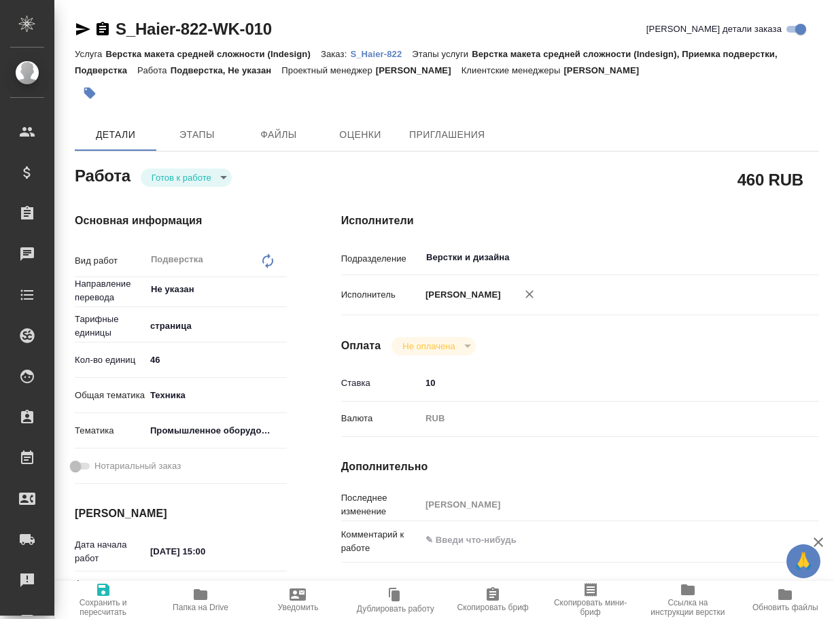
type textarea "x"
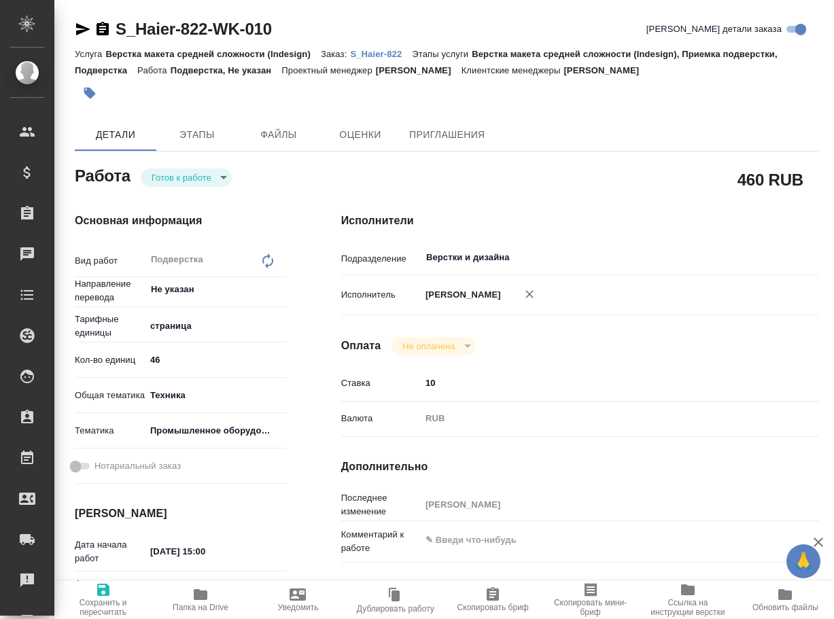
type textarea "x"
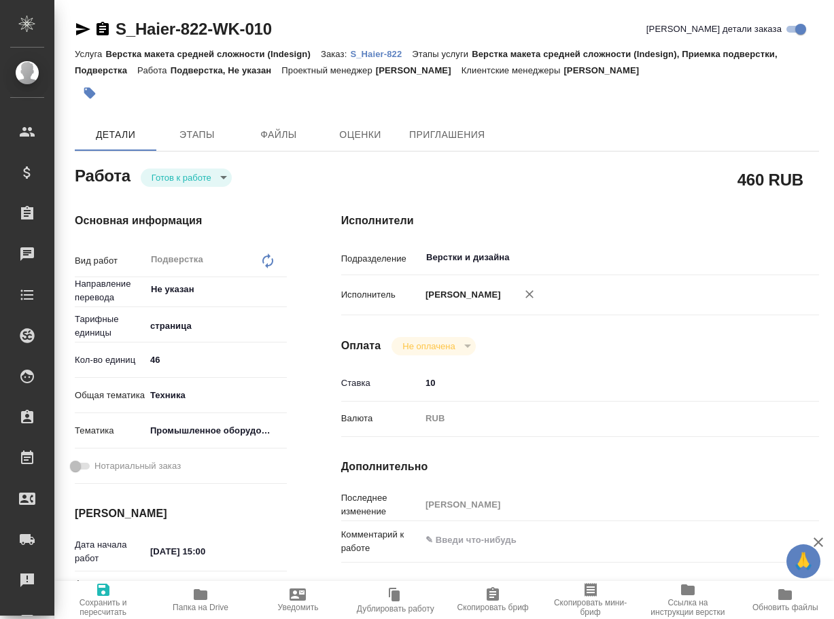
type textarea "x"
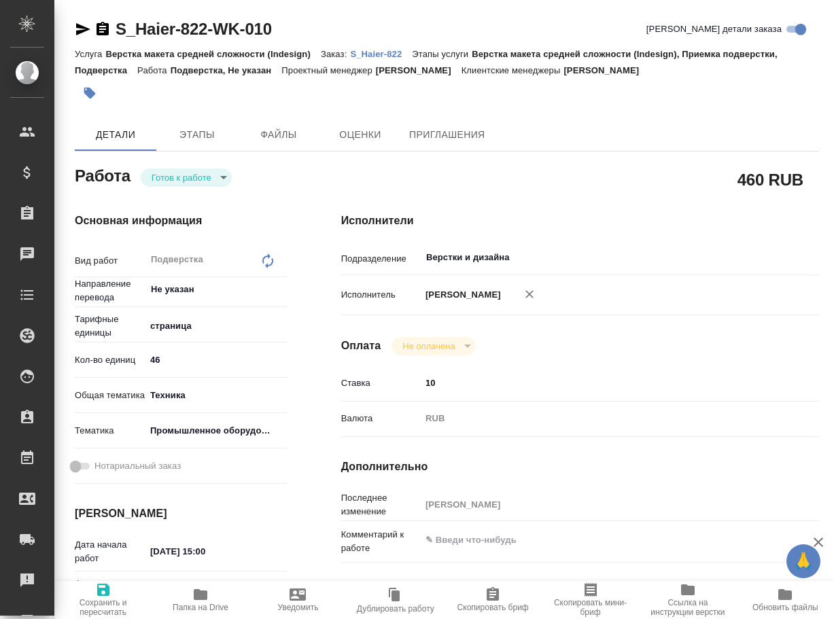
type textarea "x"
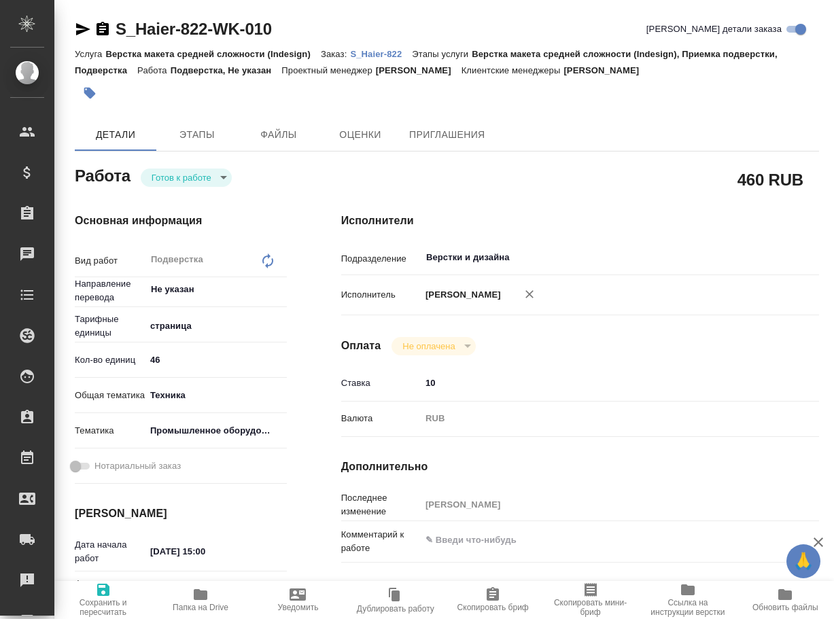
type textarea "x"
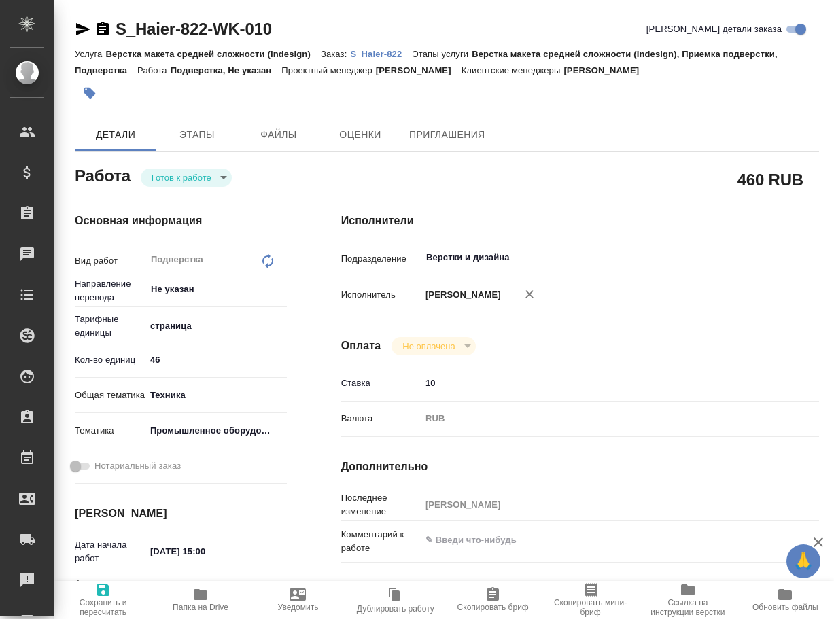
type textarea "x"
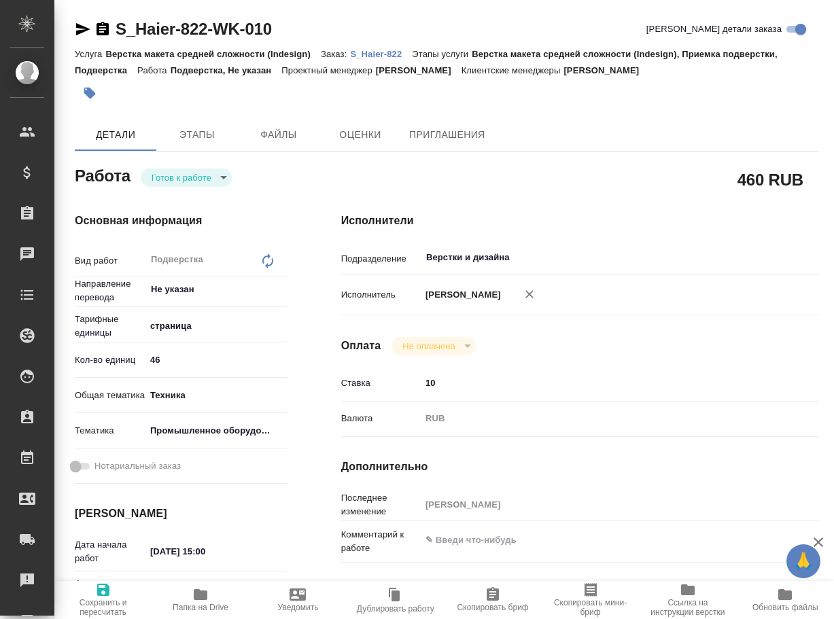
click at [95, 597] on span "Сохранить и пересчитать" at bounding box center [103, 599] width 81 height 35
type textarea "x"
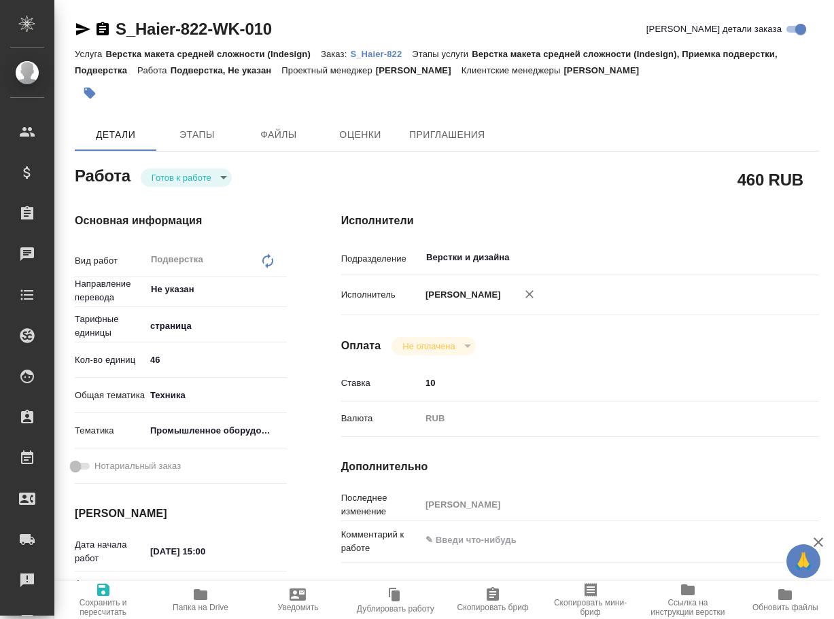
type textarea "x"
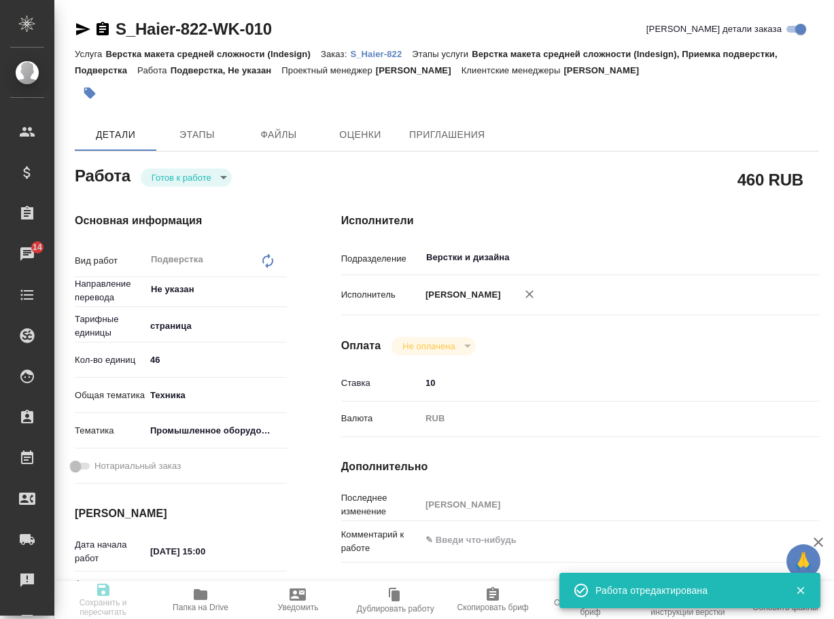
type textarea "x"
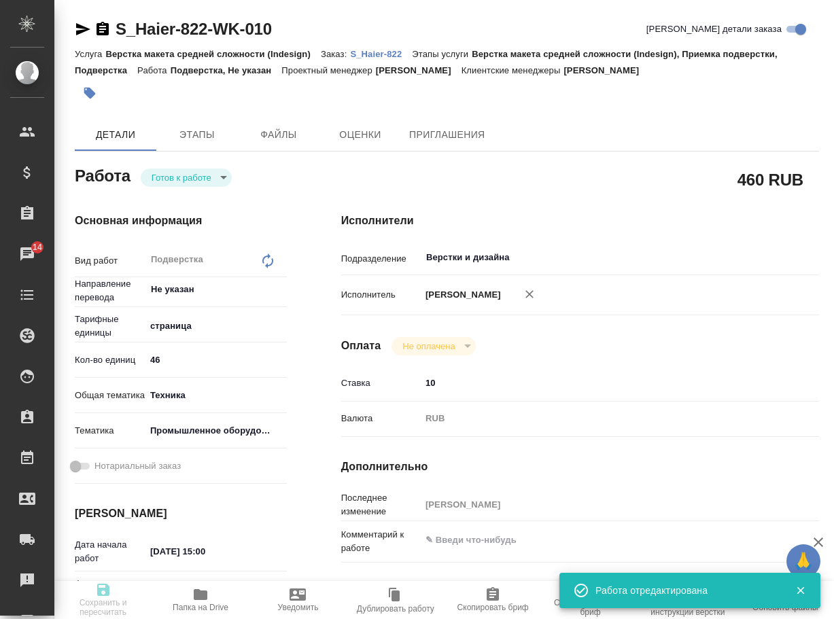
type textarea "x"
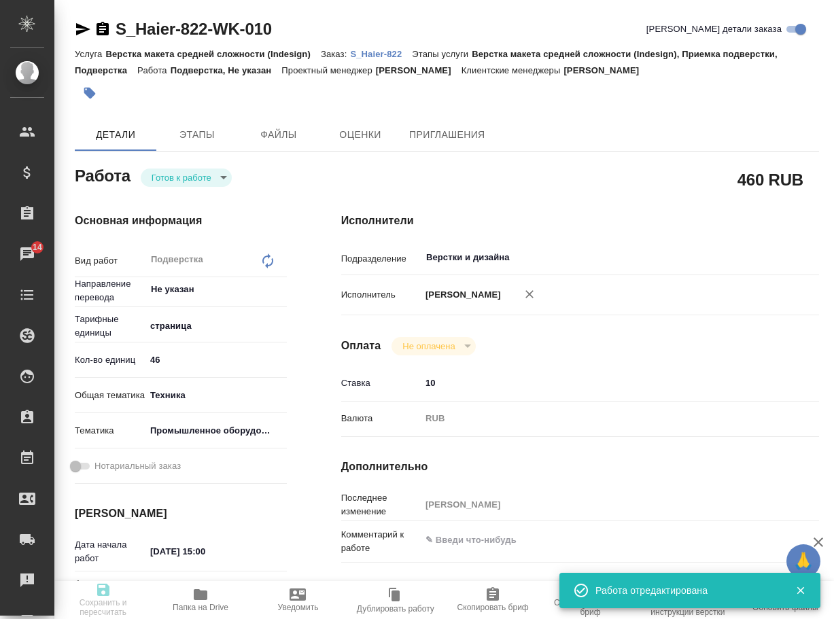
click at [192, 185] on body "🙏 .cls-1 fill:#fff; AWATERA Arsenyeva [PERSON_NAME] Спецификации Заказы 14 Чаты…" at bounding box center [417, 309] width 834 height 619
type input "readyForWork"
type textarea "Подверстка"
type textarea "x"
type input "Не указан"
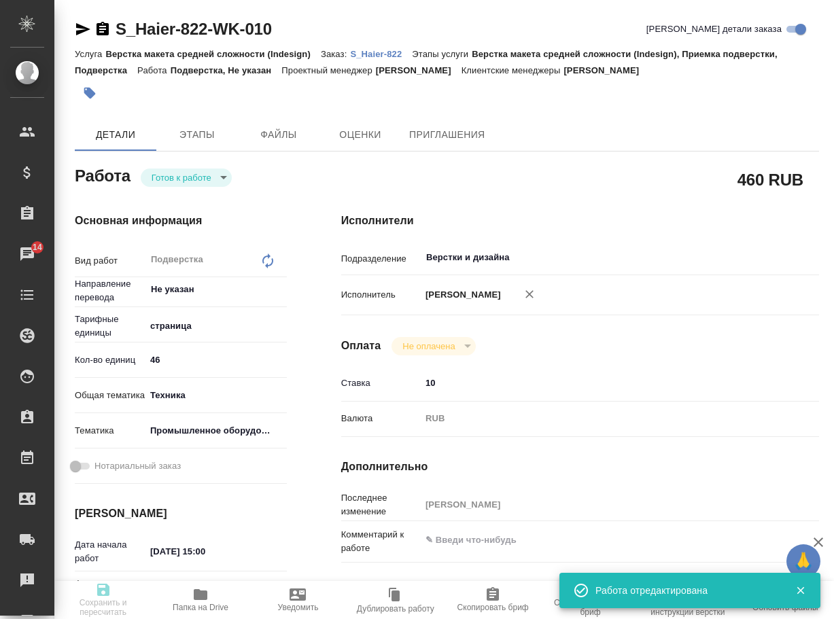
type input "5a8b1489cc6b4906c91bfdb2"
type input "46"
type input "tech"
type input "5f647205b73bc97568ca66bc"
type input "[DATE] 15:00"
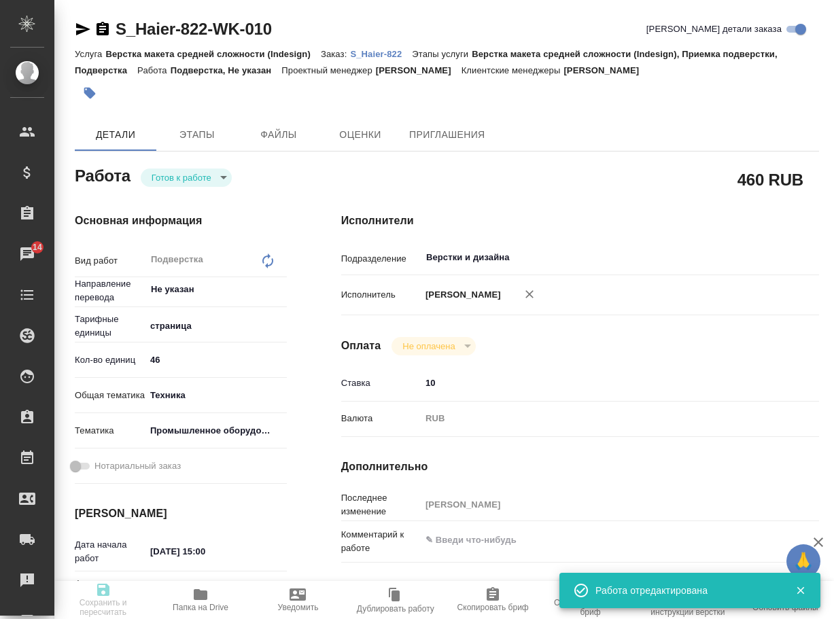
type input "[DATE] 18:00"
type input "[DATE] 19:00"
type input "Верстки и дизайна"
type input "notPayed"
type input "10"
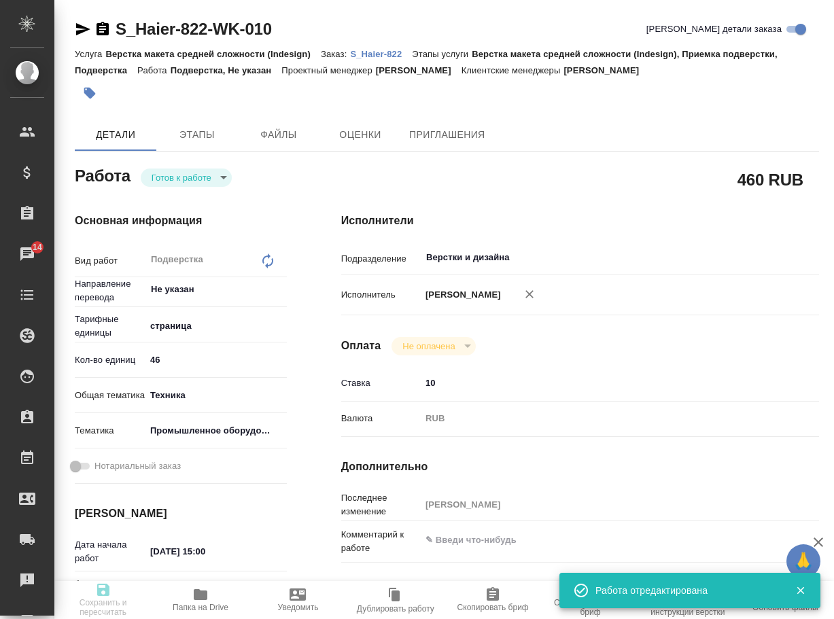
type input "RUB"
type input "[PERSON_NAME]"
type textarea "x"
type textarea "/Clients/Хайер Электрикал Эпплаенсиз Рус/Orders/S_Haier-822/DTP/S_Haier-822-WK-…"
type textarea "x"
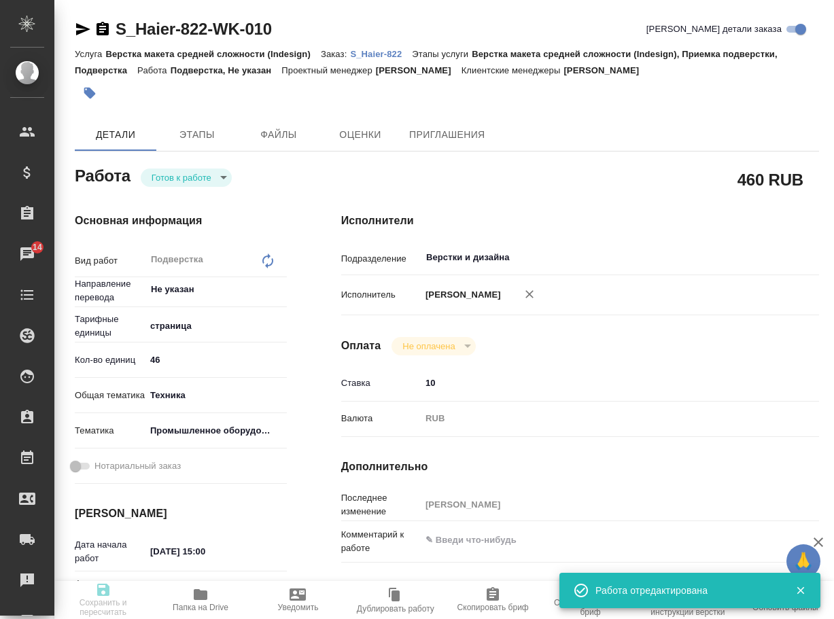
type input "S_Haier-822"
type input "Верстка макета средней сложности (Indesign)"
type input "Верстка макета средней сложности (Indesign), Приемка подверстки, Подверстка"
type input "[PERSON_NAME]"
type input "[PERSON_NAME], [PERSON_NAME]"
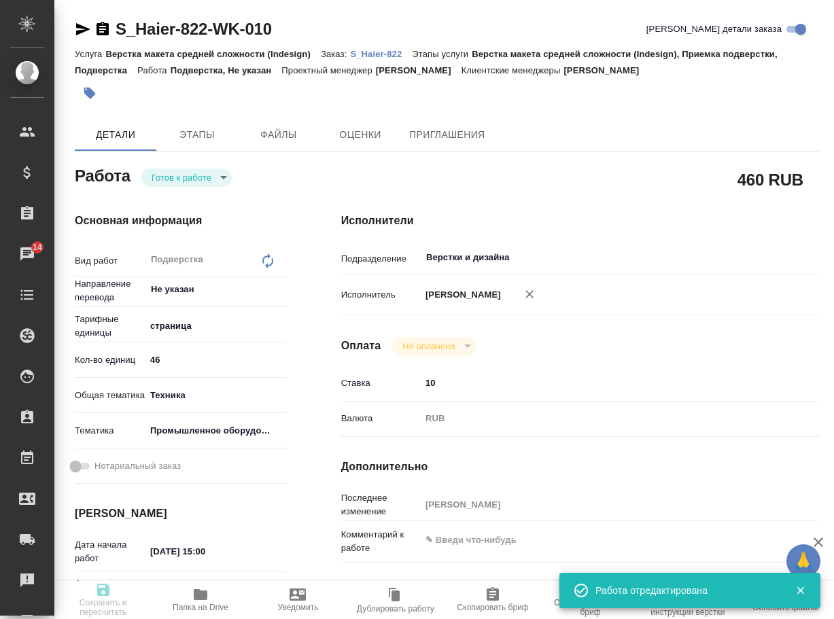
type input "/Clients/Хайер Электрикал Эпплаенсиз Рус/Orders/S_Haier-822"
type textarea "x"
type textarea "Loremips: dolo sitam consect, adipisci elitse, doeiusmodt inc utlabo etdo magna…"
type textarea "x"
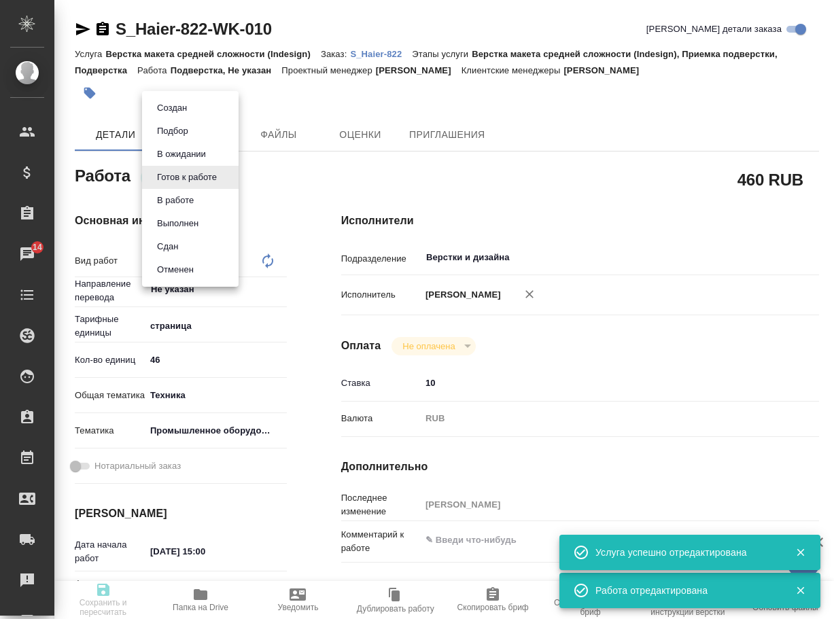
type textarea "x"
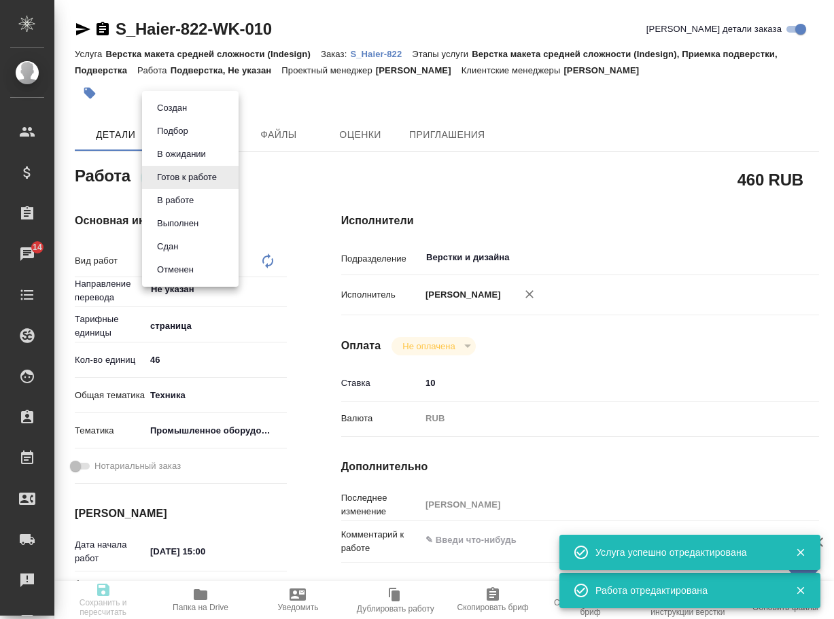
type textarea "x"
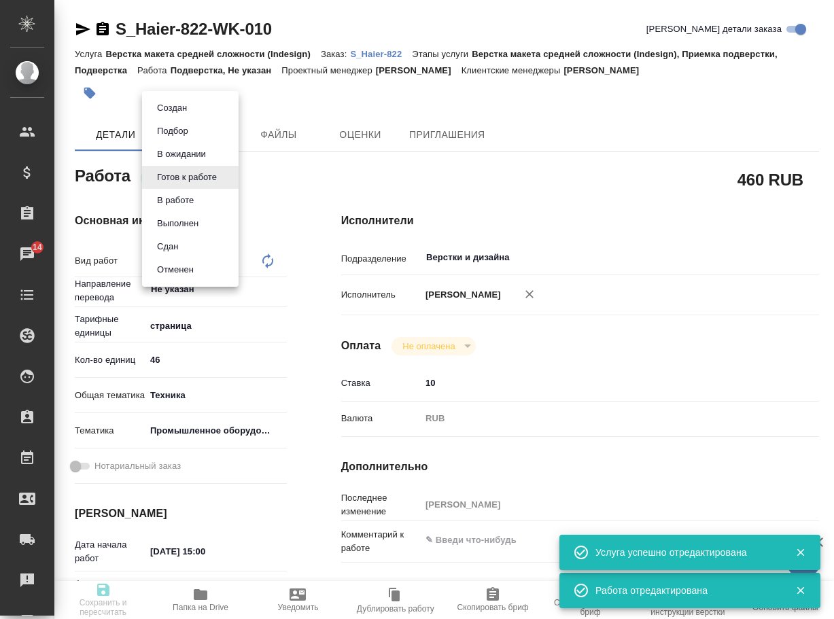
type textarea "x"
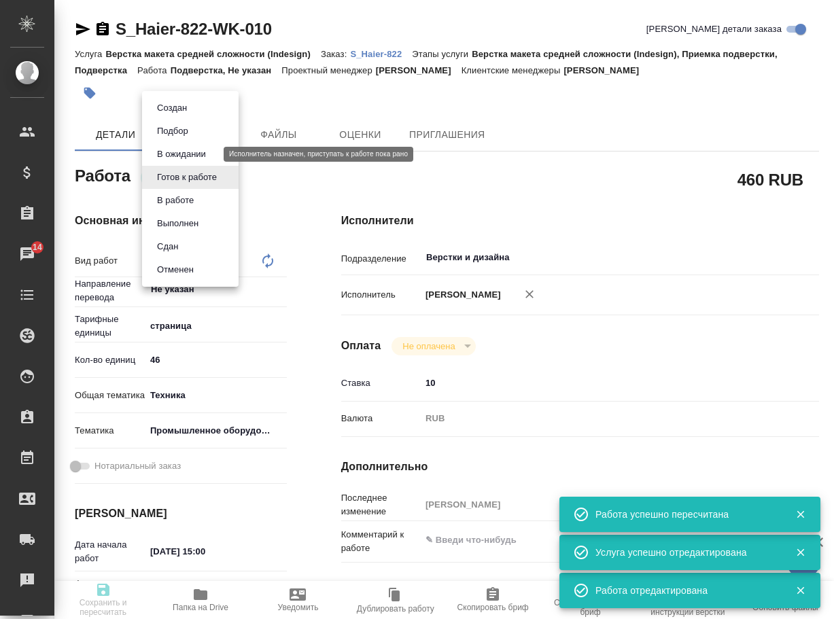
click at [202, 157] on button "В ожидании" at bounding box center [181, 154] width 57 height 15
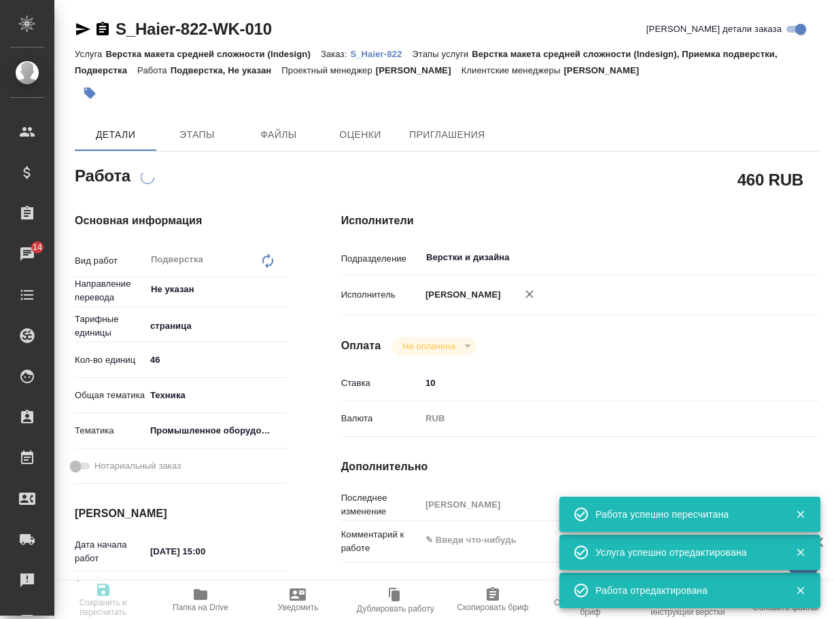
type textarea "x"
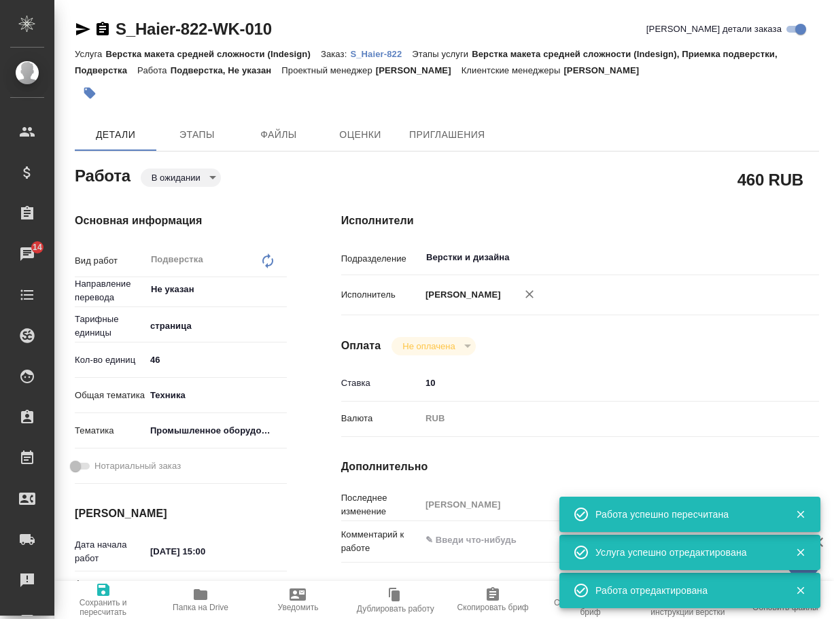
type textarea "x"
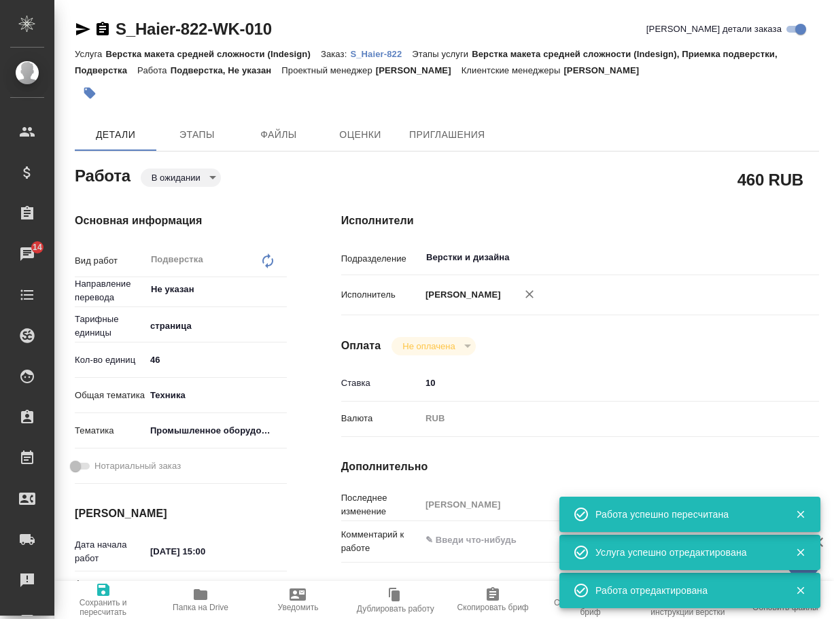
type textarea "x"
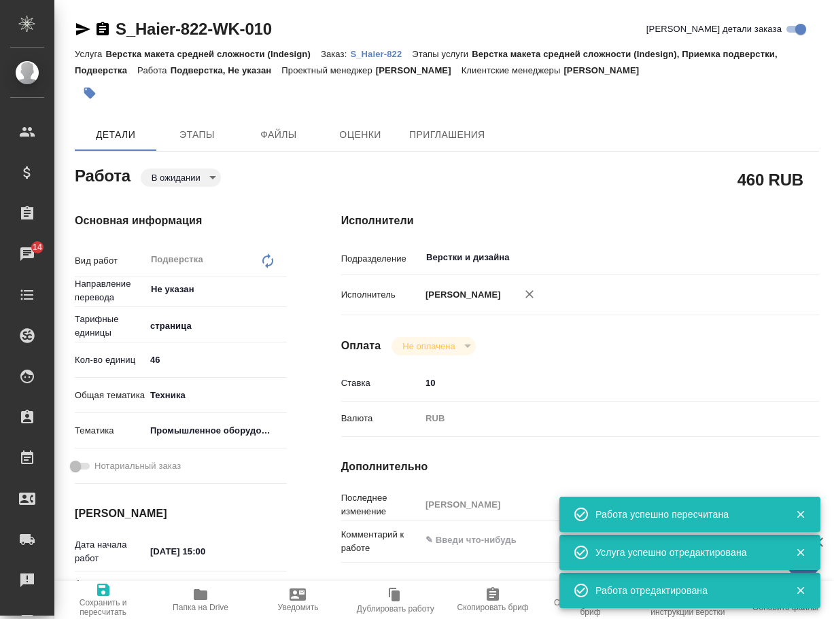
type textarea "x"
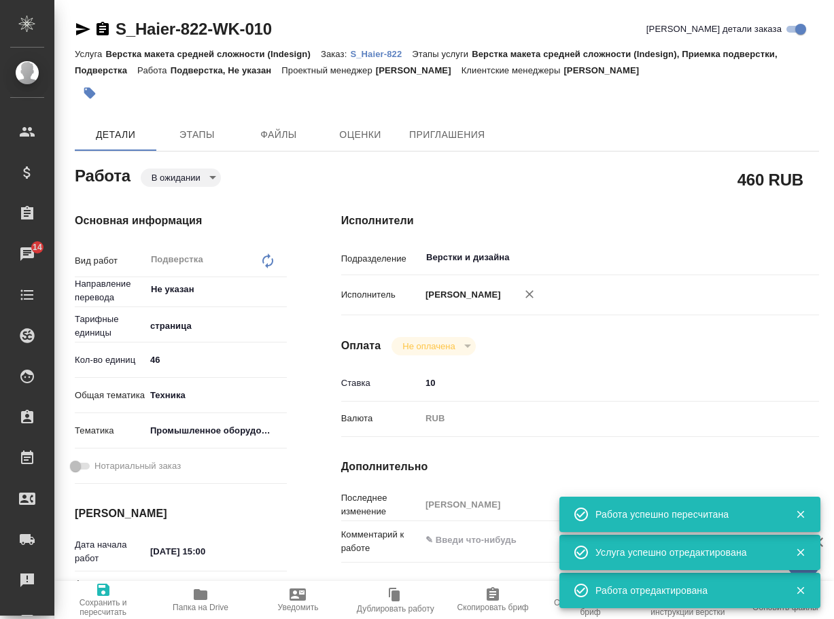
type textarea "x"
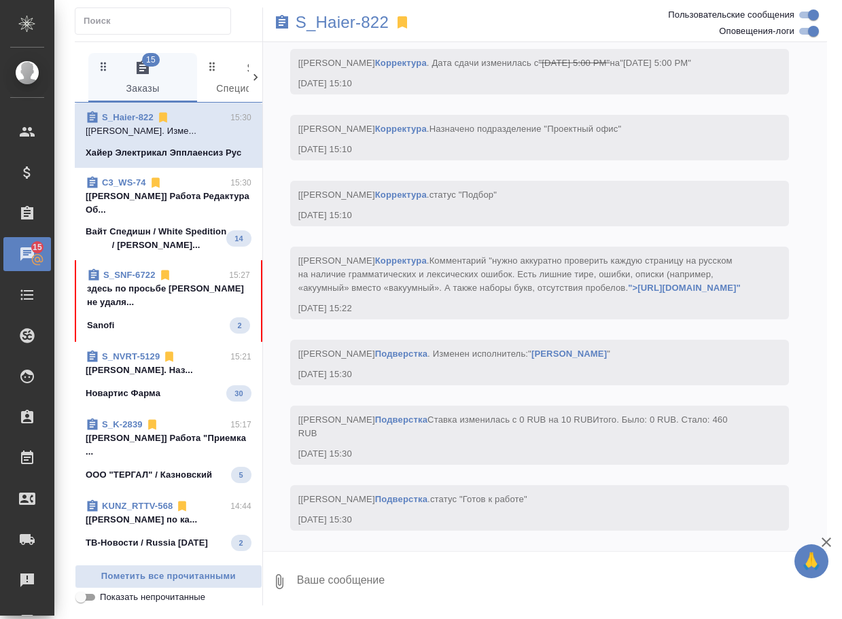
scroll to position [14229, 0]
click at [158, 334] on span "S_SNF-6722 15:27 здесь по просьбе [PERSON_NAME] не удаля... Sanofi 2" at bounding box center [168, 301] width 163 height 65
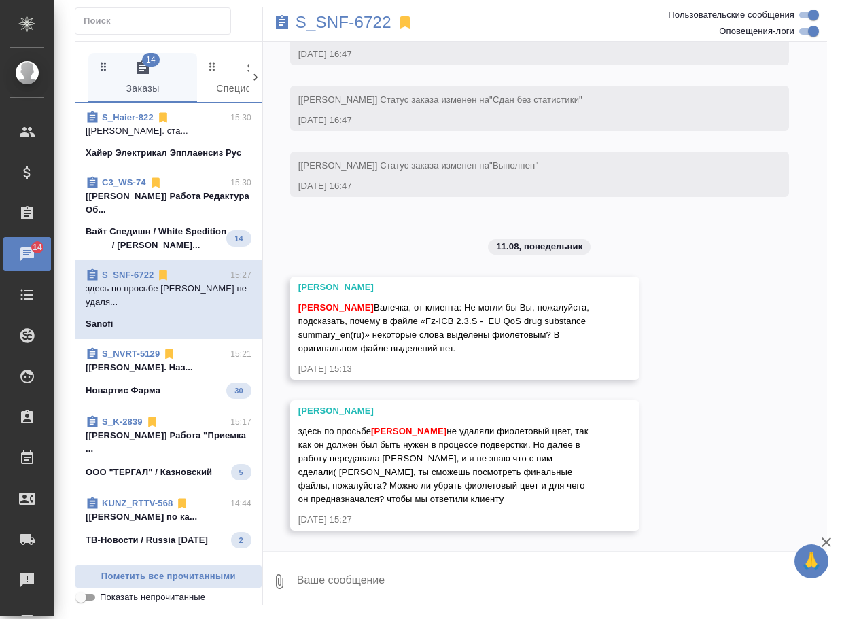
scroll to position [21189, 0]
click at [371, 576] on textarea at bounding box center [562, 582] width 532 height 46
click at [362, 23] on p "S_SNF-6722" at bounding box center [344, 23] width 96 height 14
click at [373, 579] on textarea at bounding box center [562, 582] width 532 height 46
click at [354, 578] on textarea "привет, инсполнитель на этапе разверстки просила" at bounding box center [550, 582] width 509 height 46
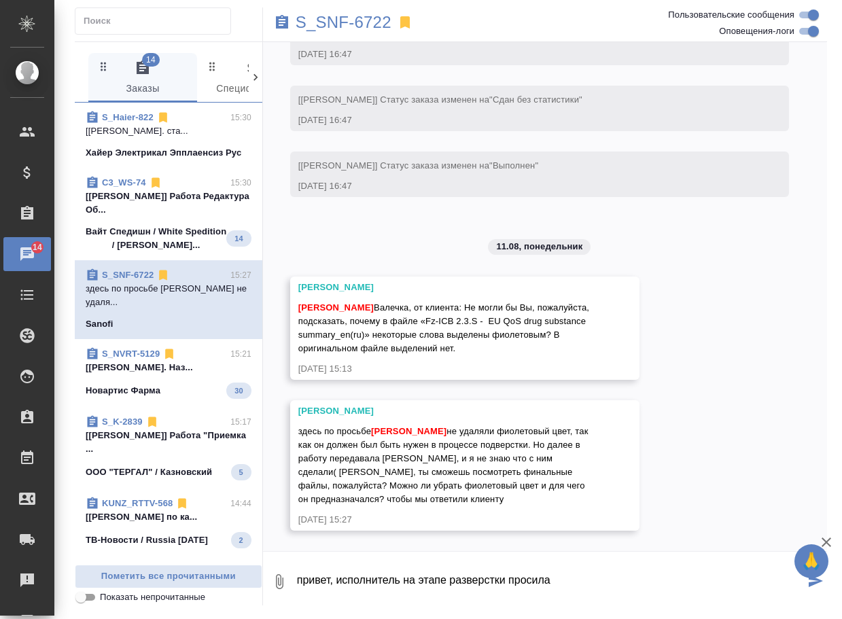
click at [599, 573] on textarea "привет, исполнитель на этапе разверстки просила" at bounding box center [550, 582] width 509 height 46
type textarea "привет, можно убрать цвет, т.к. он нужен был только для этапа подверстки"
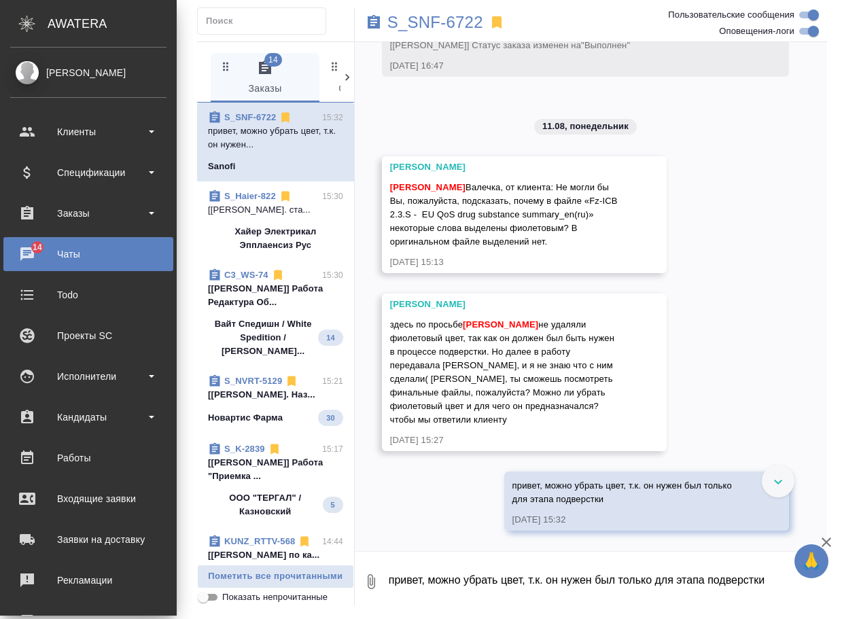
scroll to position [22679, 0]
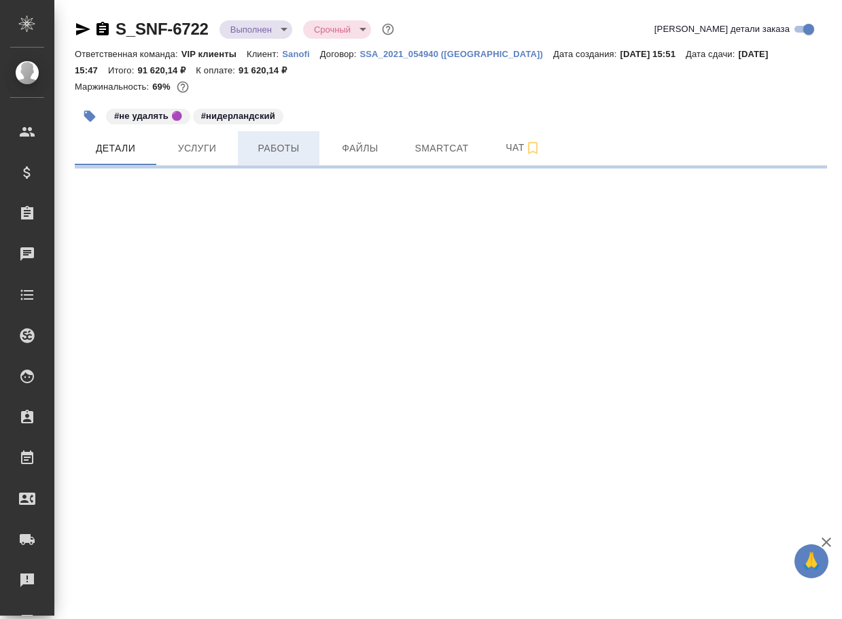
select select "RU"
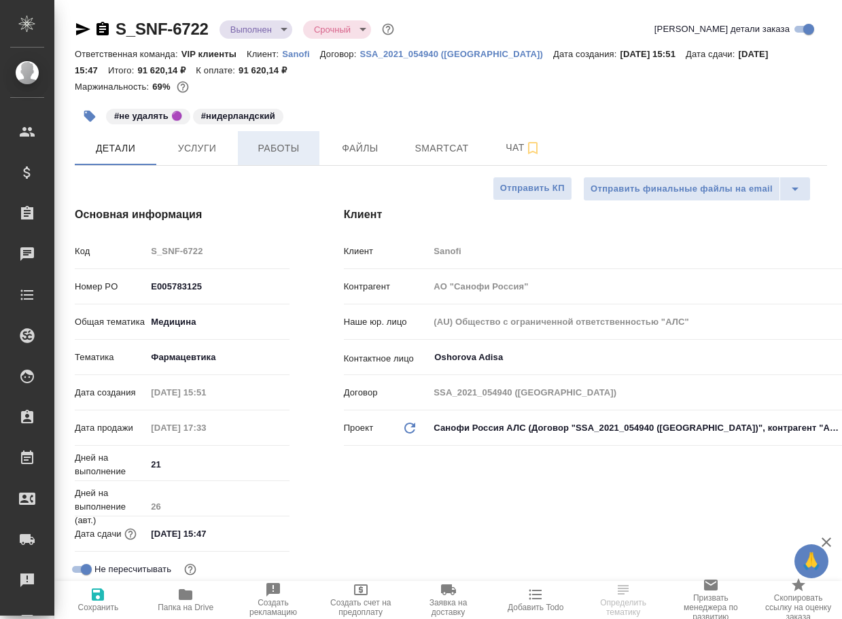
click at [294, 149] on span "Работы" at bounding box center [278, 148] width 65 height 17
type textarea "x"
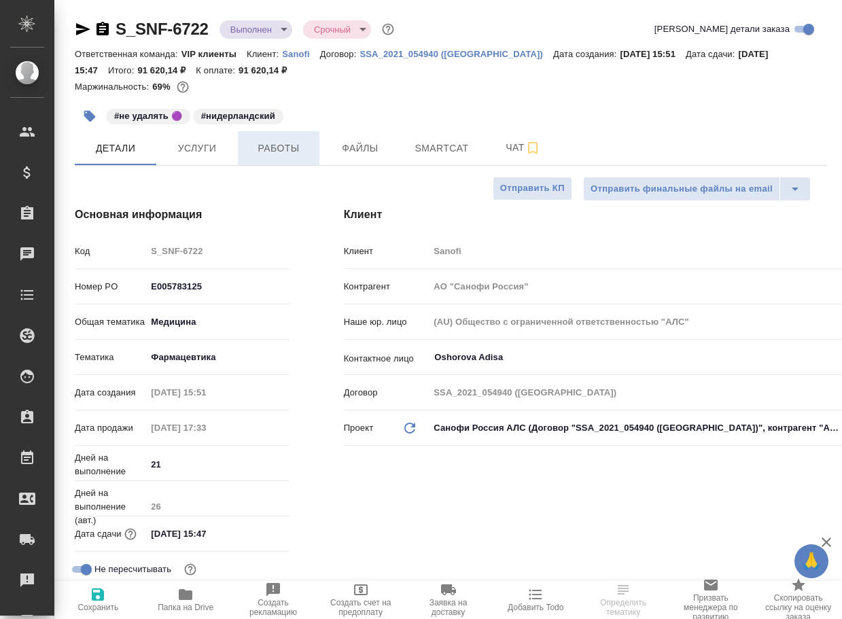
type textarea "x"
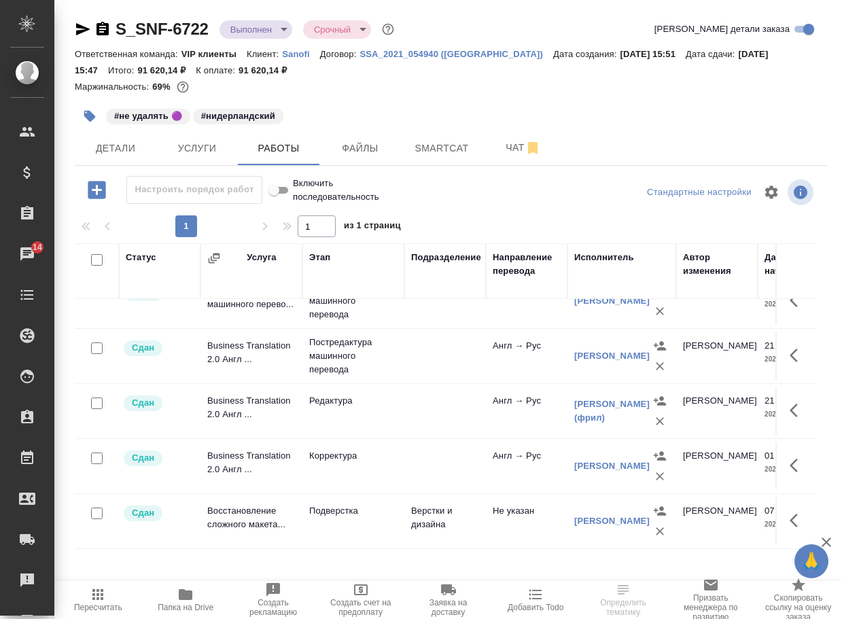
scroll to position [146, 0]
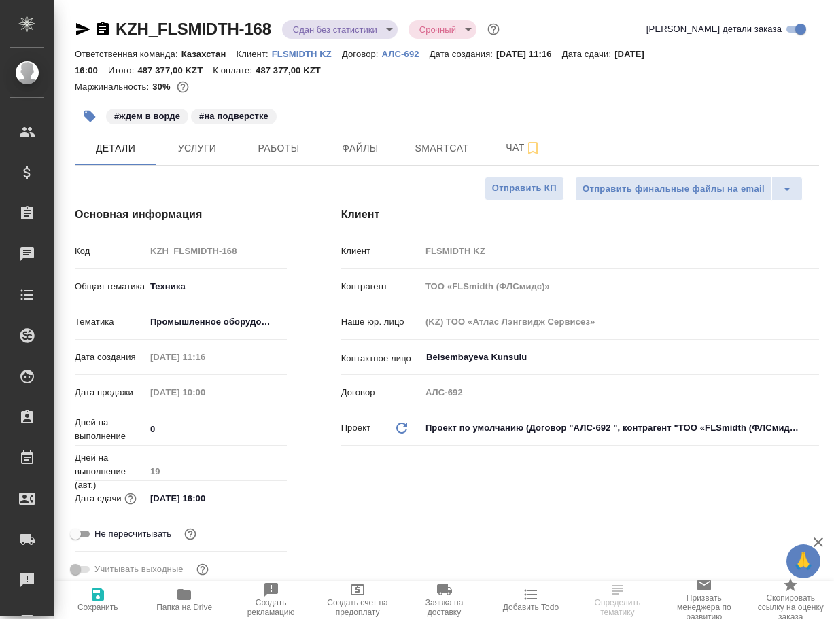
select select "RU"
click at [282, 40] on div "KZH_FLSMIDTH-168 Сдан без статистики distributed Срочный urgent Кратко детали з…" at bounding box center [447, 31] width 745 height 27
drag, startPoint x: 507, startPoint y: 144, endPoint x: 517, endPoint y: 137, distance: 12.3
click at [507, 143] on span "Чат" at bounding box center [523, 147] width 65 height 17
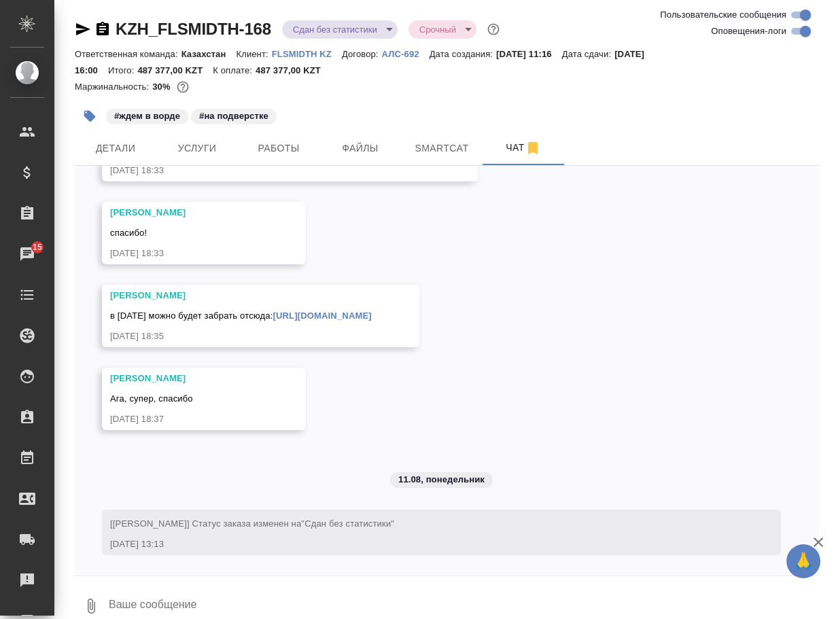
scroll to position [9086, 0]
drag, startPoint x: 279, startPoint y: 36, endPoint x: 118, endPoint y: 32, distance: 161.2
click at [118, 32] on div "KZH_FLSMIDTH-168 Сдан без статистики distributed Срочный urgent" at bounding box center [289, 29] width 428 height 22
copy link "KZH_FLSMIDTH-168"
